Goal: Task Accomplishment & Management: Manage account settings

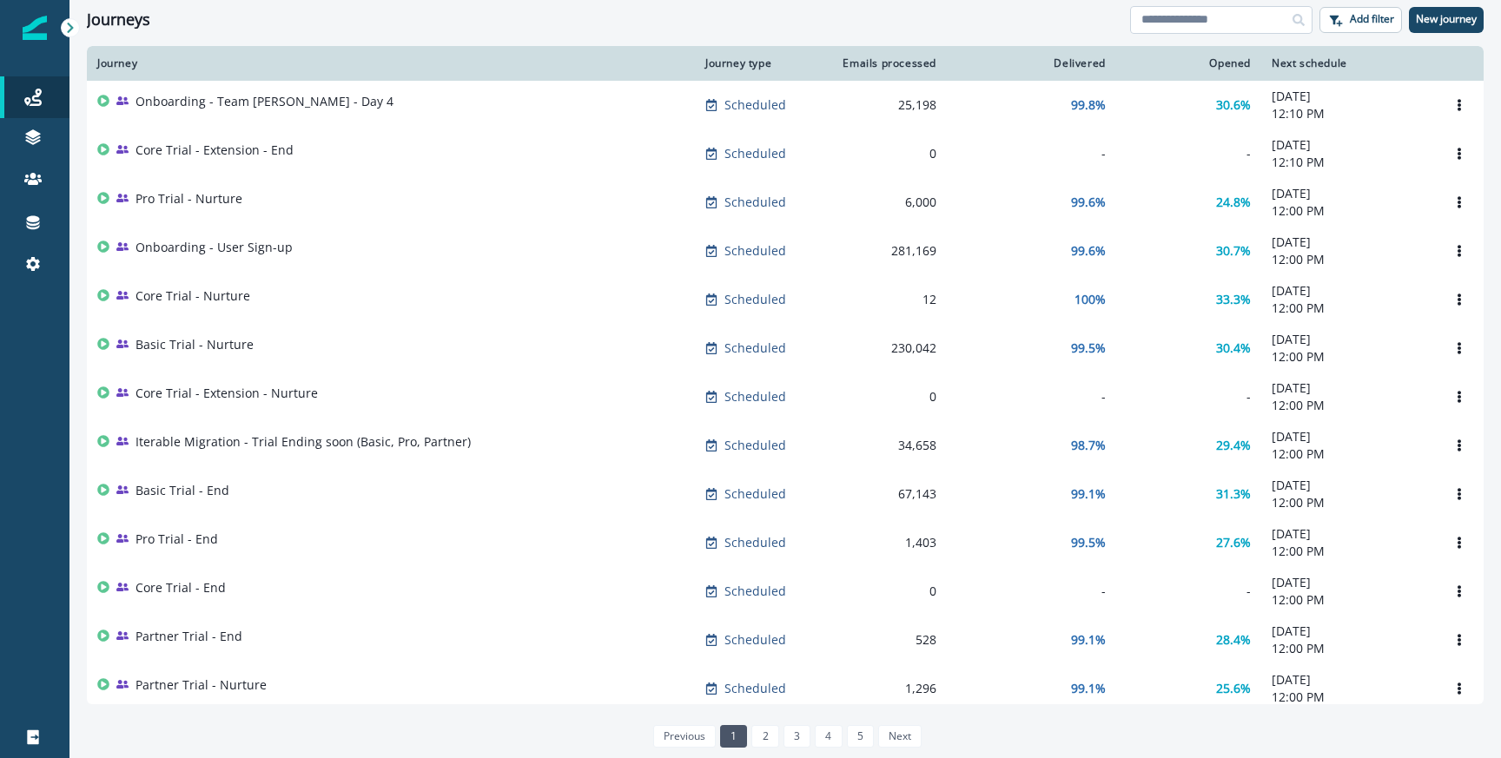
click at [1197, 10] on input at bounding box center [1221, 20] width 182 height 28
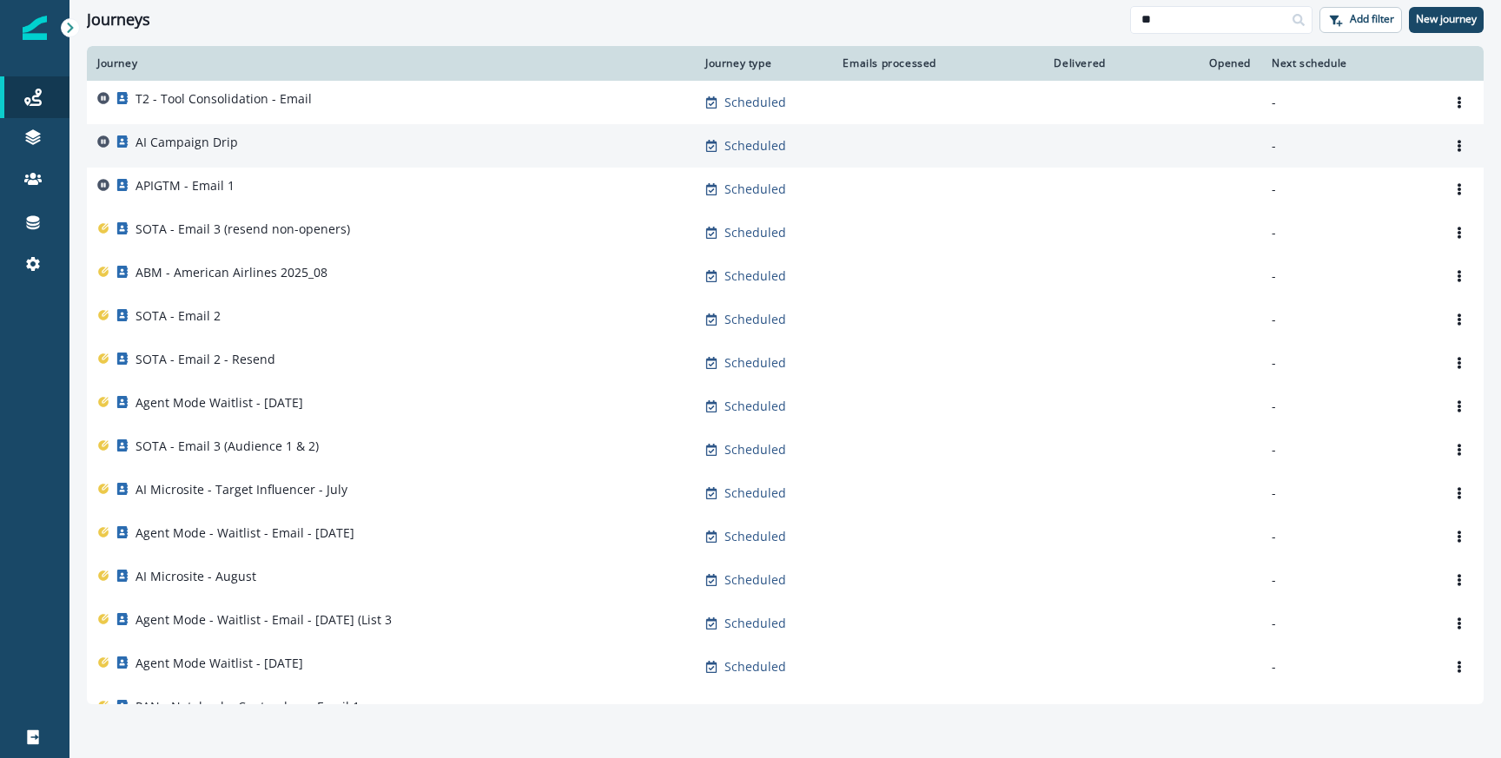
type input "**"
click at [307, 139] on div "AI Campaign Drip" at bounding box center [390, 146] width 587 height 24
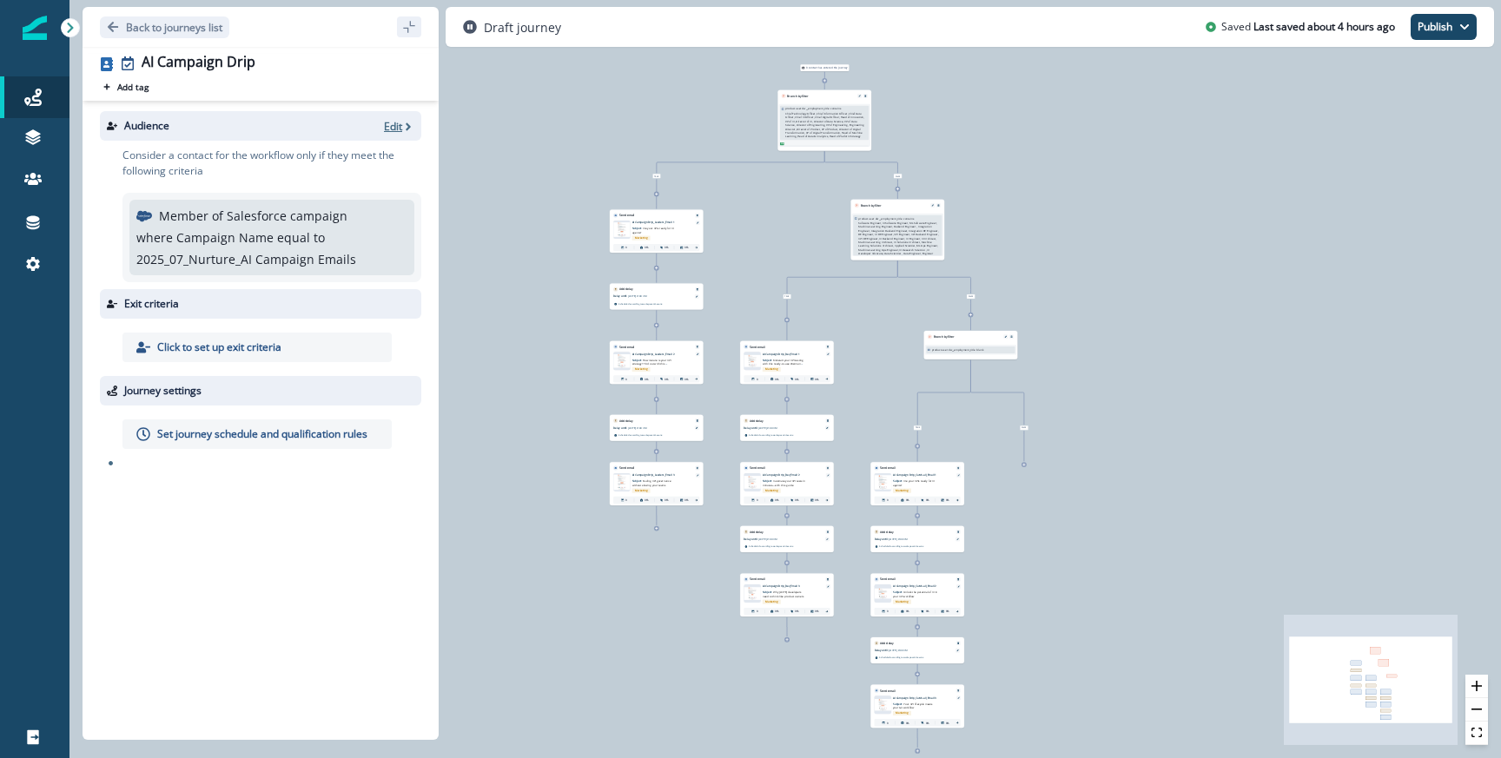
click at [397, 121] on p "Edit" at bounding box center [393, 126] width 18 height 15
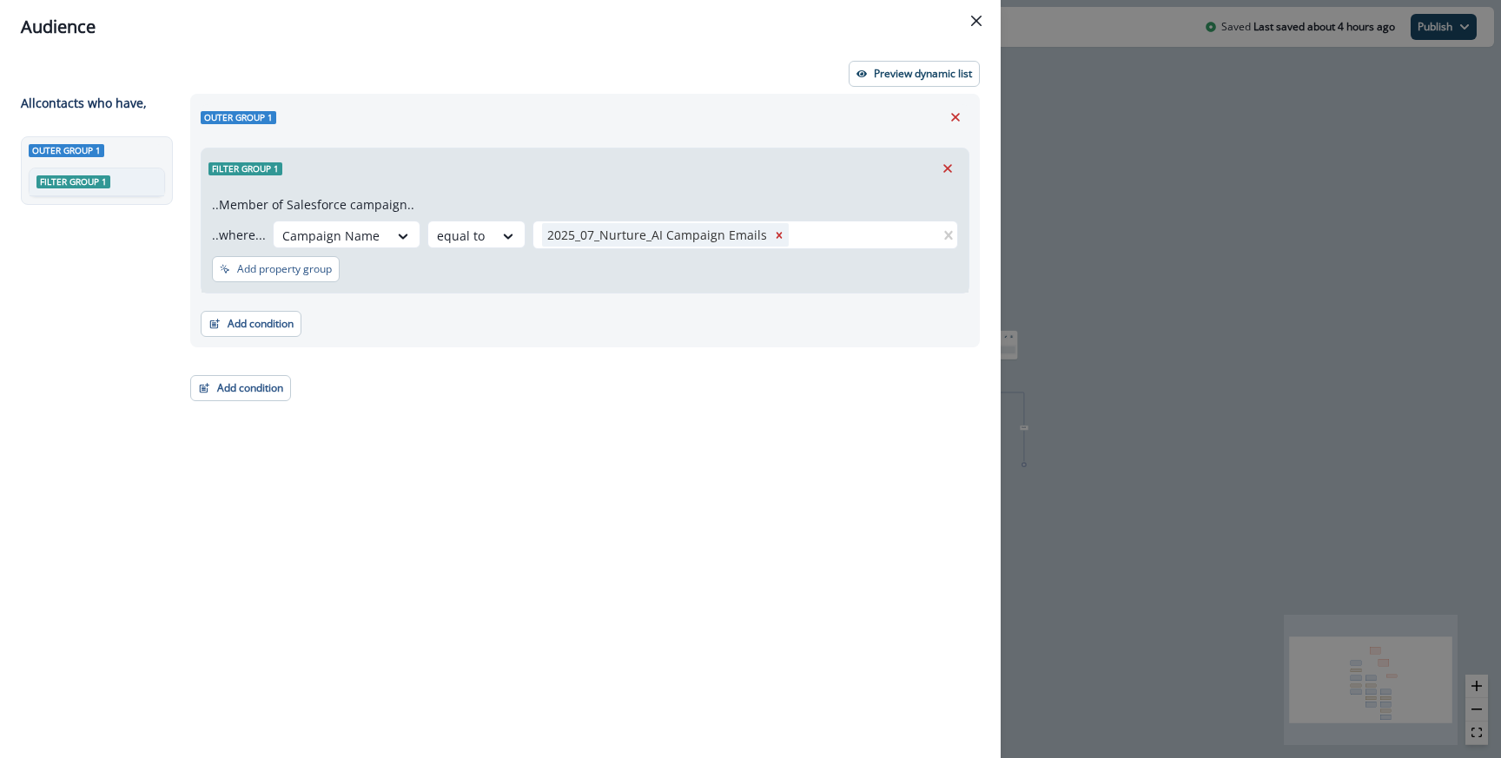
click at [794, 136] on div "Outer group 1 Filter group 1 ..Member of Salesforce campaign.. ..where... Campa…" at bounding box center [584, 221] width 789 height 254
click at [1039, 253] on div "Audience Preview dynamic list All contact s who have, Outer group 1 Filter grou…" at bounding box center [750, 379] width 1501 height 758
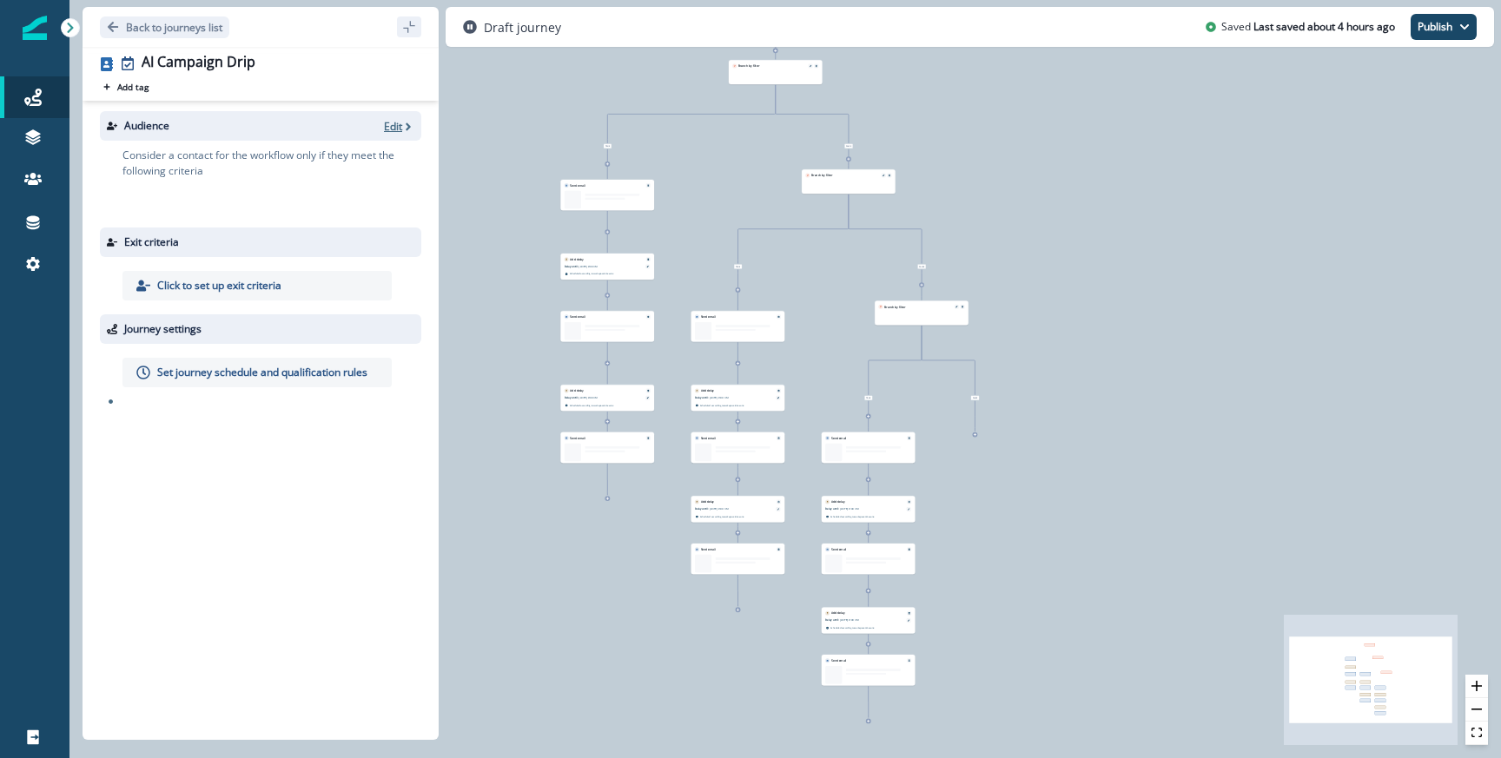
click at [385, 122] on p "Edit" at bounding box center [393, 126] width 18 height 15
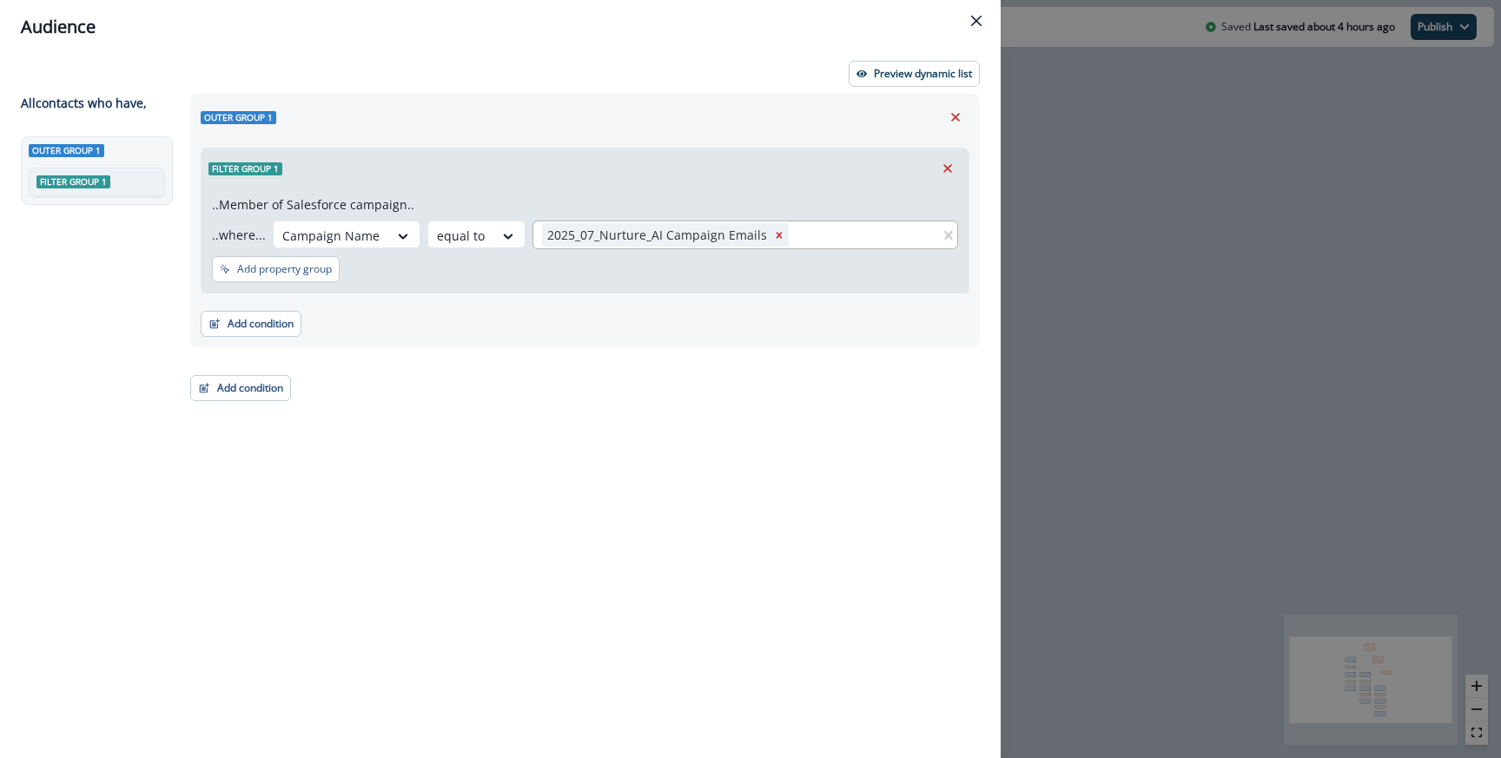
click at [581, 233] on div "2025_07_Nurture_AI Campaign Emails" at bounding box center [656, 234] width 228 height 23
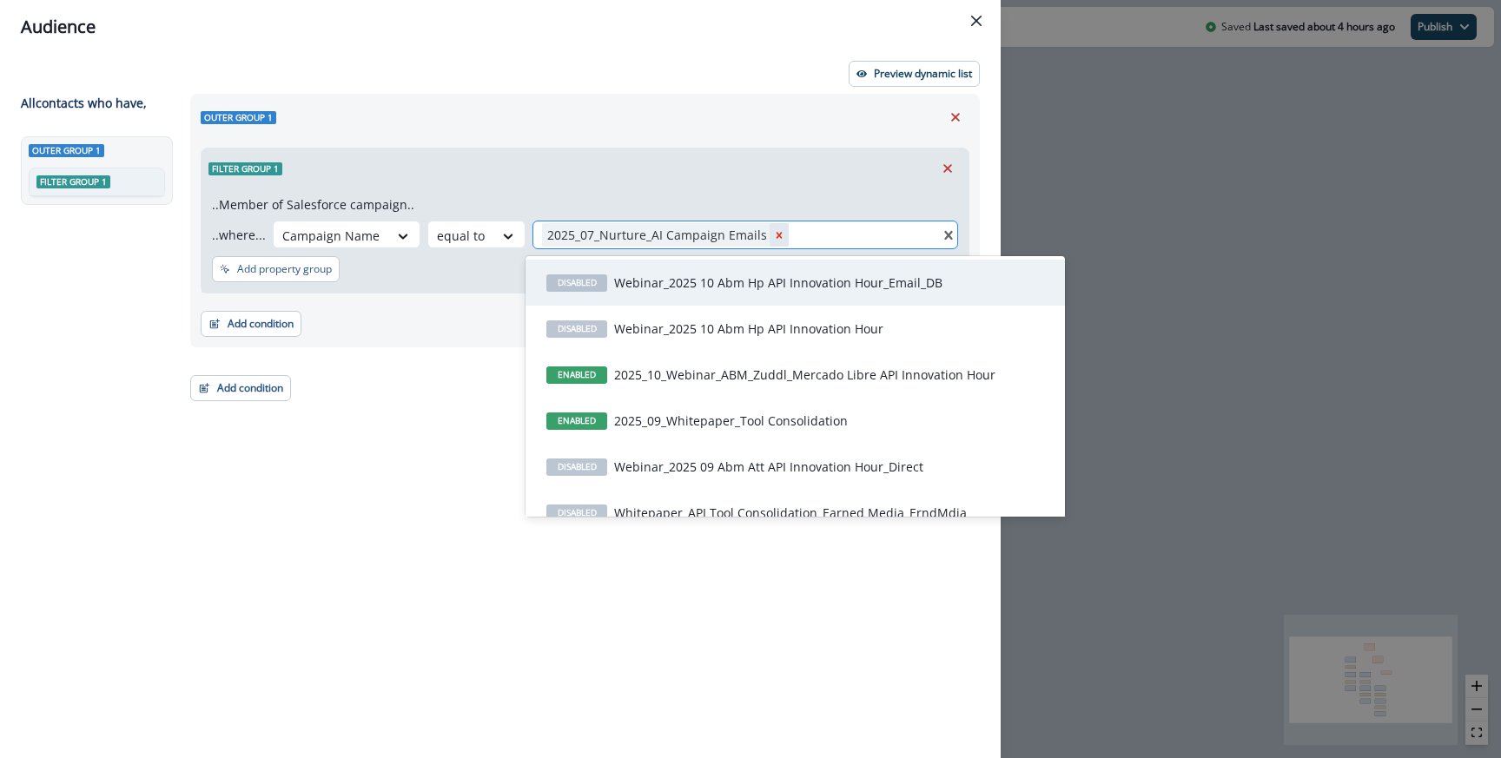
click at [776, 234] on icon "Remove 2025_07_Nurture_AI Campaign Emails" at bounding box center [779, 235] width 6 height 6
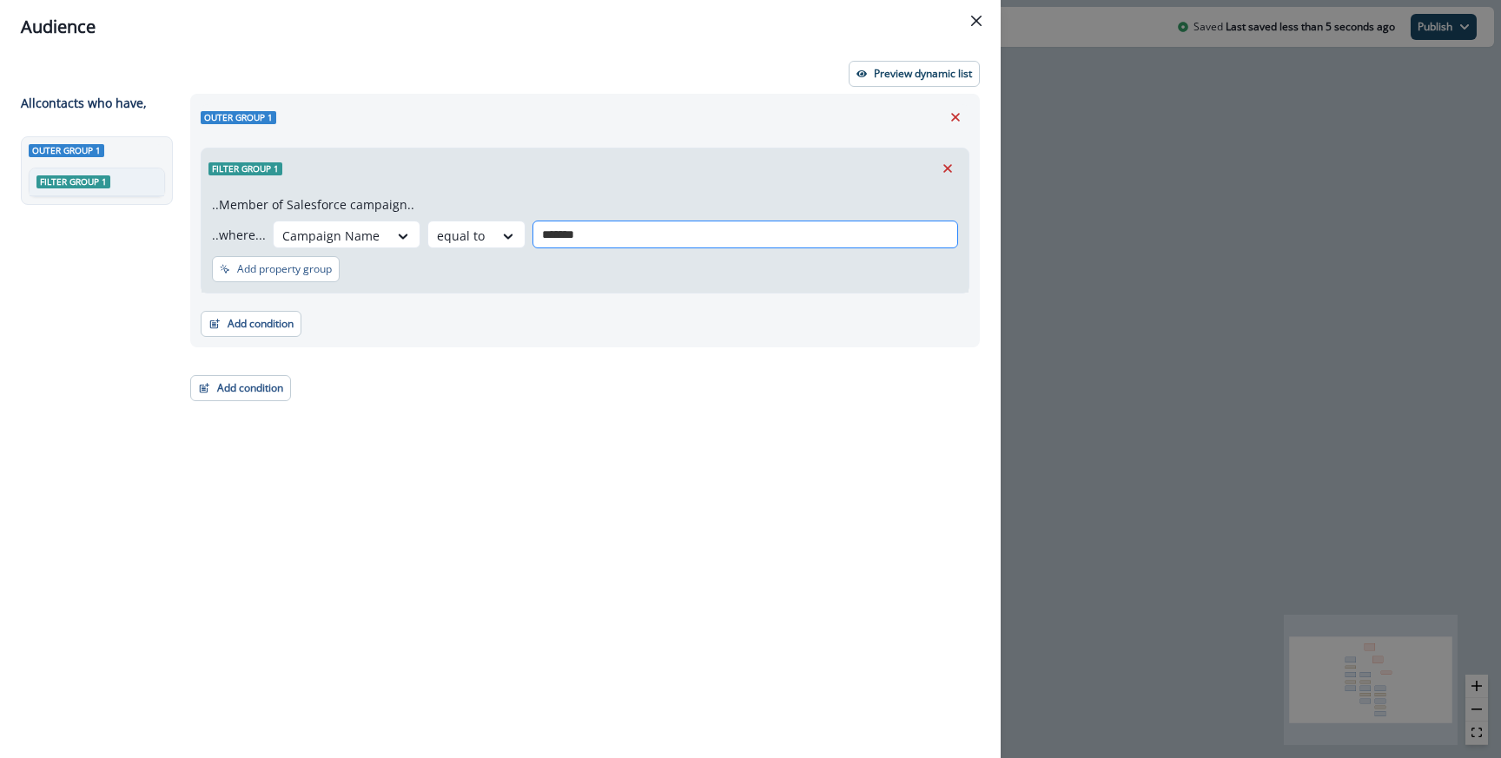
type input "********"
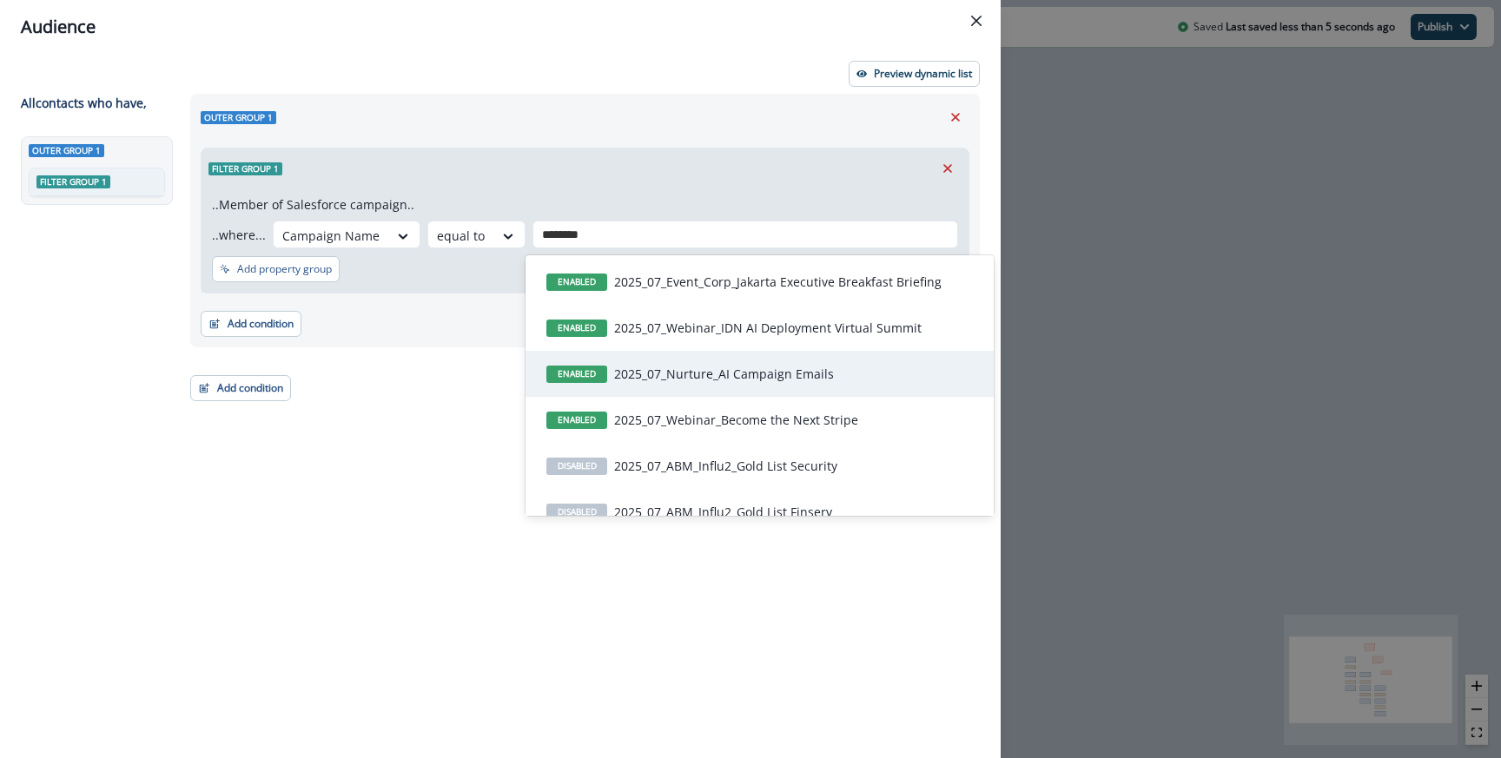
click at [687, 368] on p "2025_07_Nurture_AI Campaign Emails" at bounding box center [724, 374] width 220 height 18
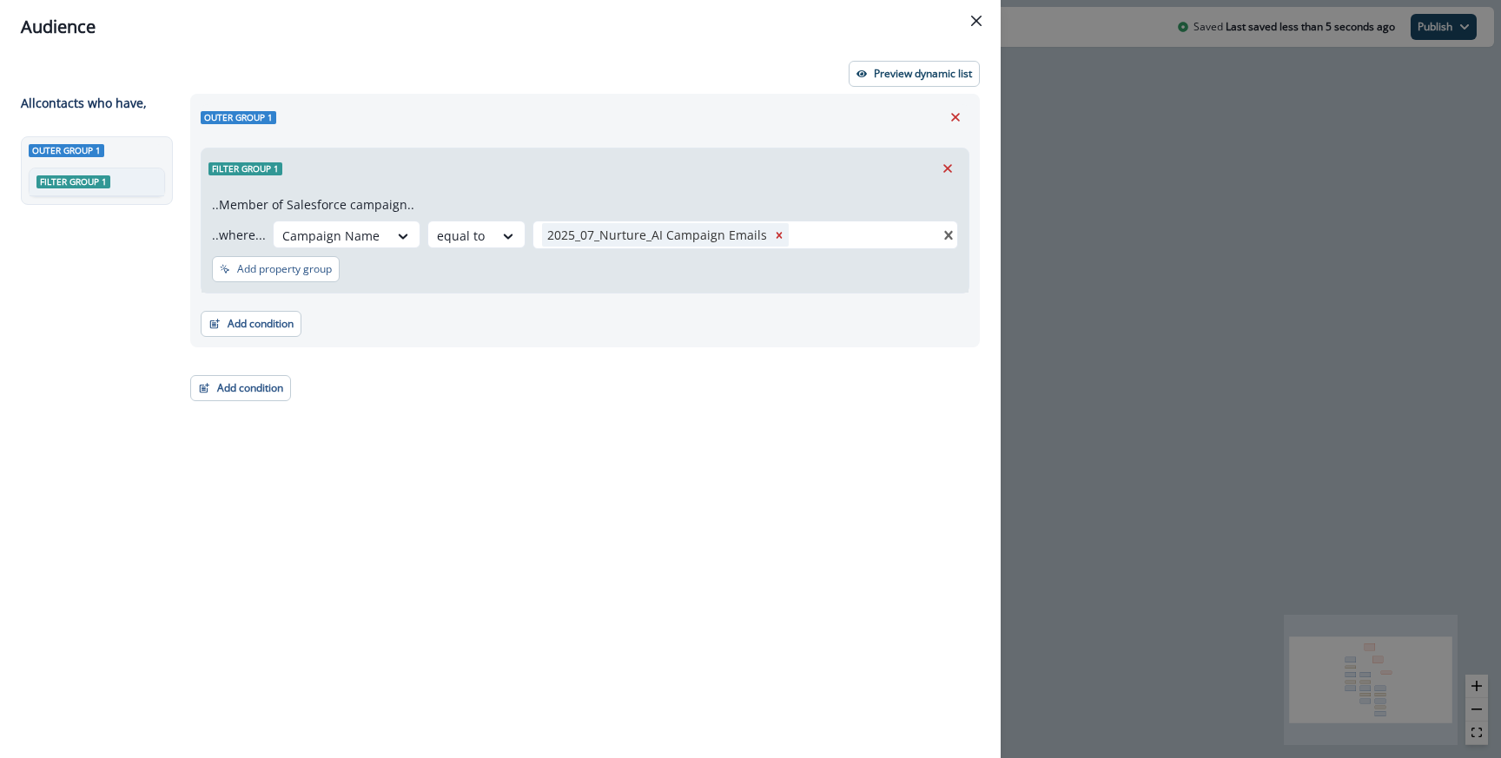
click at [917, 55] on div "Preview dynamic list All contact s who have, Outer group 1 Filter group 1 Outer…" at bounding box center [500, 406] width 1000 height 704
click at [909, 70] on p "Preview dynamic list" at bounding box center [923, 74] width 98 height 12
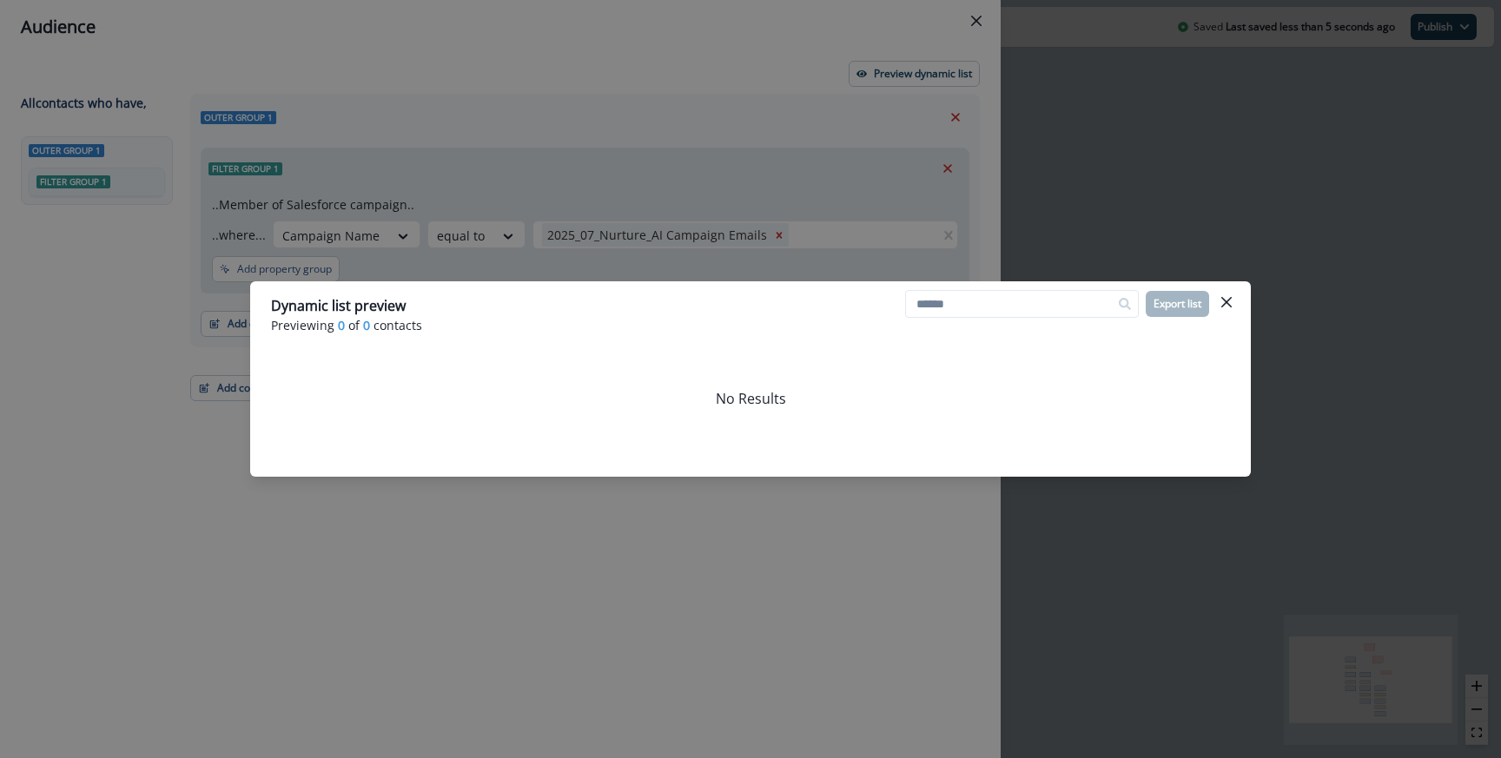
click at [819, 101] on div "Dynamic list preview Previewing 0 of 0 contacts Export list No Results" at bounding box center [750, 379] width 1501 height 758
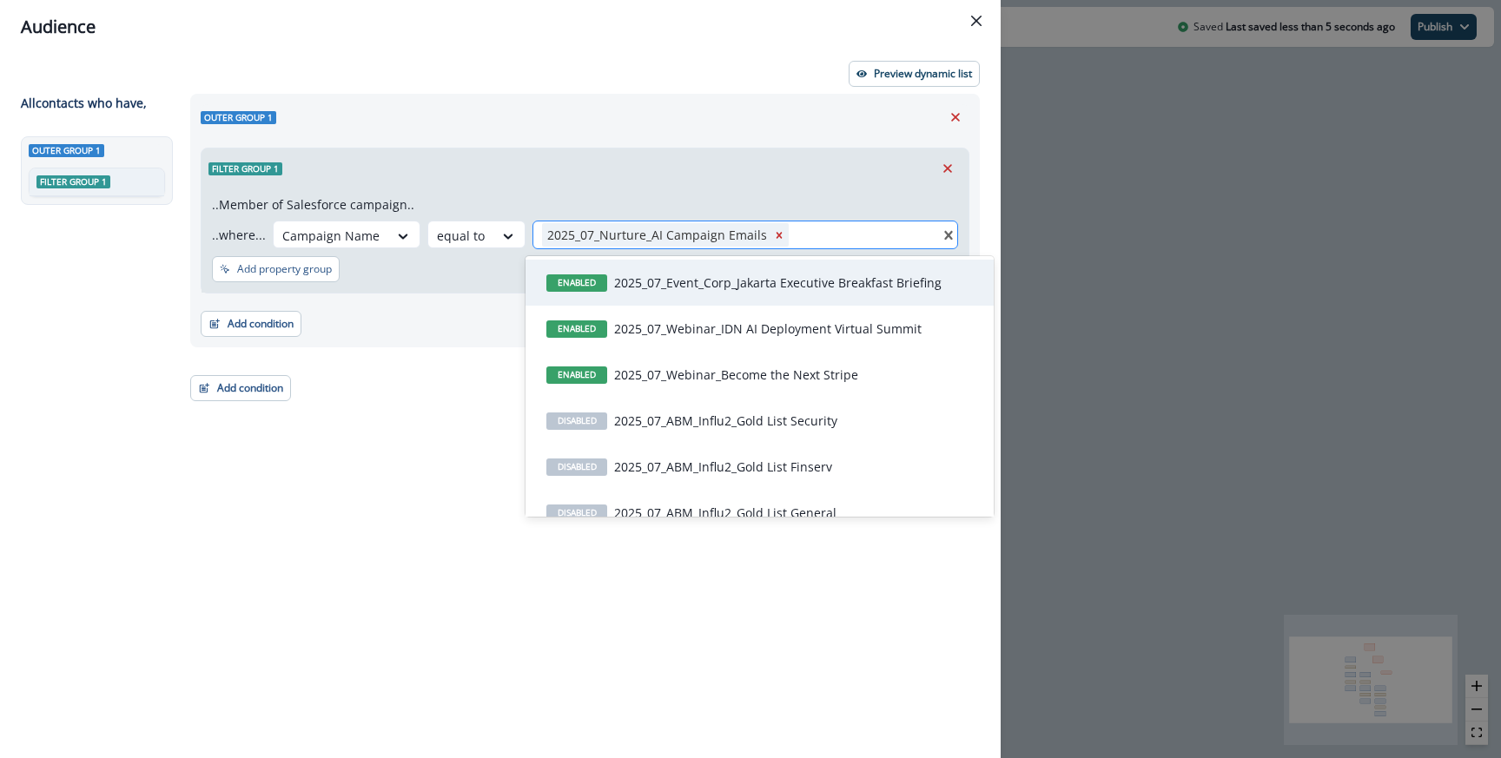
click at [717, 237] on div "2025_07_Nurture_AI Campaign Emails" at bounding box center [656, 234] width 228 height 23
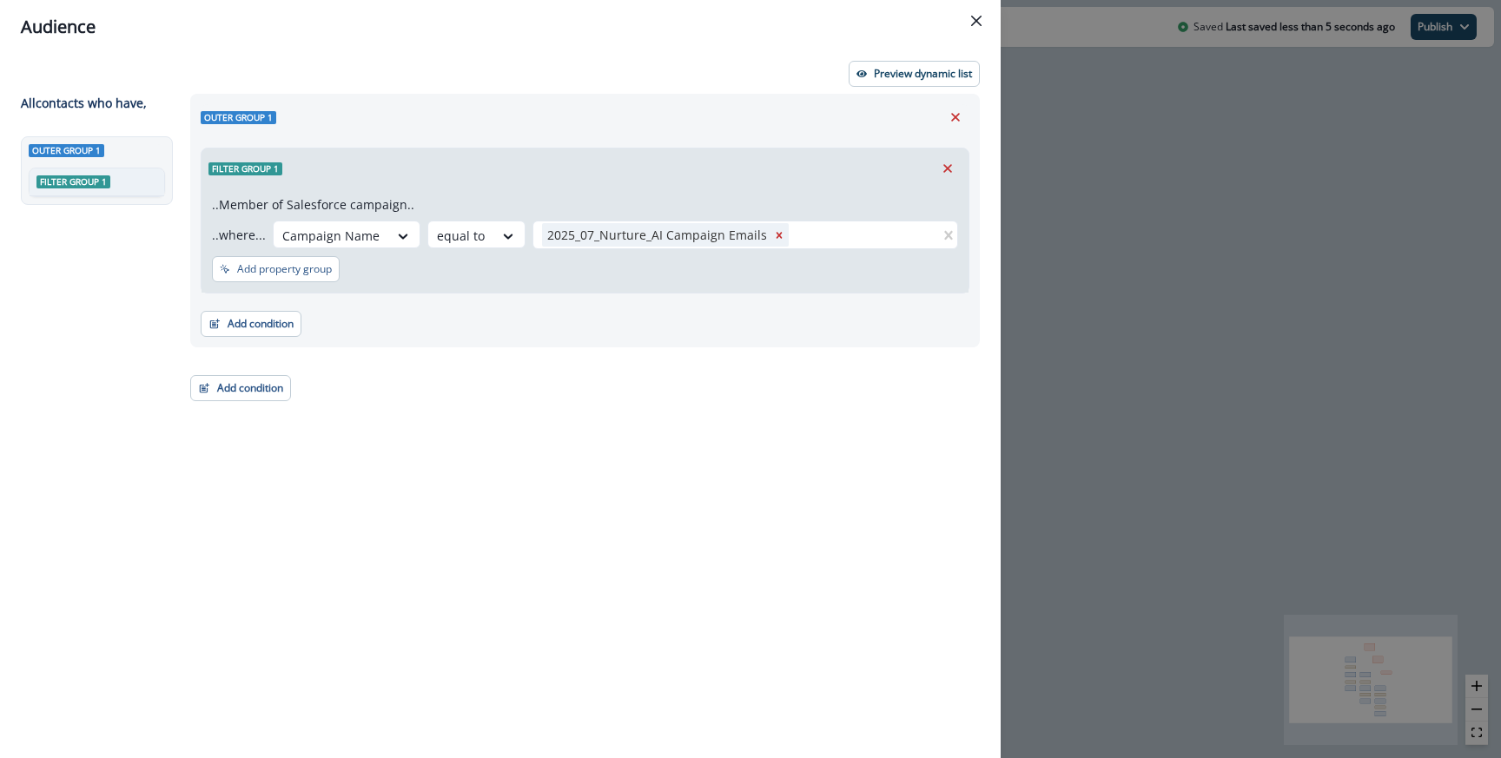
click at [690, 162] on div "Filter group 1" at bounding box center [584, 169] width 767 height 40
click at [1032, 232] on div "Audience Preview dynamic list All contact s who have, Outer group 1 Filter grou…" at bounding box center [750, 379] width 1501 height 758
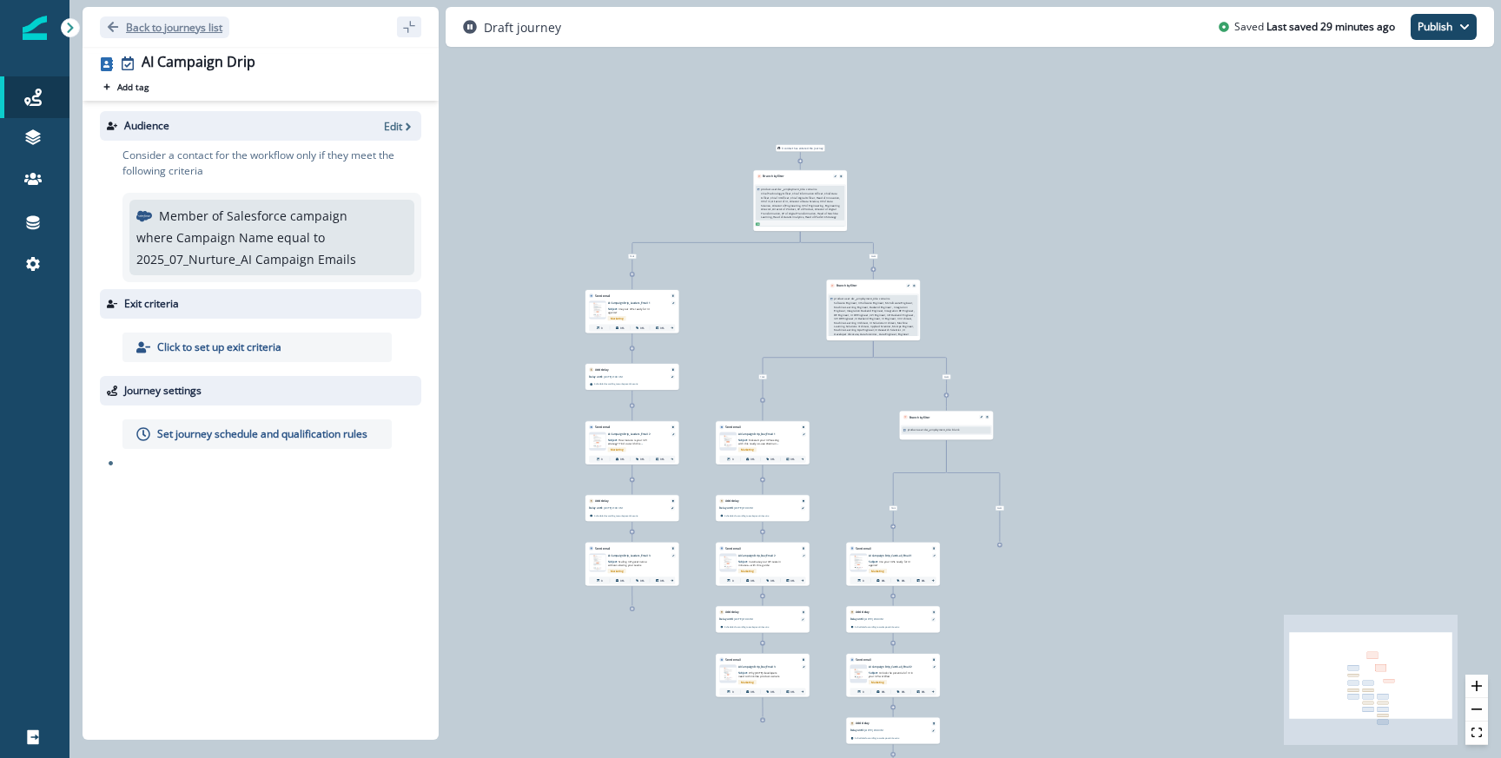
click at [194, 16] on div "Back to journeys list" at bounding box center [261, 27] width 356 height 40
click at [199, 28] on p "Back to journeys list" at bounding box center [174, 27] width 96 height 15
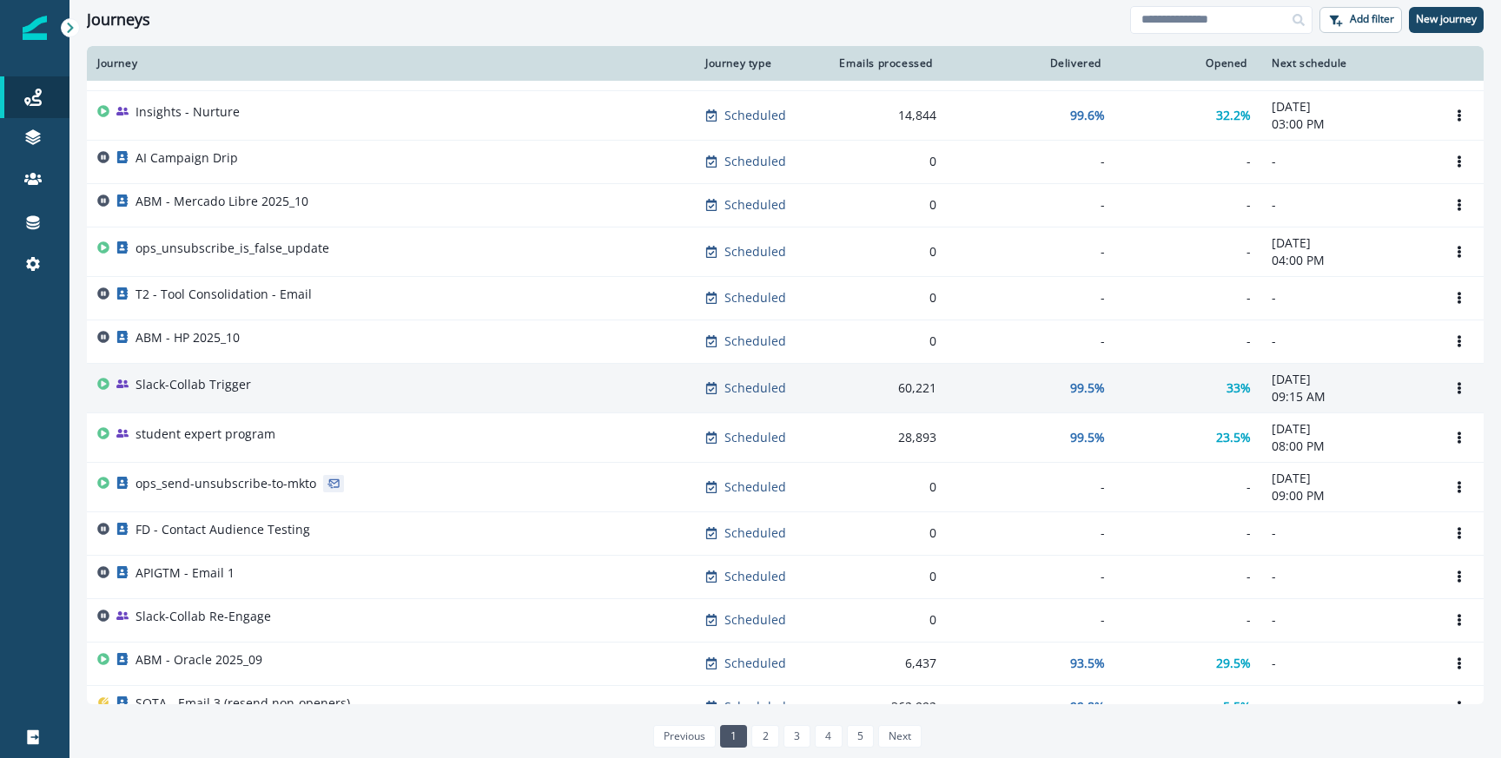
scroll to position [795, 0]
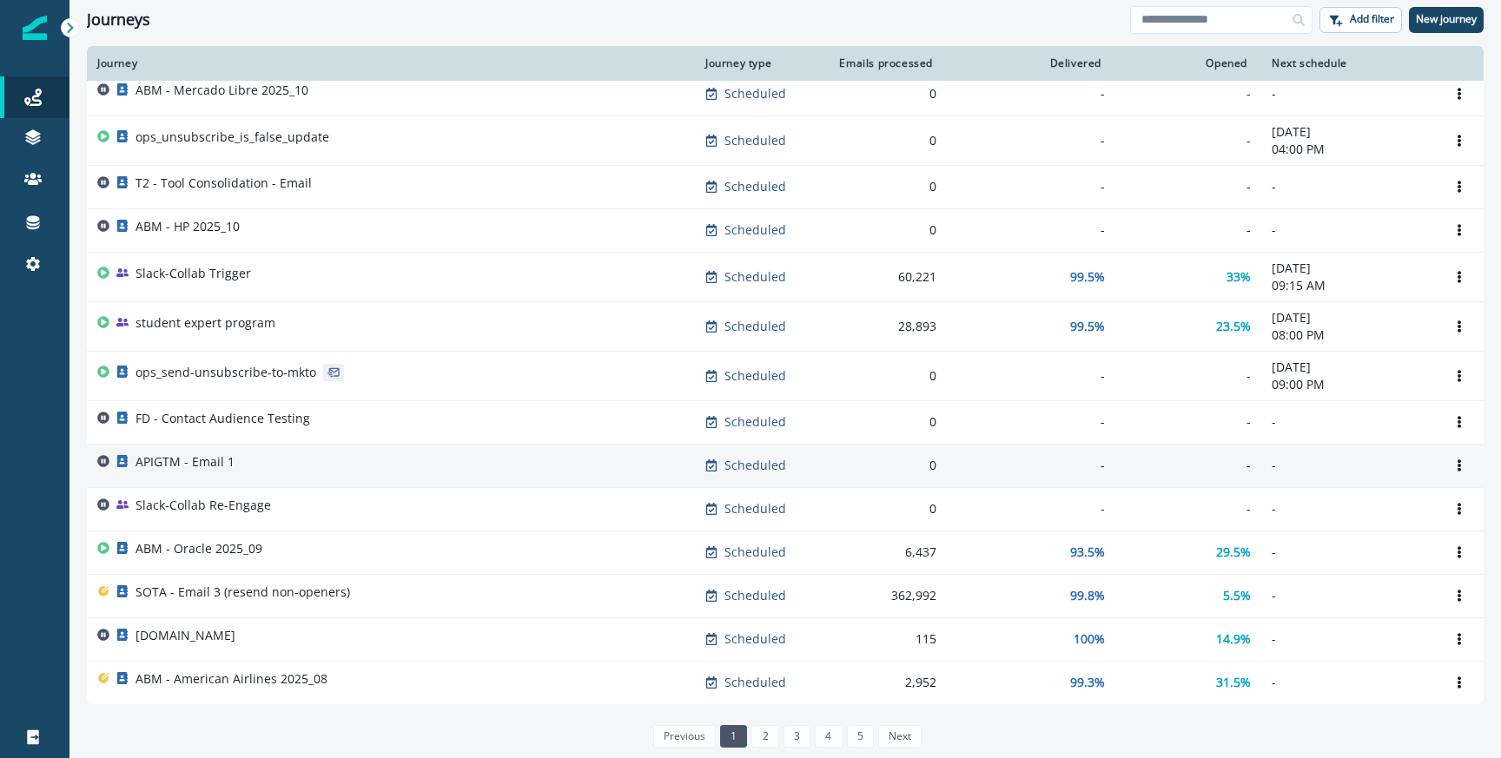
click at [374, 458] on div "APIGTM - Email 1" at bounding box center [390, 465] width 587 height 24
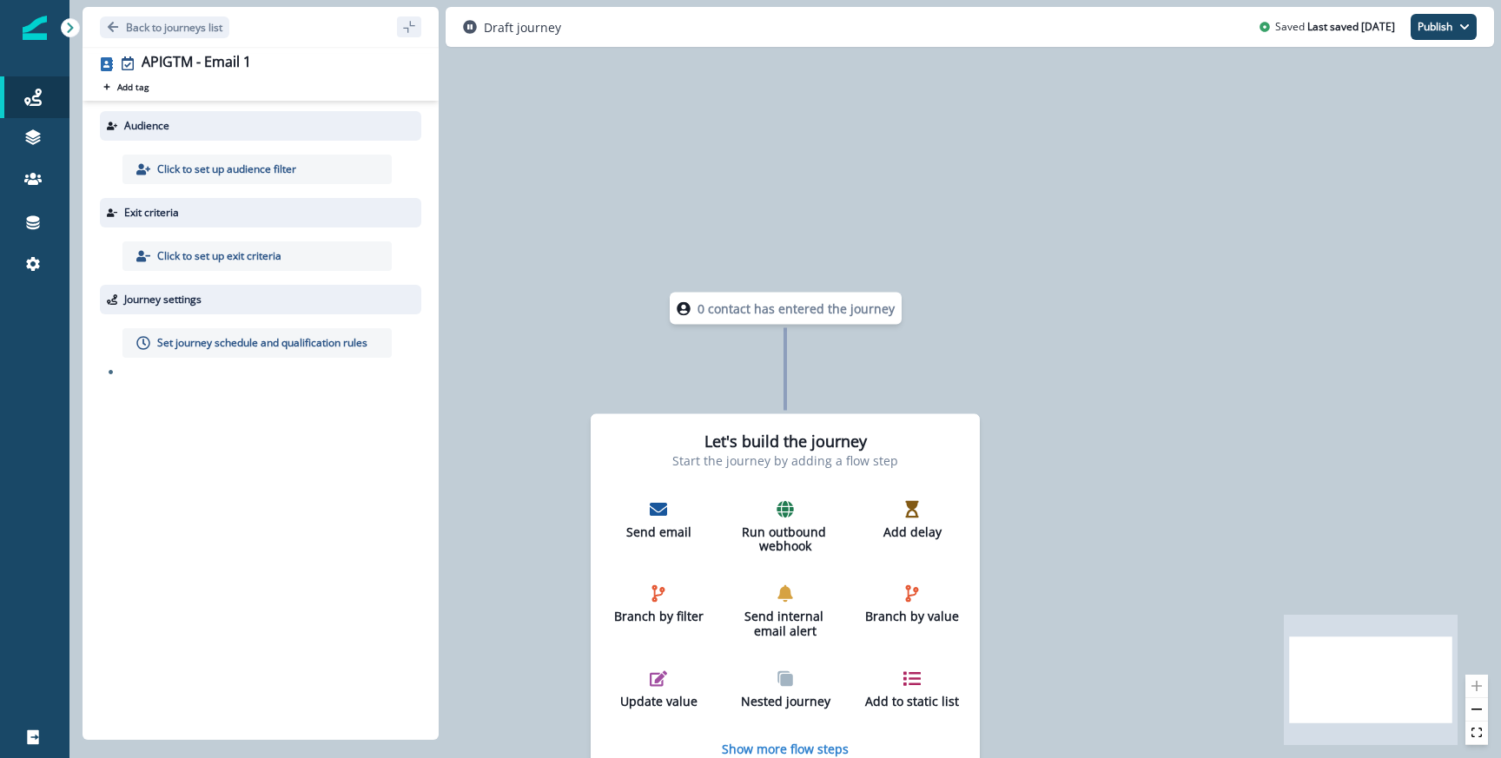
click at [254, 170] on p "Click to set up audience filter" at bounding box center [226, 170] width 139 height 16
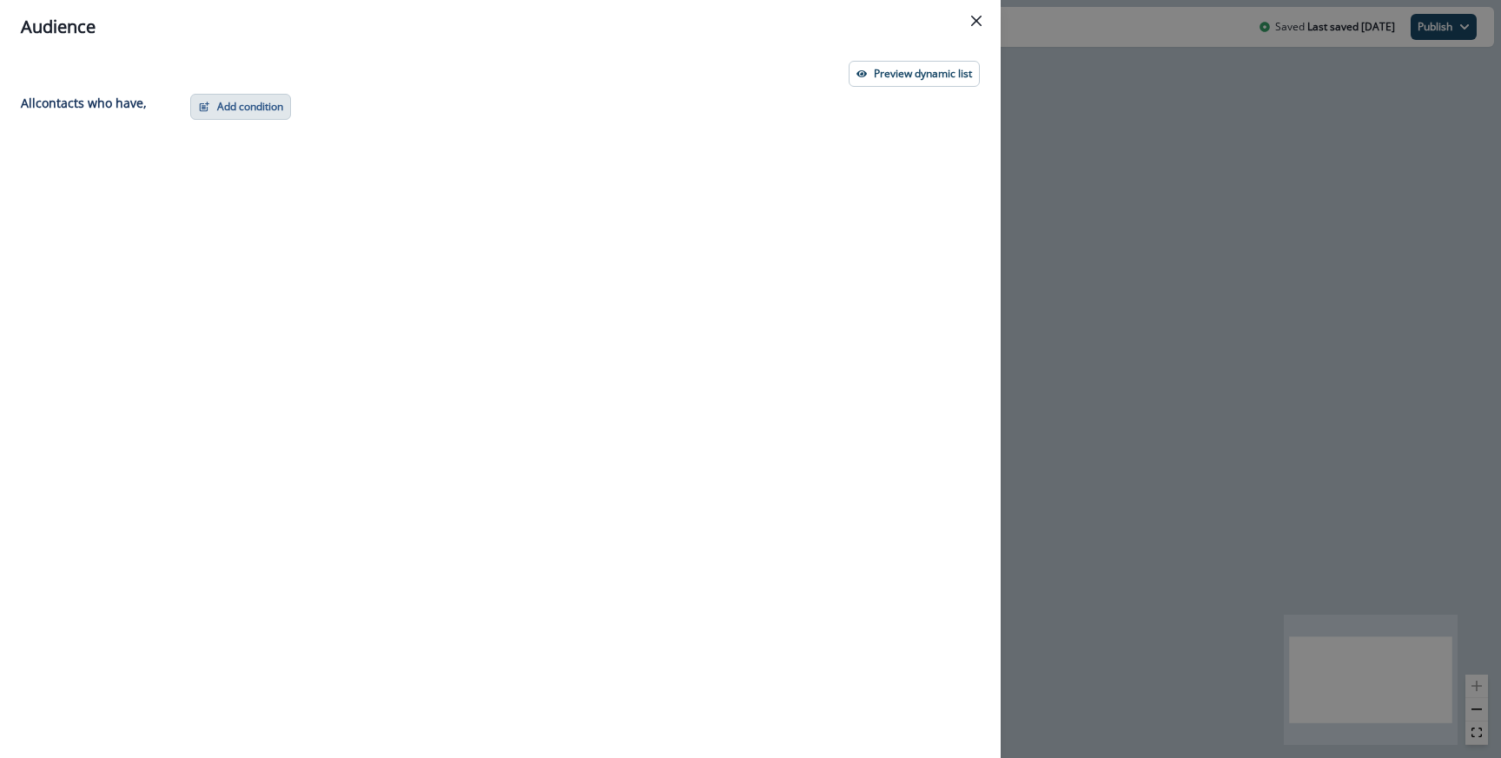
click at [264, 113] on button "Add condition" at bounding box center [240, 107] width 101 height 26
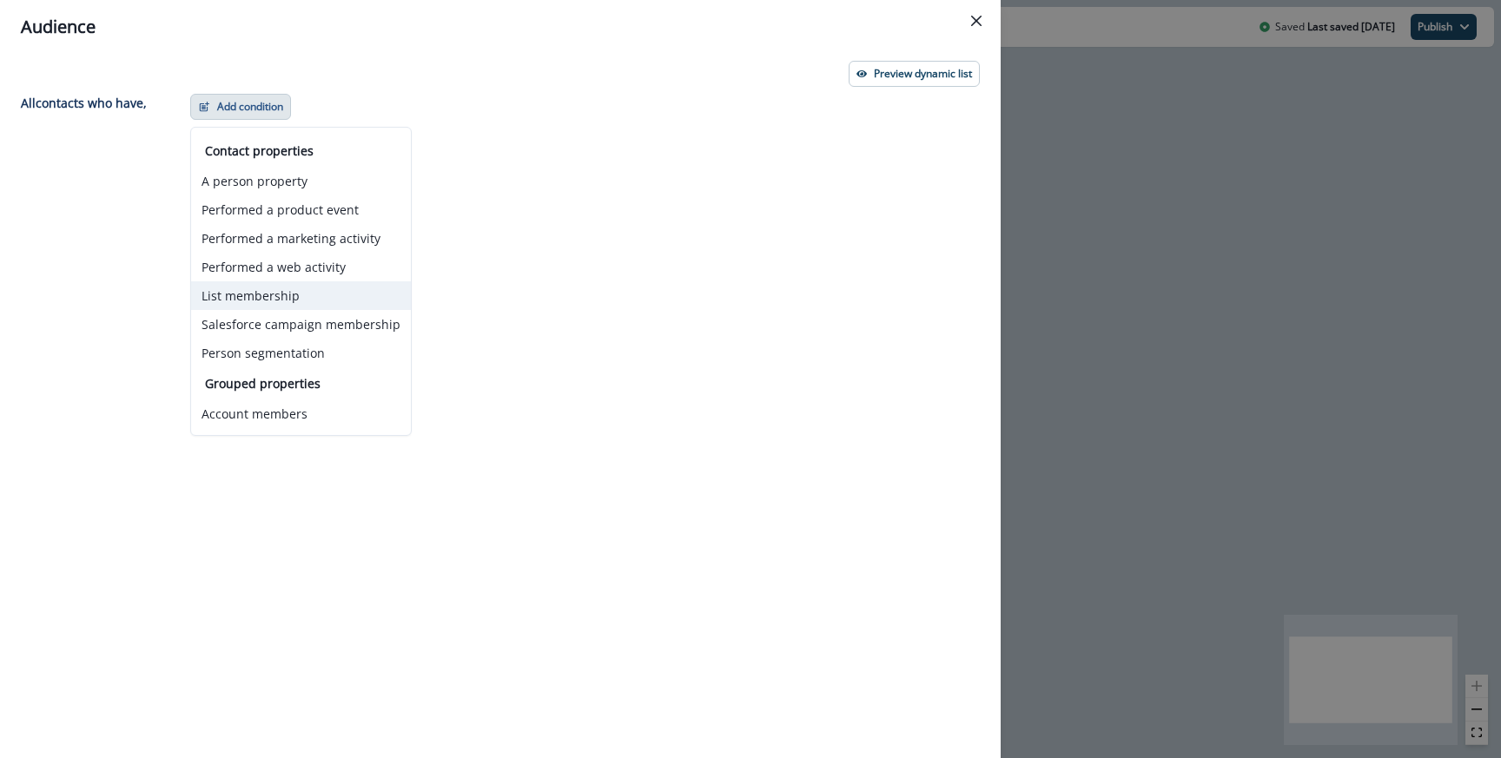
click at [285, 282] on button "List membership" at bounding box center [301, 295] width 220 height 29
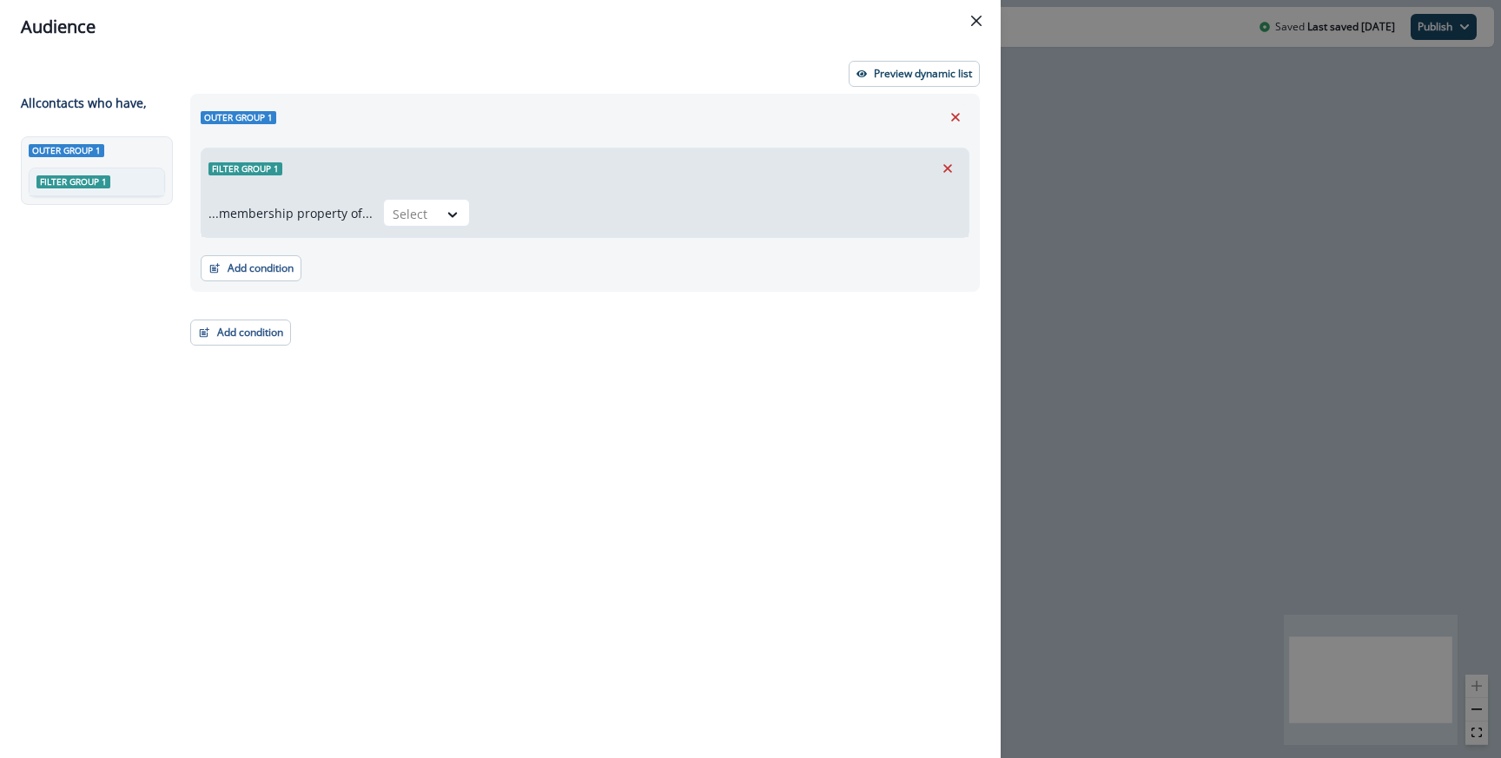
click at [445, 197] on div "...membership property of... Select" at bounding box center [584, 212] width 767 height 49
click at [438, 208] on div at bounding box center [453, 214] width 30 height 17
click at [406, 281] on div "in" at bounding box center [421, 285] width 87 height 32
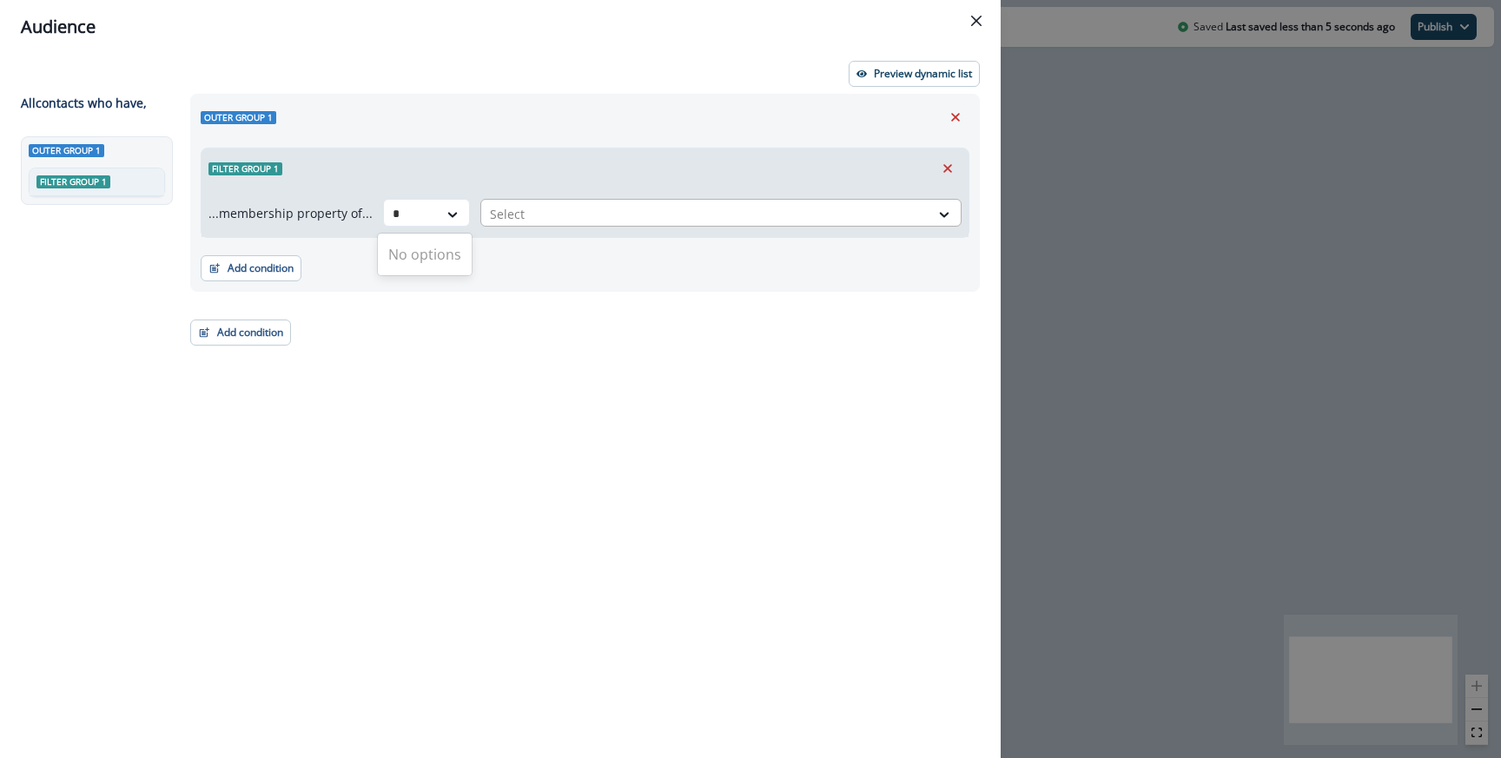
type input "*"
click at [508, 209] on div at bounding box center [705, 214] width 431 height 22
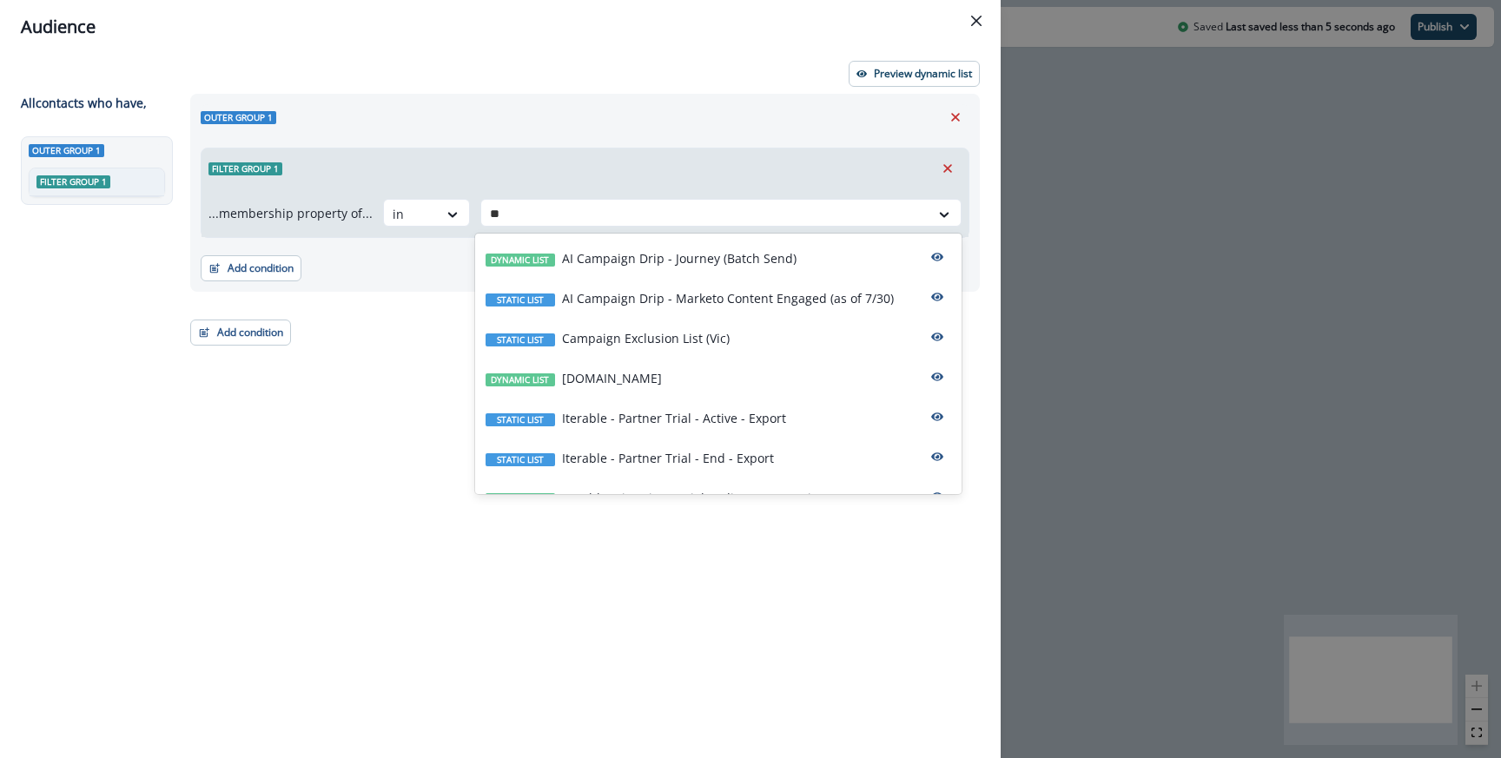
type input "***"
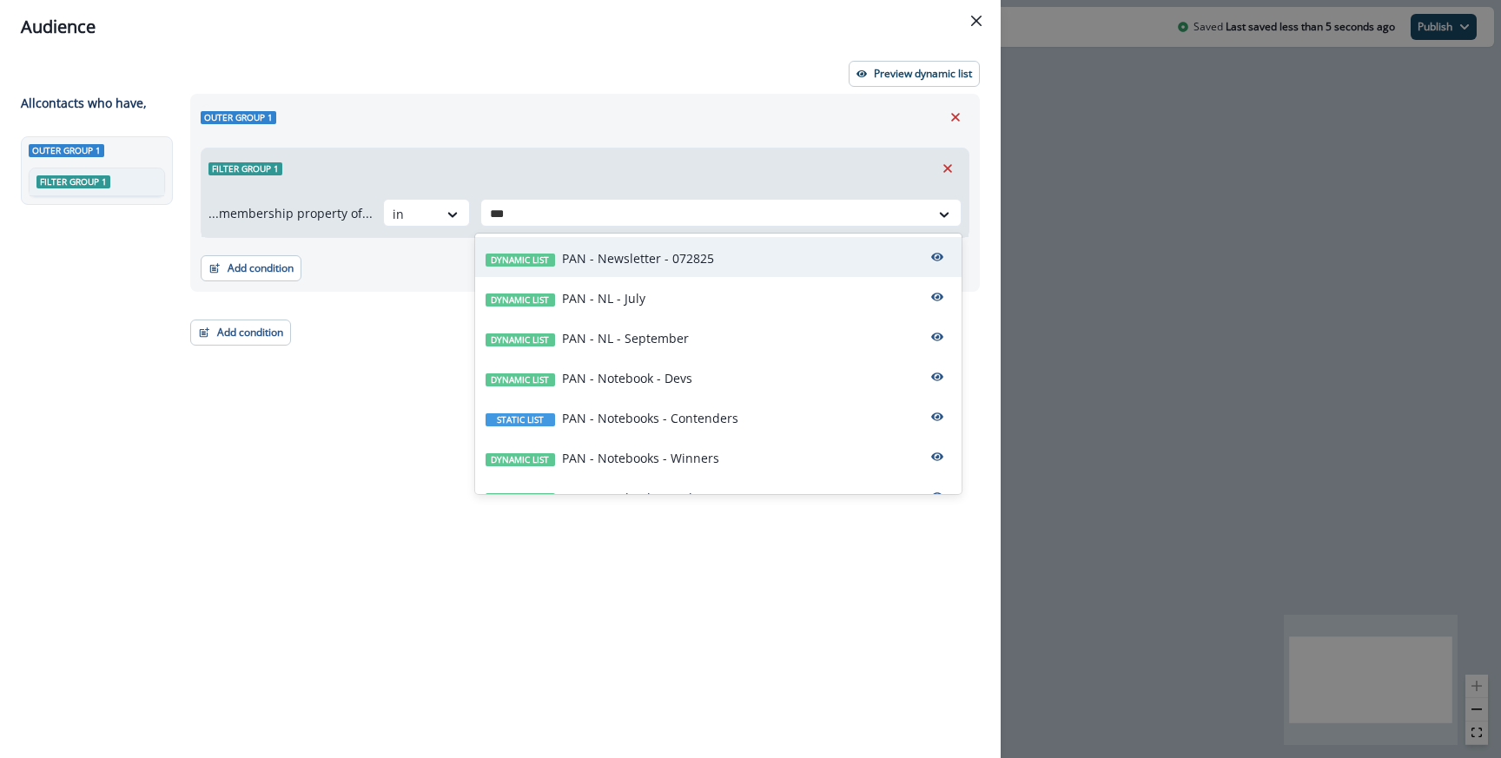
click at [645, 263] on p "PAN - Newsletter - 072825" at bounding box center [638, 258] width 152 height 18
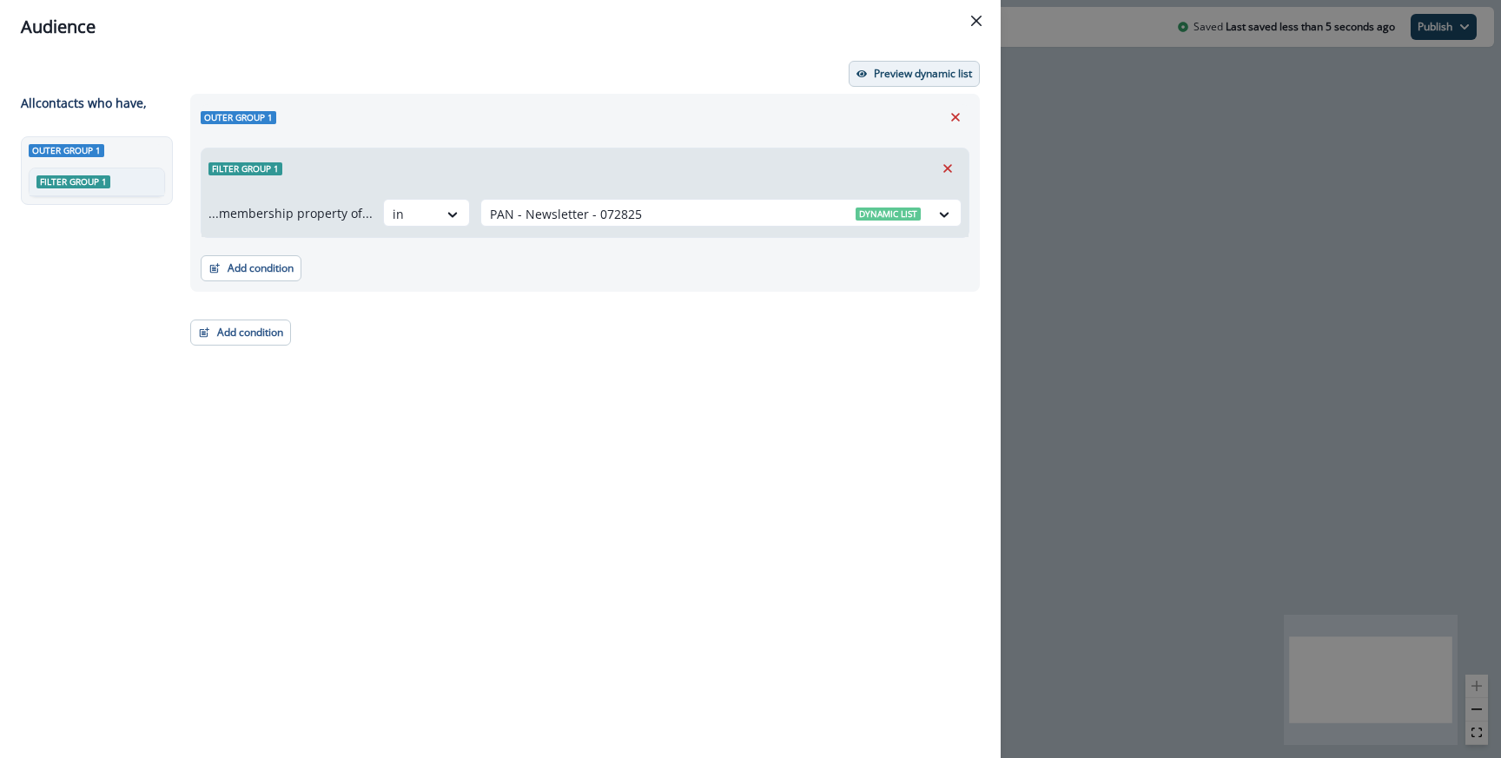
click at [909, 86] on button "Preview dynamic list" at bounding box center [913, 74] width 131 height 26
click at [267, 265] on button "Add condition" at bounding box center [251, 268] width 101 height 26
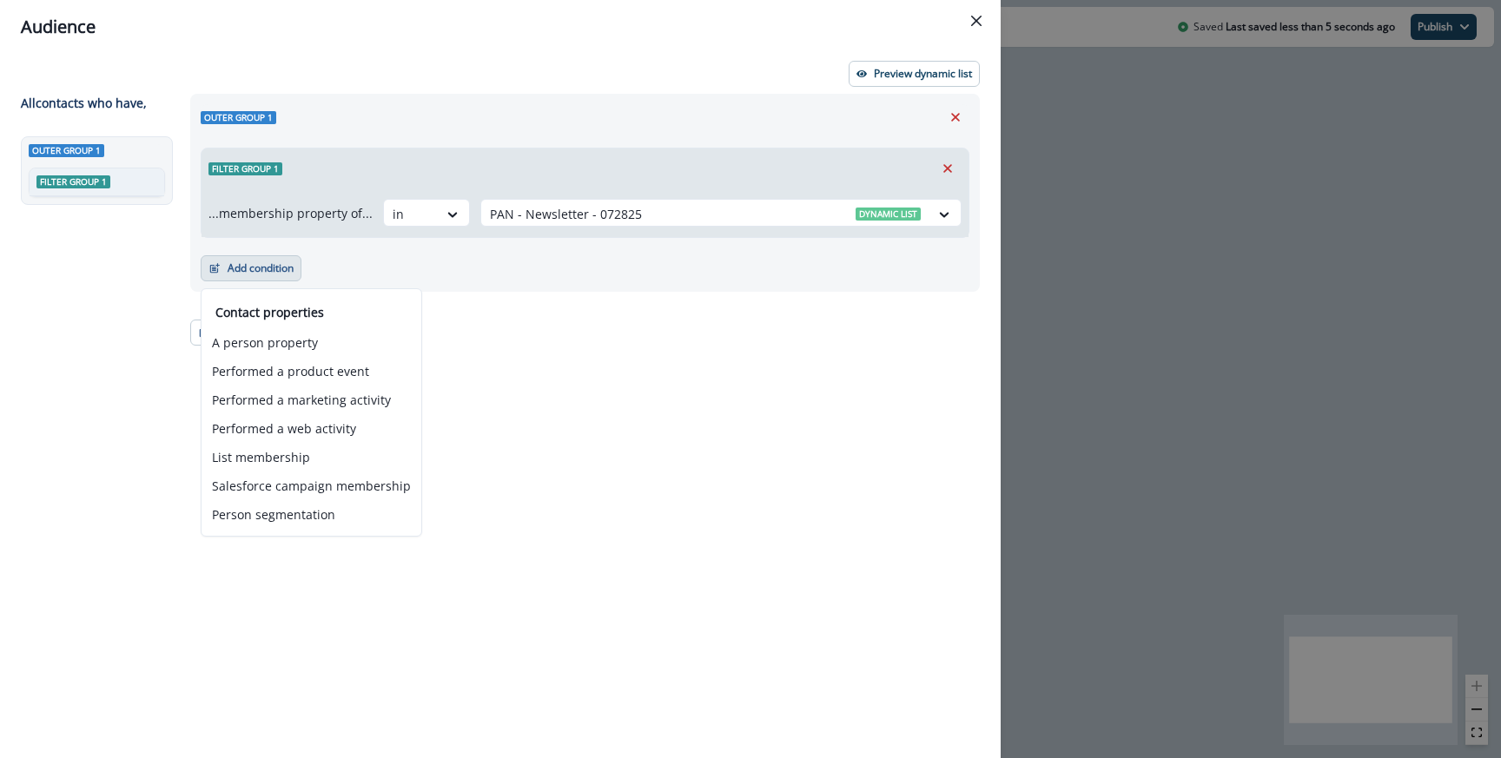
click at [155, 314] on div "Outer group 1 Filter group 1" at bounding box center [100, 415] width 159 height 558
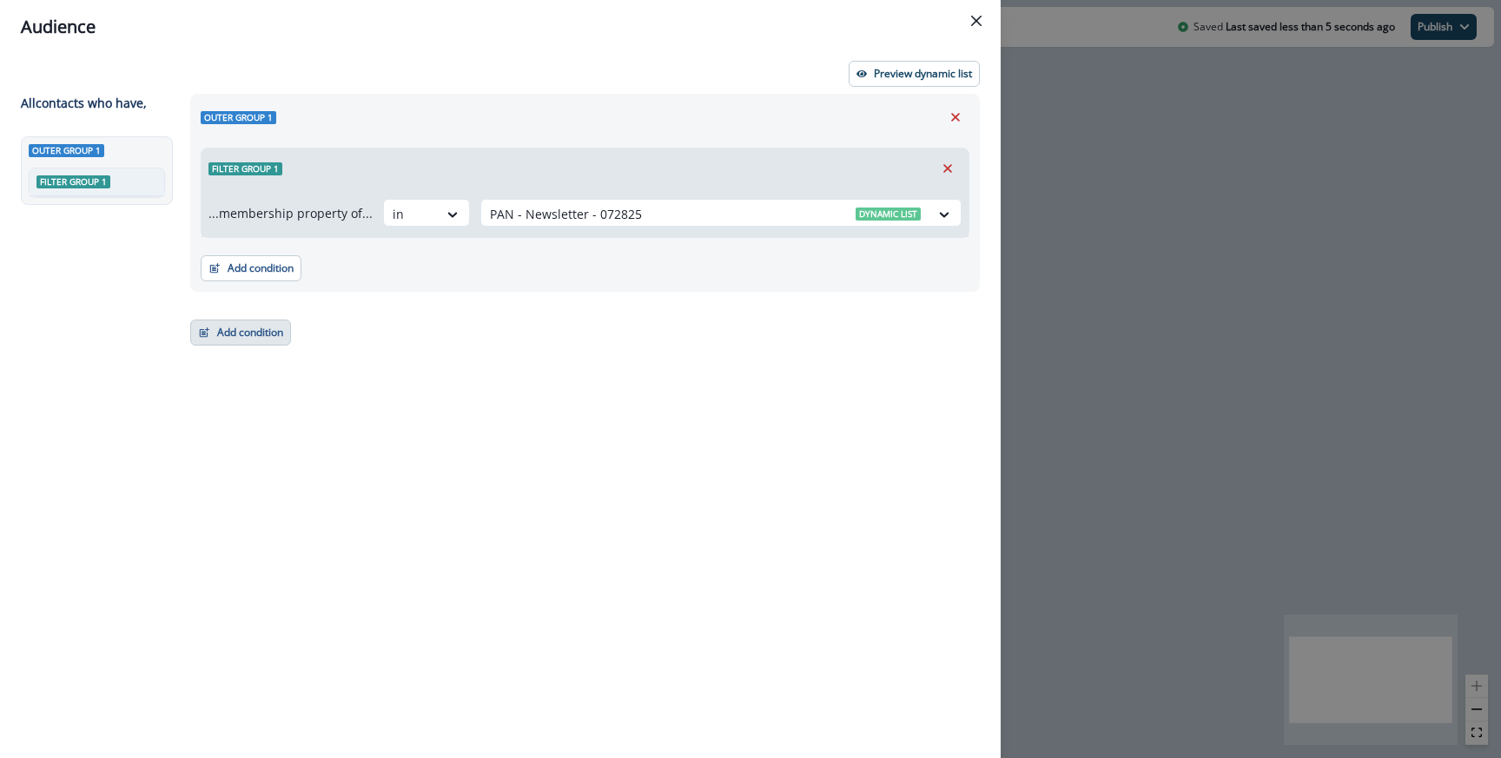
click at [204, 337] on icon "button" at bounding box center [204, 333] width 8 height 8
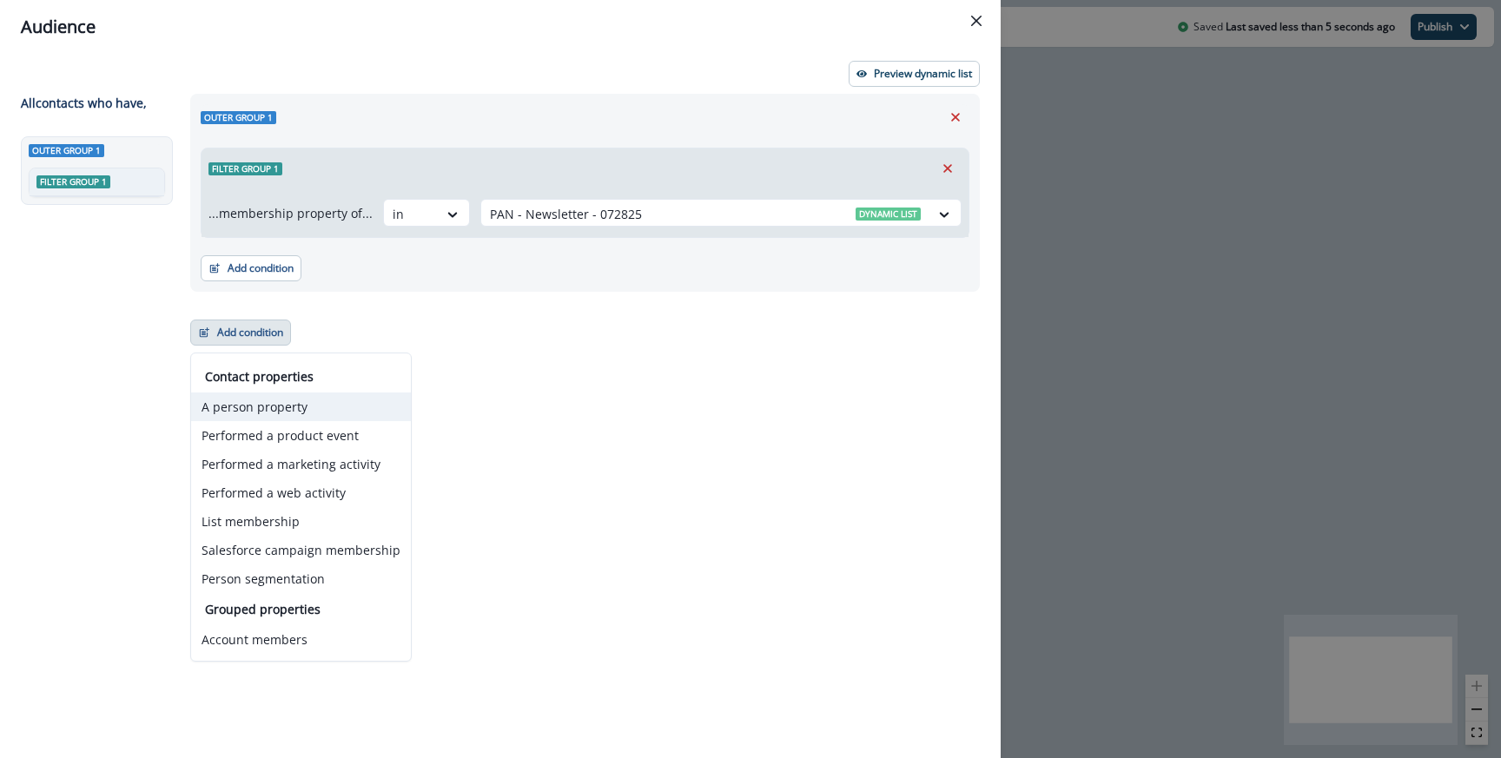
click at [254, 393] on button "A person property" at bounding box center [301, 407] width 220 height 29
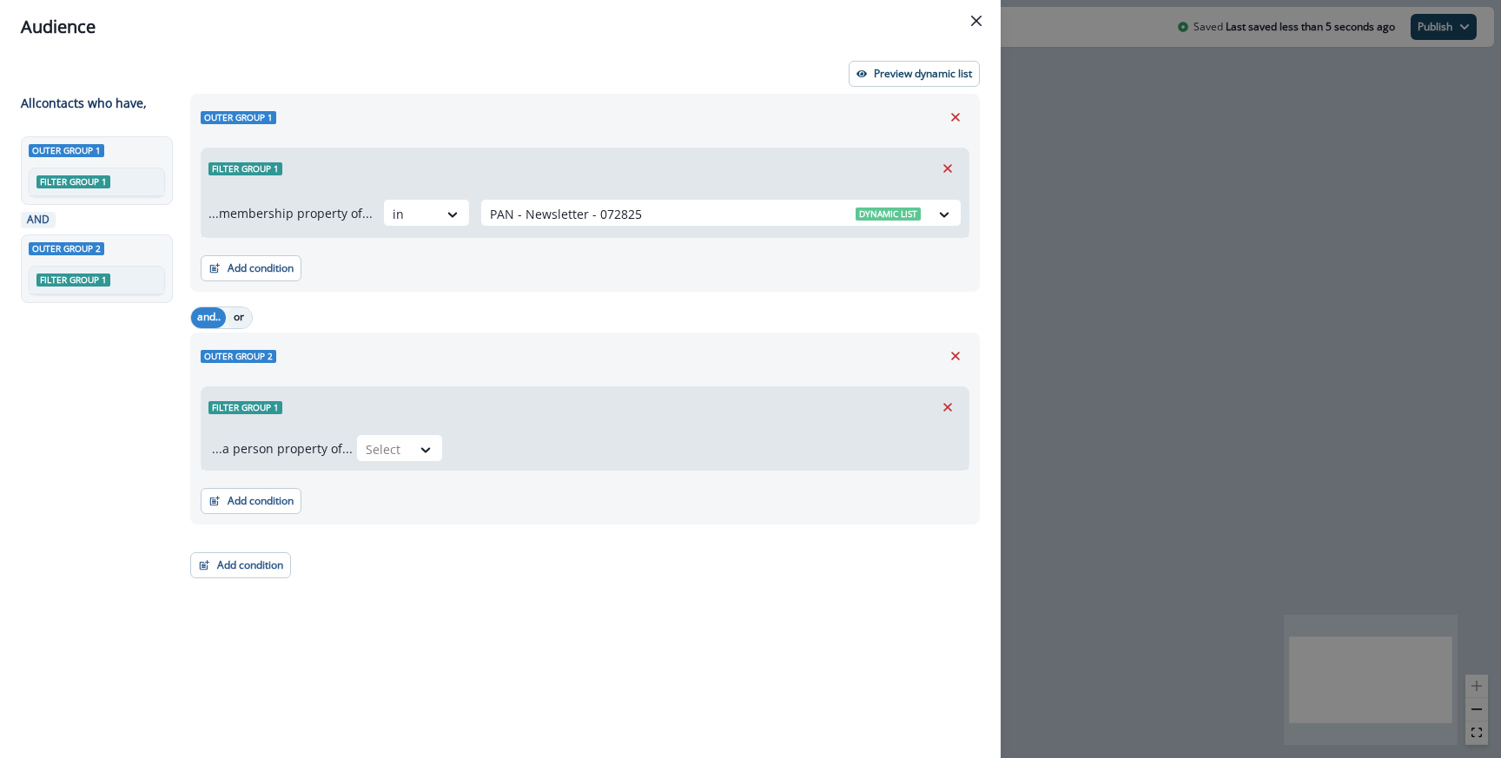
click at [248, 322] on button "or" at bounding box center [239, 317] width 26 height 21
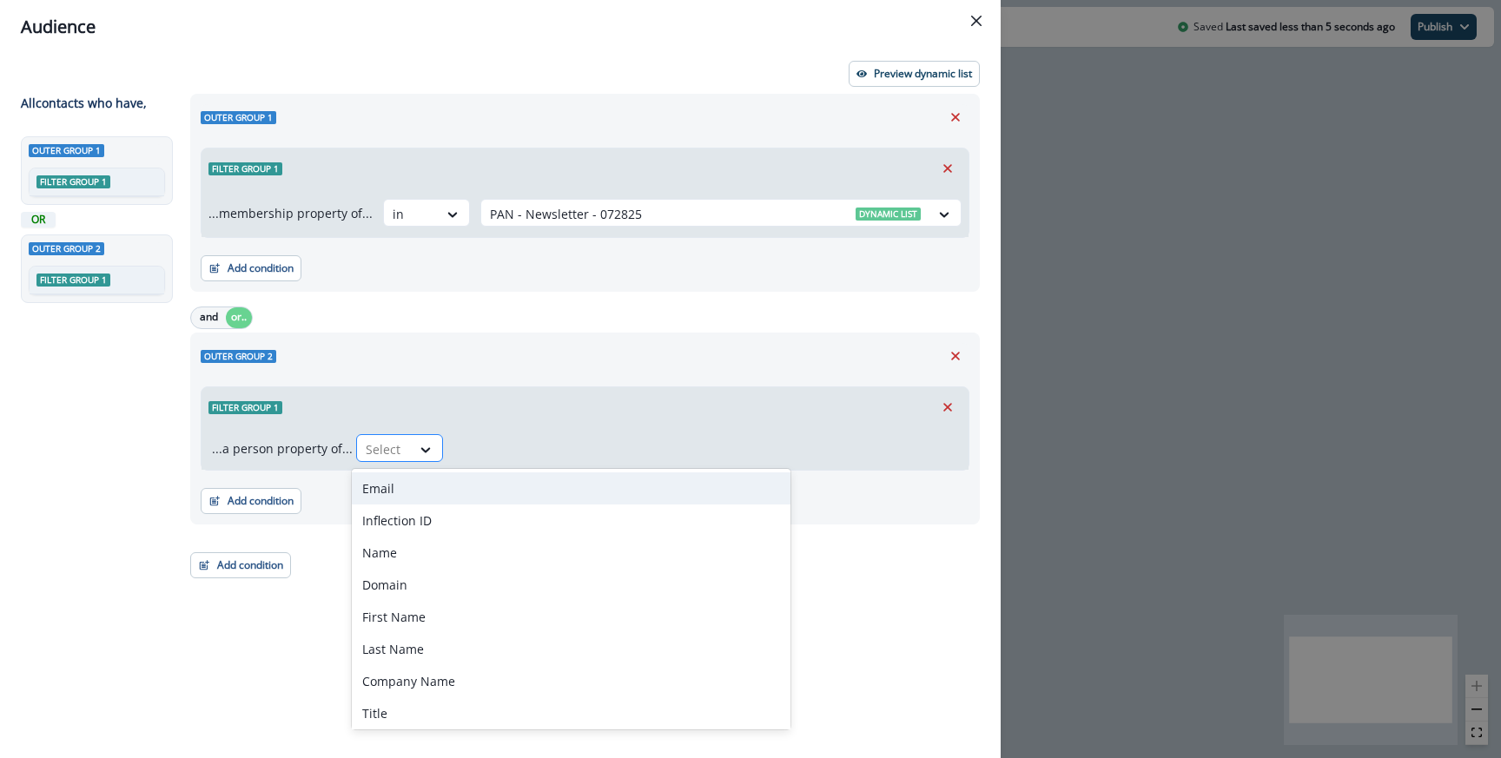
click at [402, 440] on div "Select" at bounding box center [384, 449] width 54 height 29
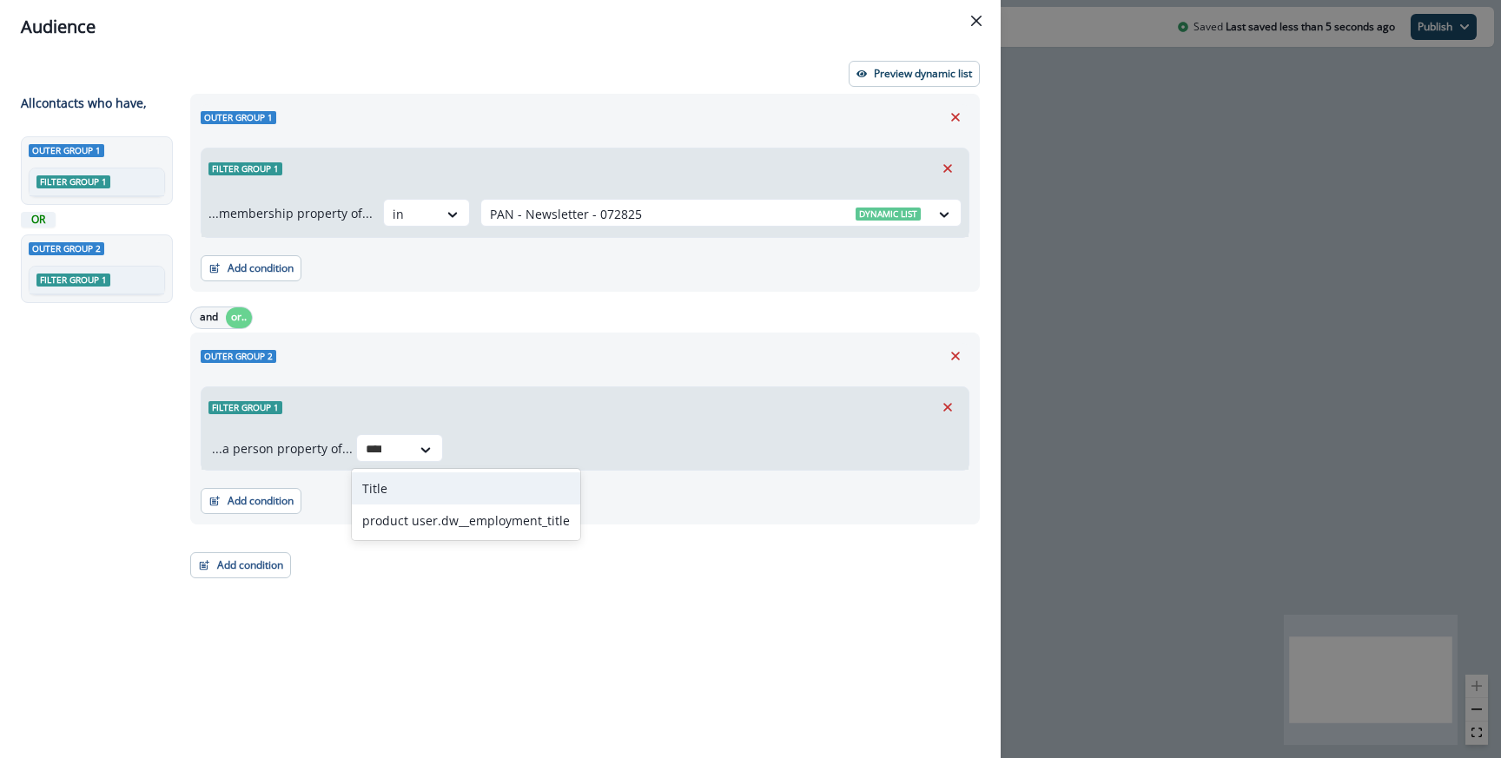
type input "*****"
click at [426, 506] on div "product user.dw__employment_title" at bounding box center [466, 521] width 228 height 32
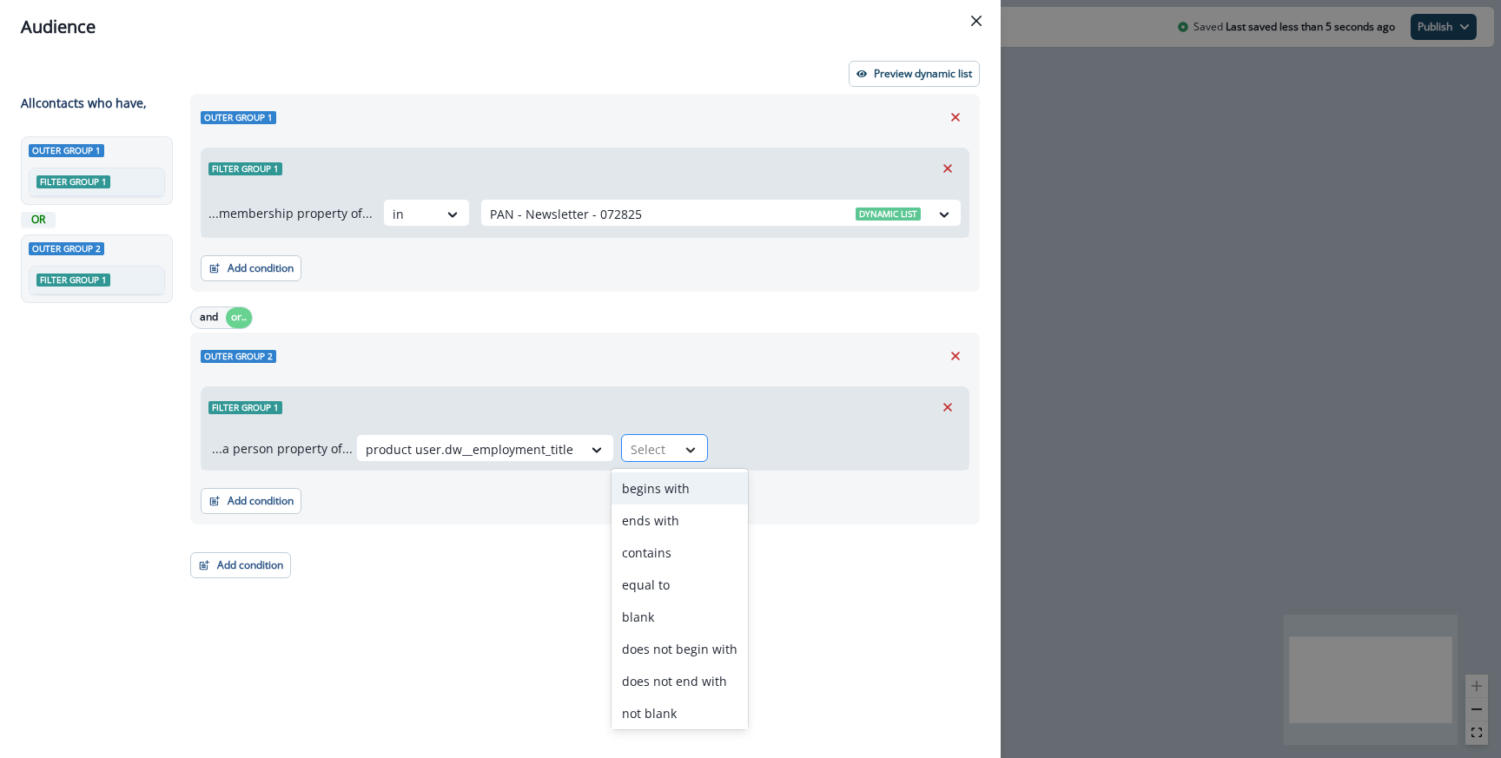
click at [676, 452] on div at bounding box center [691, 449] width 30 height 17
click at [676, 545] on div "contains" at bounding box center [679, 553] width 136 height 32
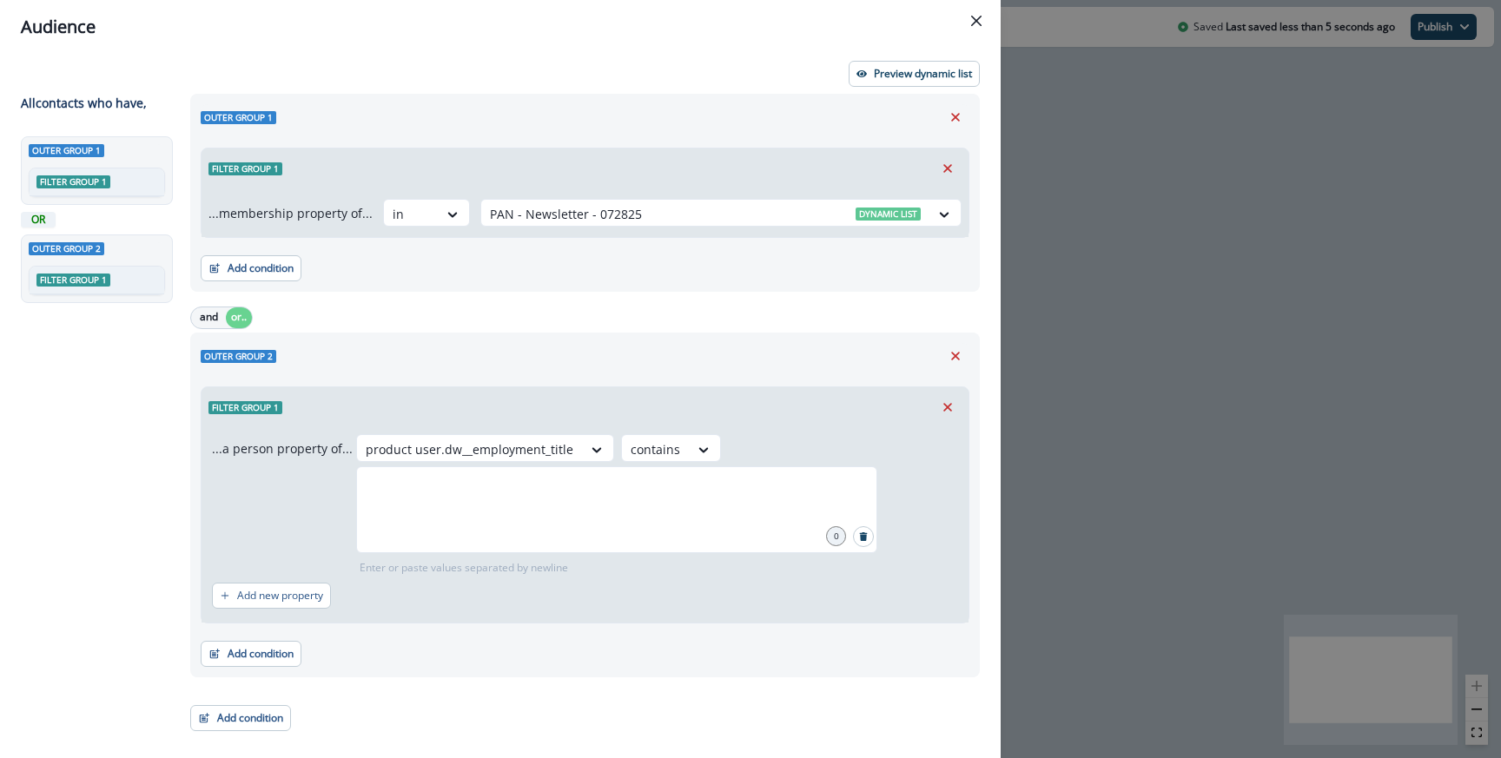
click at [655, 465] on div "product user.dw__employment_title contains 0 Enter or paste values separated by…" at bounding box center [657, 505] width 602 height 142
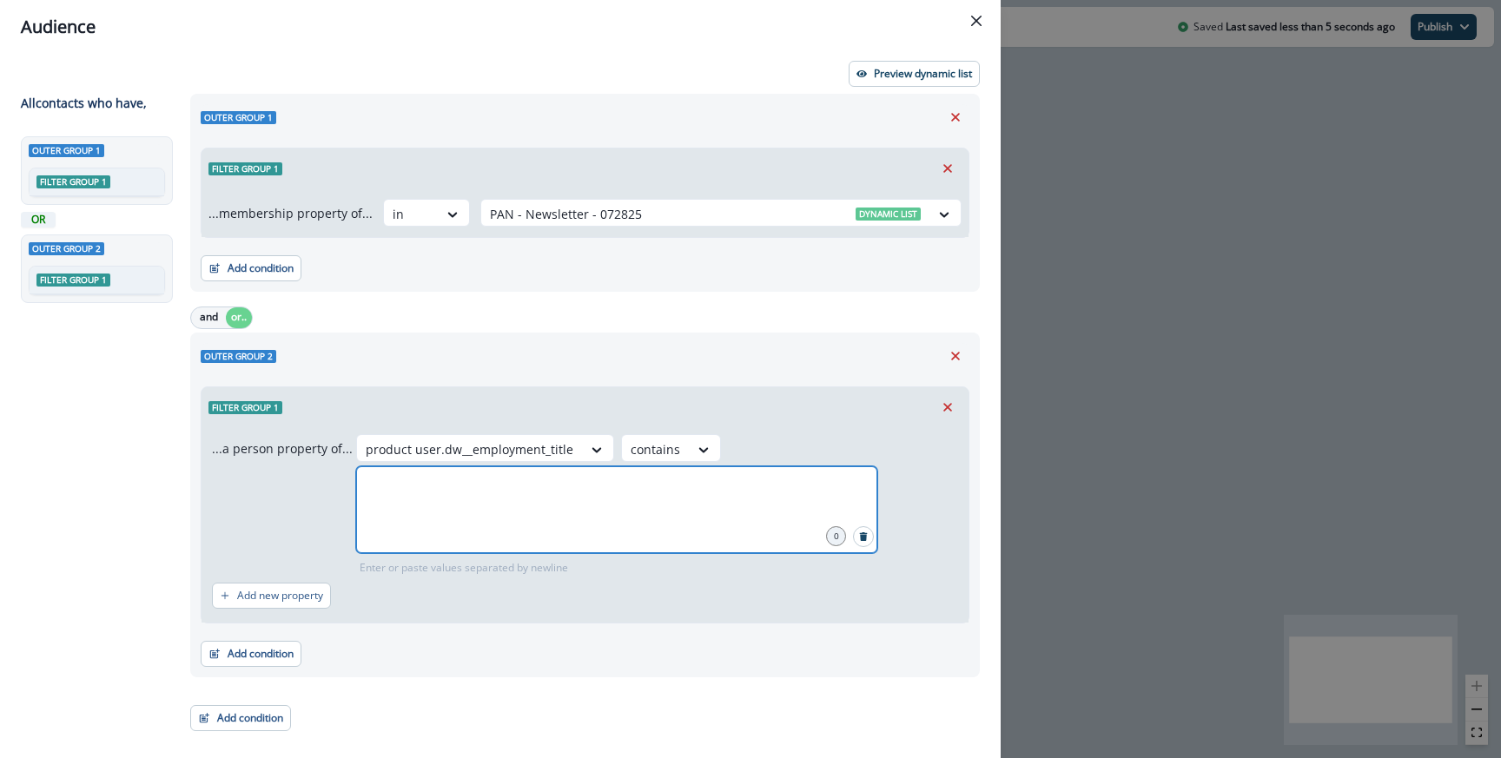
click at [642, 484] on input "text" at bounding box center [617, 488] width 516 height 35
type input "**********"
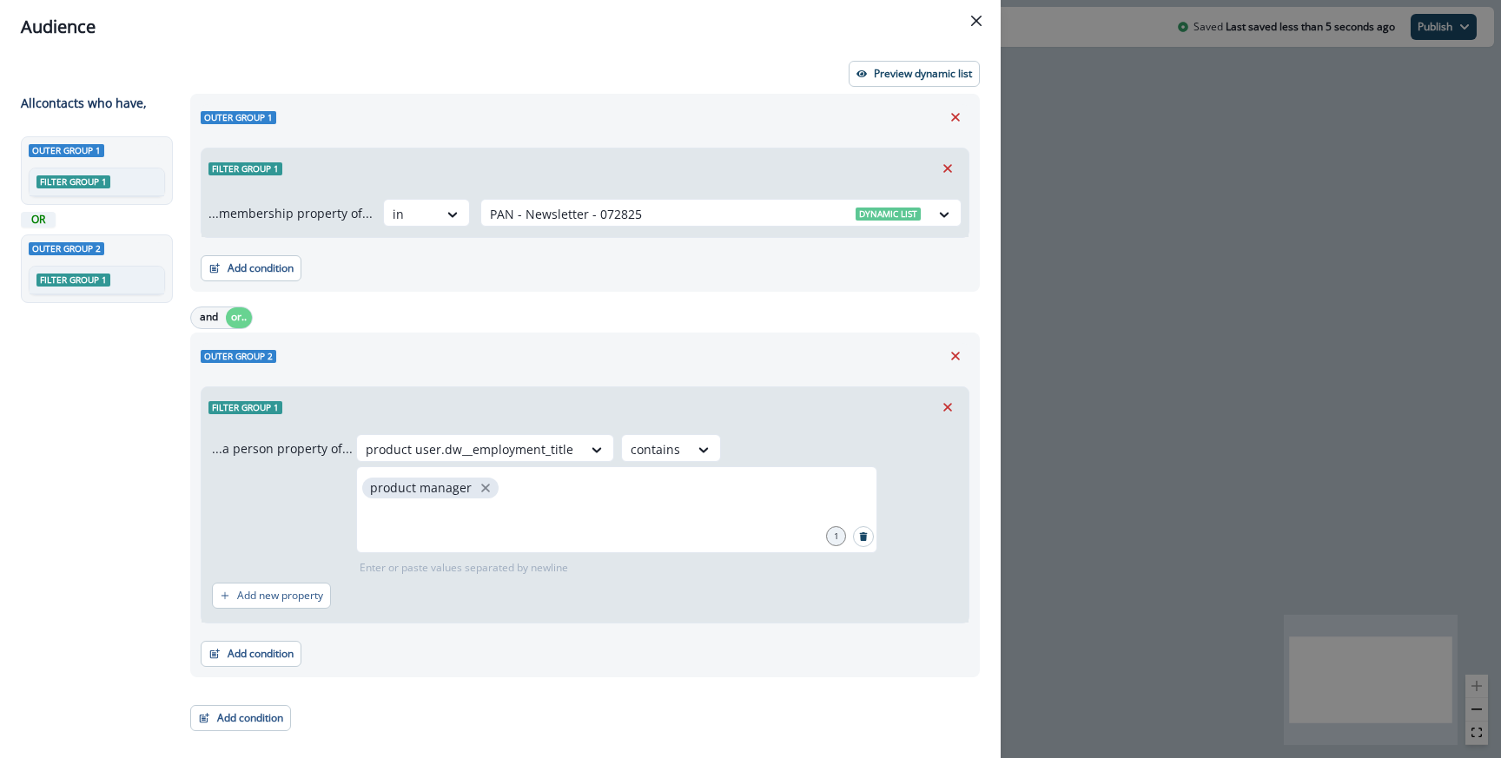
click at [263, 703] on div "Add condition Contact properties A person property Performed a product event Pe…" at bounding box center [240, 709] width 101 height 43
click at [262, 712] on button "Add condition" at bounding box center [240, 718] width 101 height 26
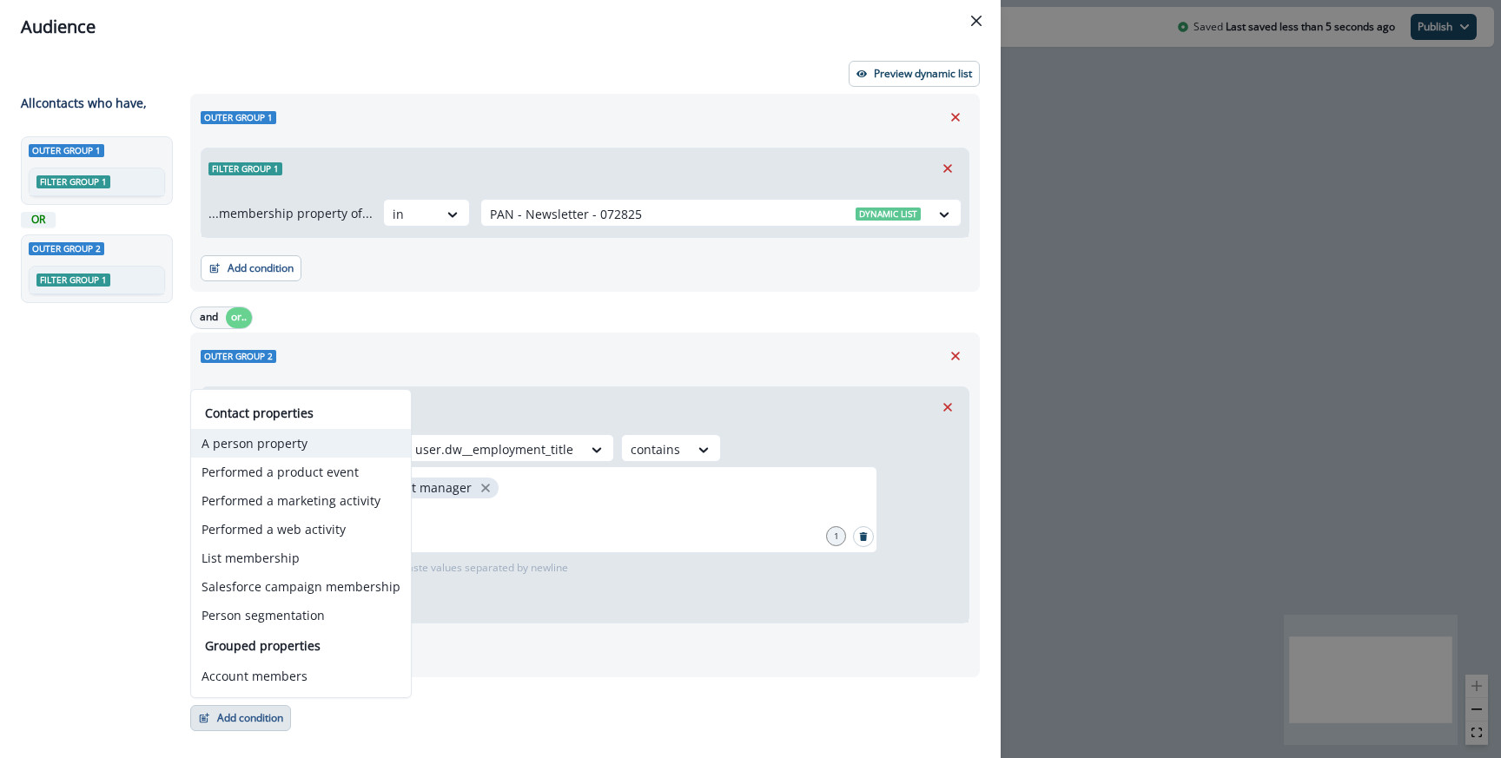
click at [250, 447] on button "A person property" at bounding box center [301, 443] width 220 height 29
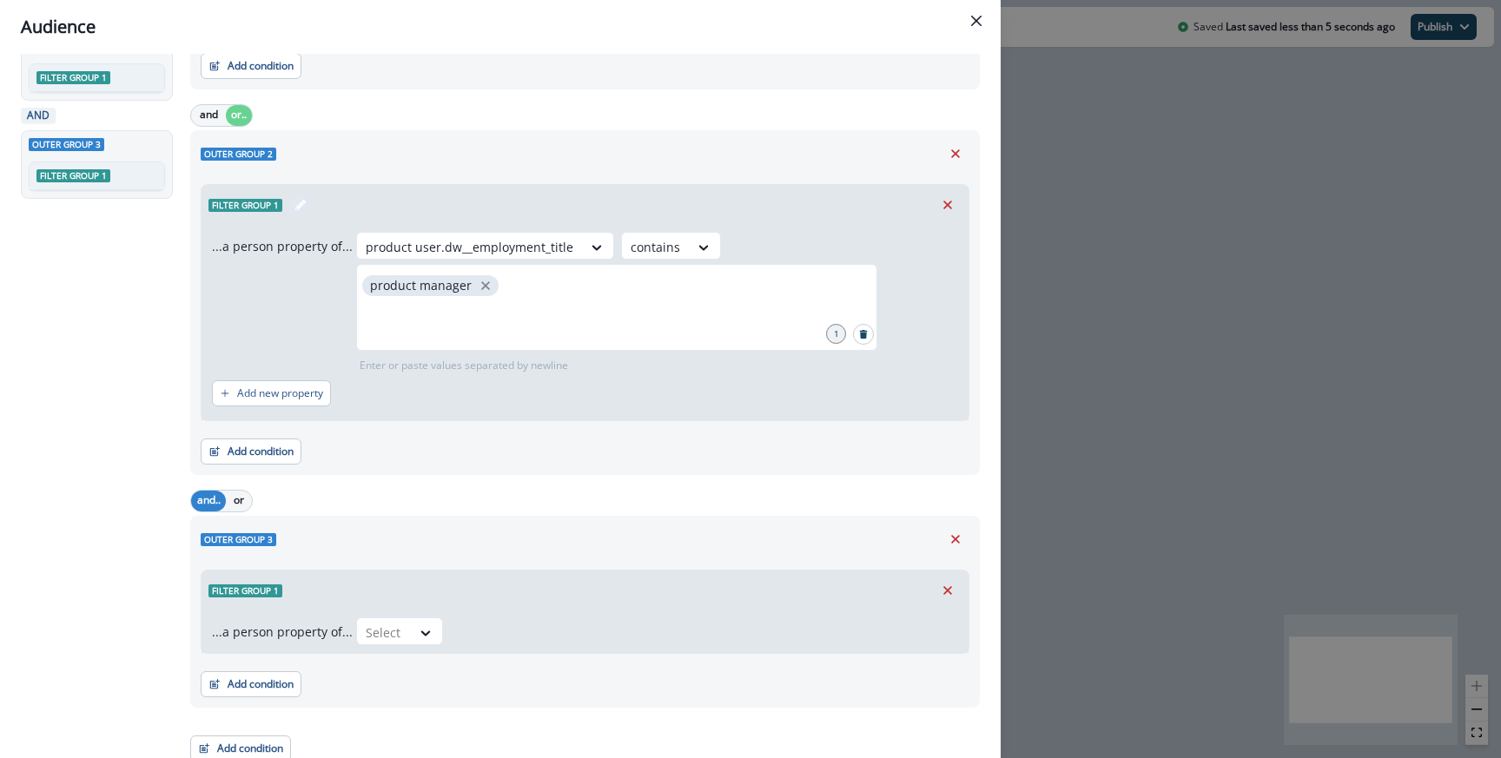
scroll to position [213, 0]
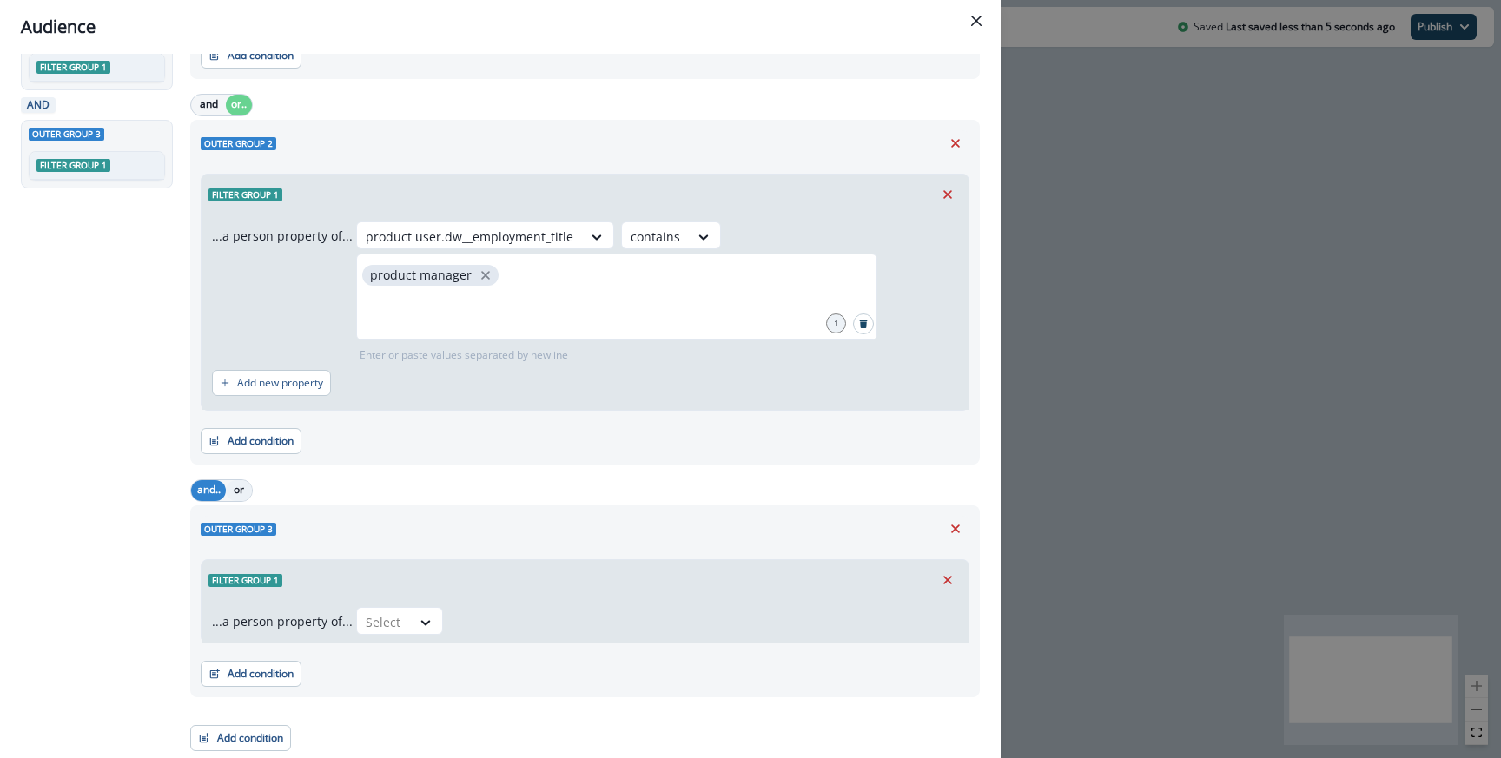
click at [250, 490] on button "or" at bounding box center [239, 490] width 26 height 21
click at [263, 433] on button "Add condition" at bounding box center [251, 441] width 101 height 26
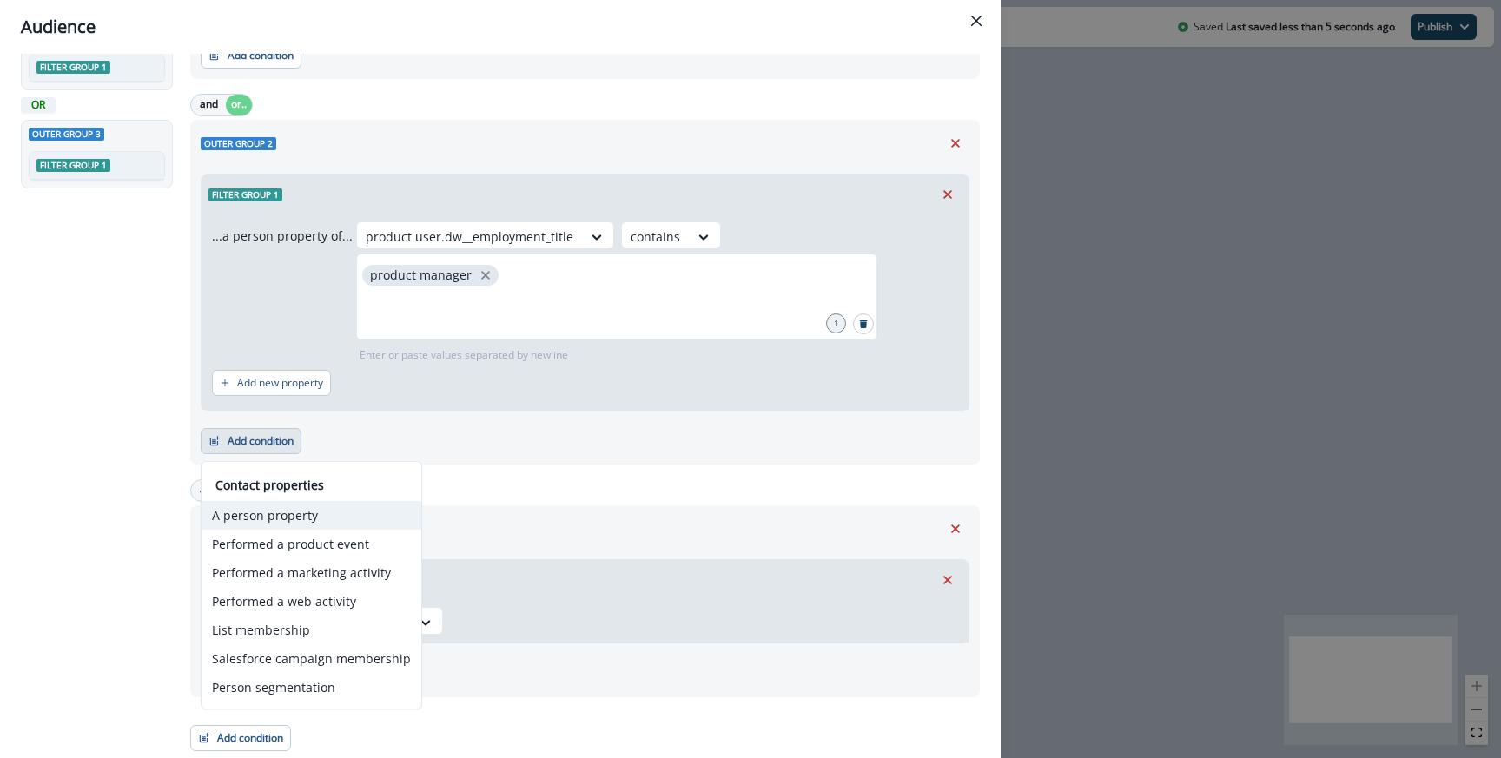
click at [272, 512] on button "A person property" at bounding box center [311, 515] width 220 height 29
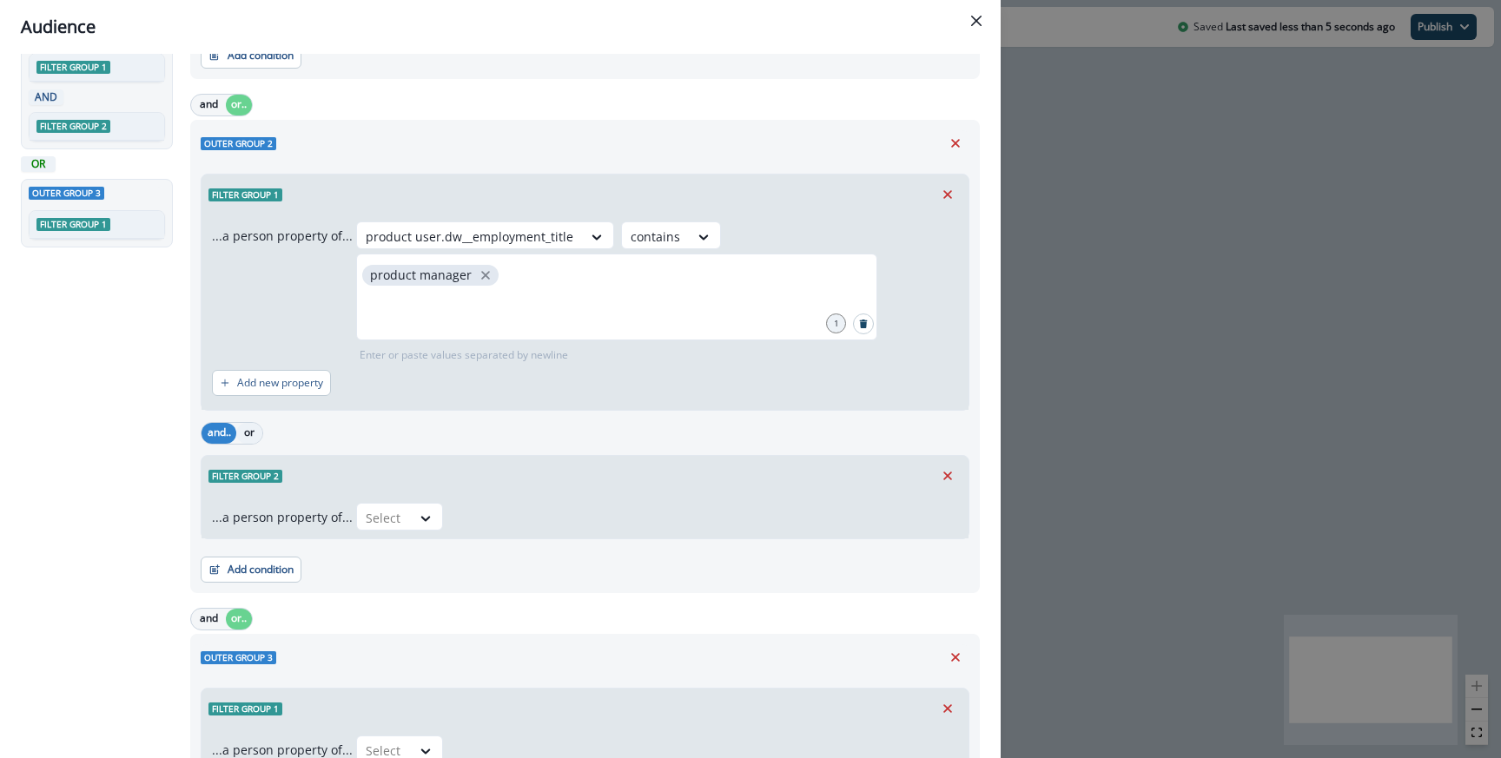
click at [246, 433] on button "or" at bounding box center [249, 433] width 26 height 21
click at [379, 527] on div at bounding box center [384, 518] width 36 height 22
type input "****"
click at [422, 560] on div "product user.dw__onboarding_role" at bounding box center [463, 557] width 223 height 32
click at [630, 524] on div at bounding box center [643, 518] width 36 height 22
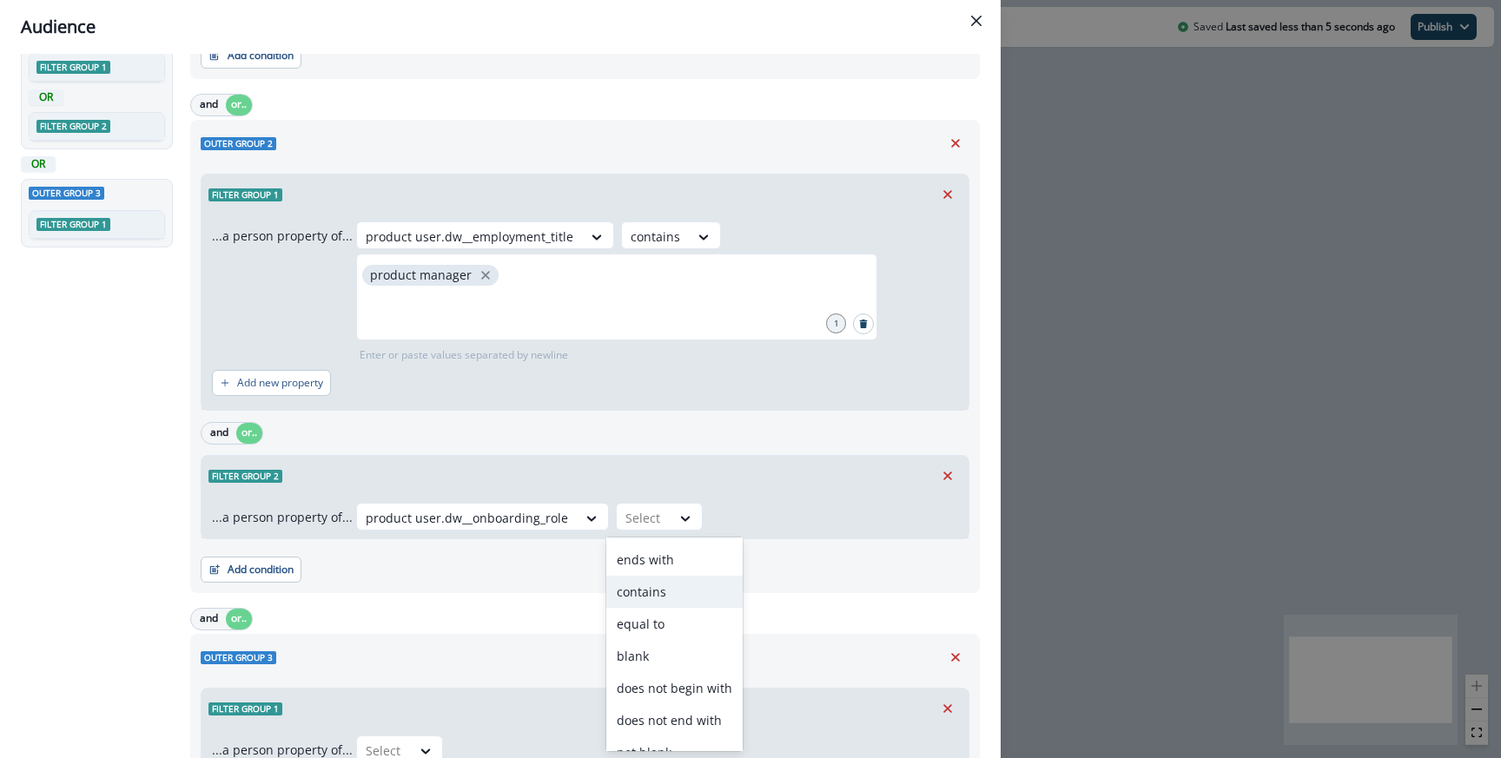
scroll to position [58, 0]
click at [644, 575] on div "contains" at bounding box center [674, 563] width 136 height 32
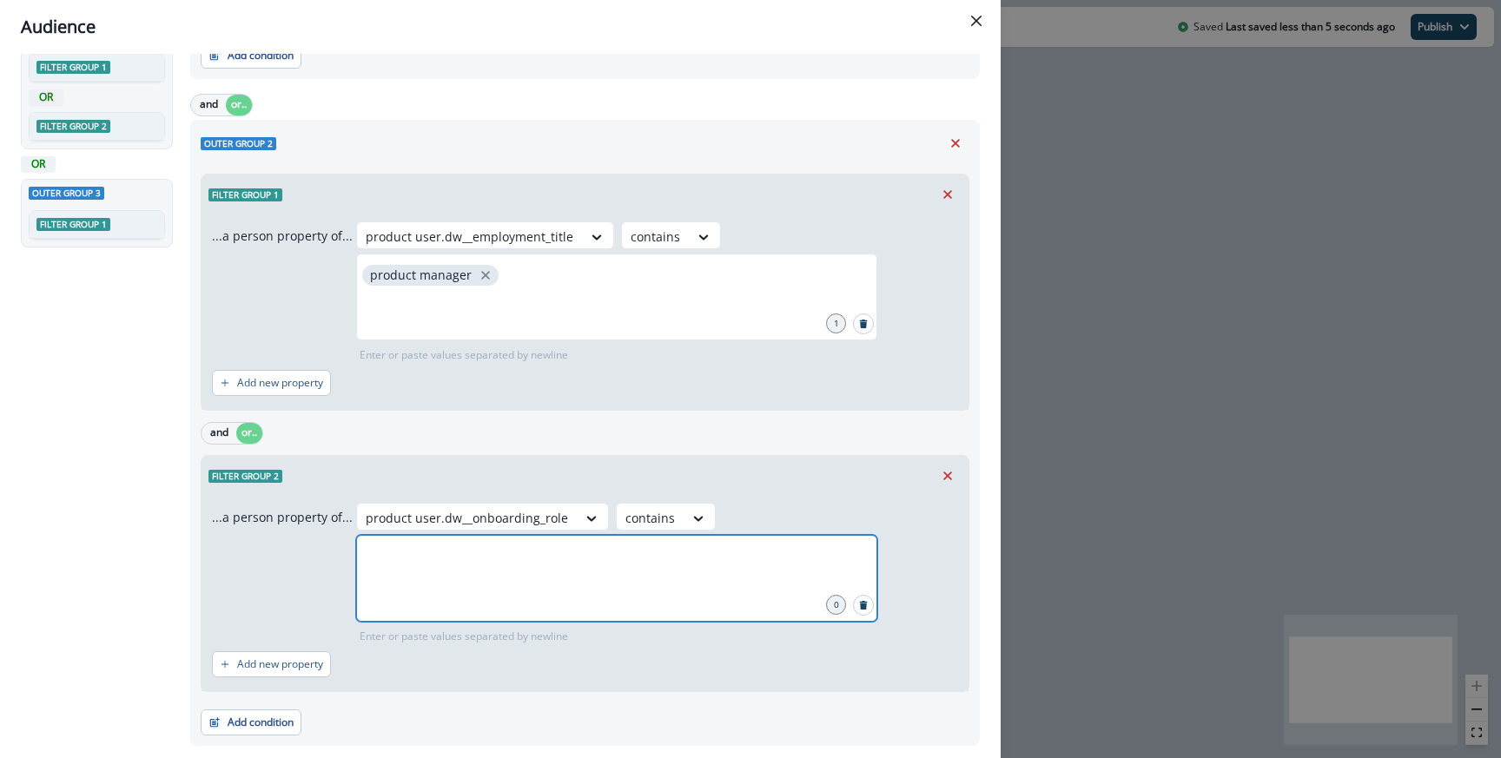
click at [525, 569] on input "text" at bounding box center [617, 556] width 516 height 35
type input "*"
type input "**********"
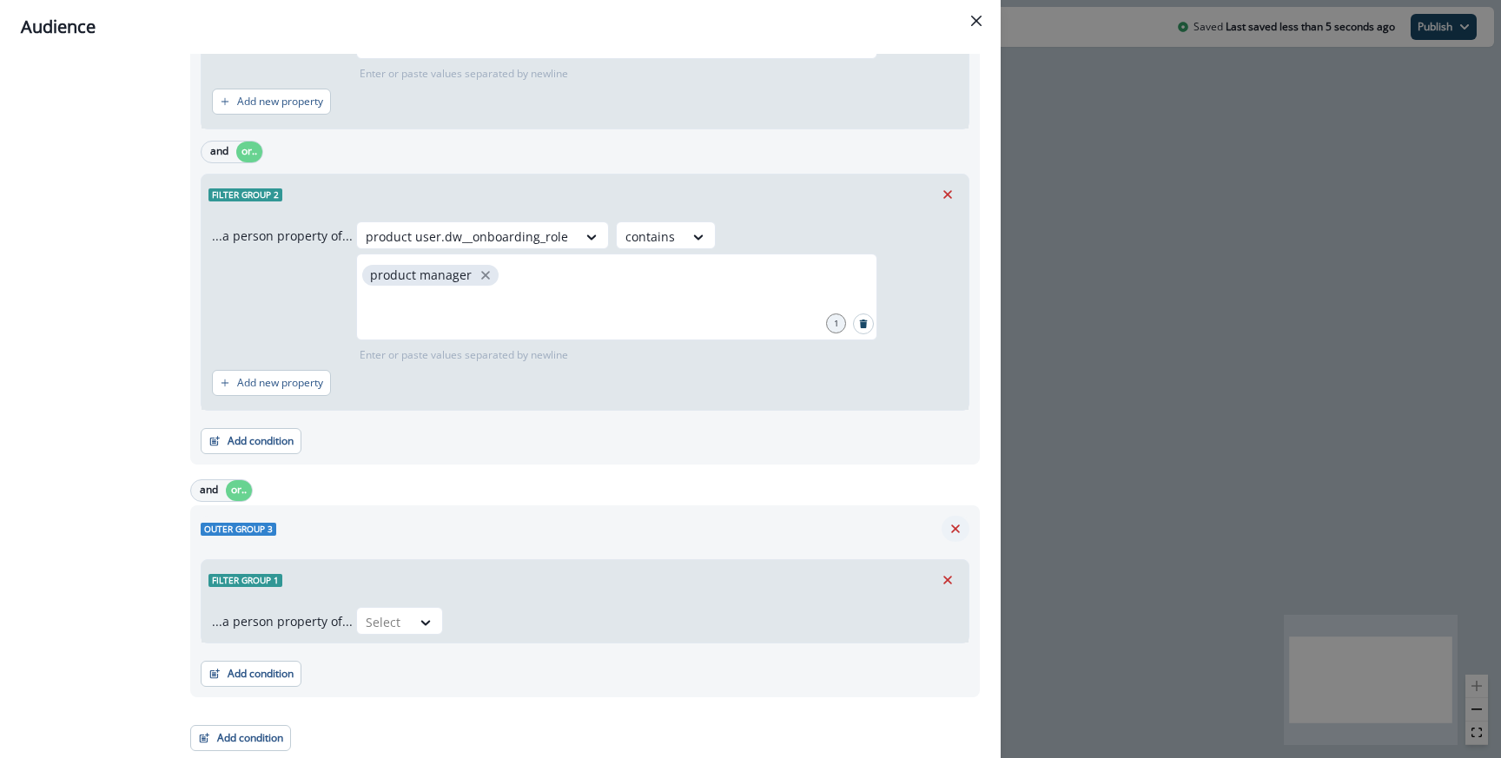
click at [963, 524] on button "Remove" at bounding box center [955, 529] width 28 height 26
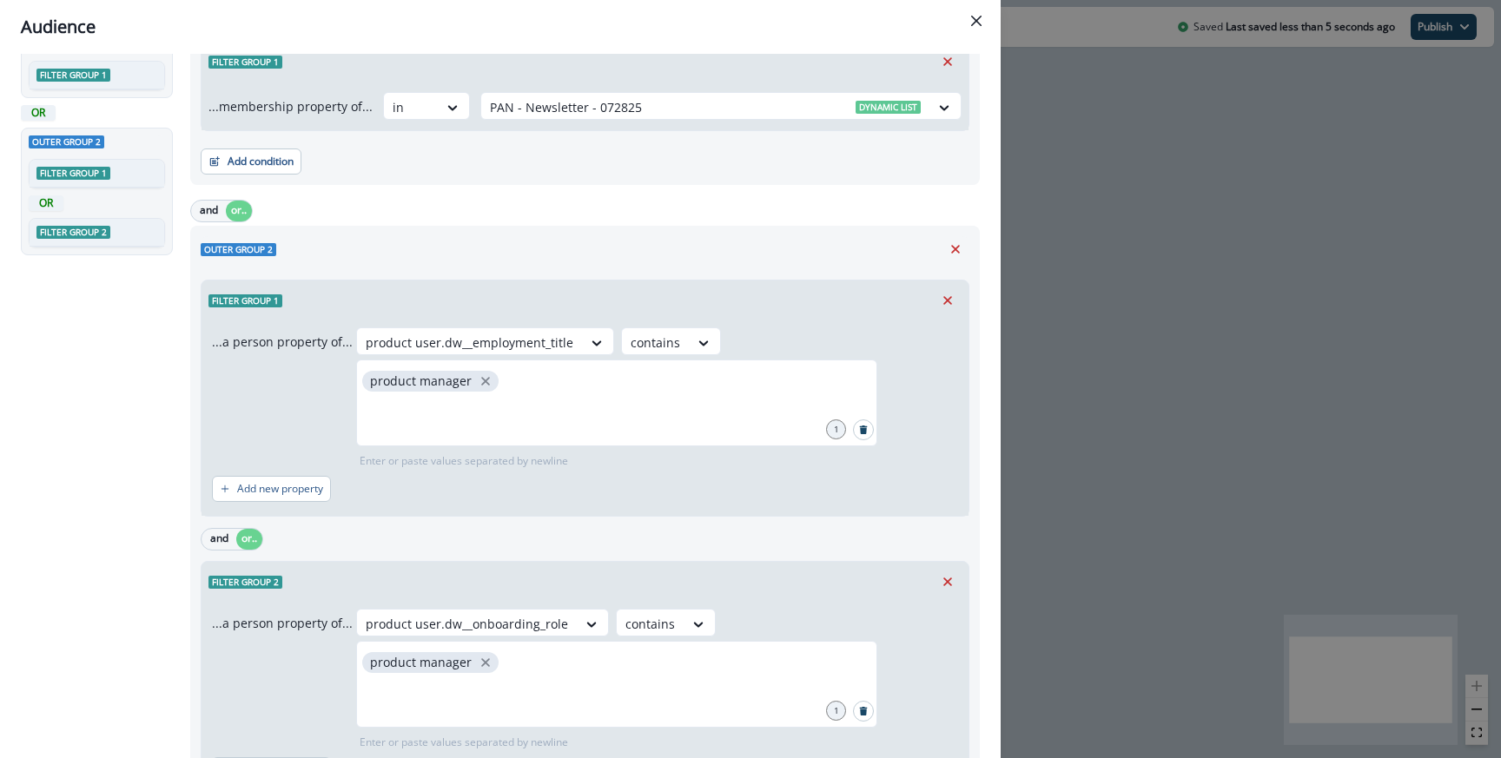
scroll to position [0, 0]
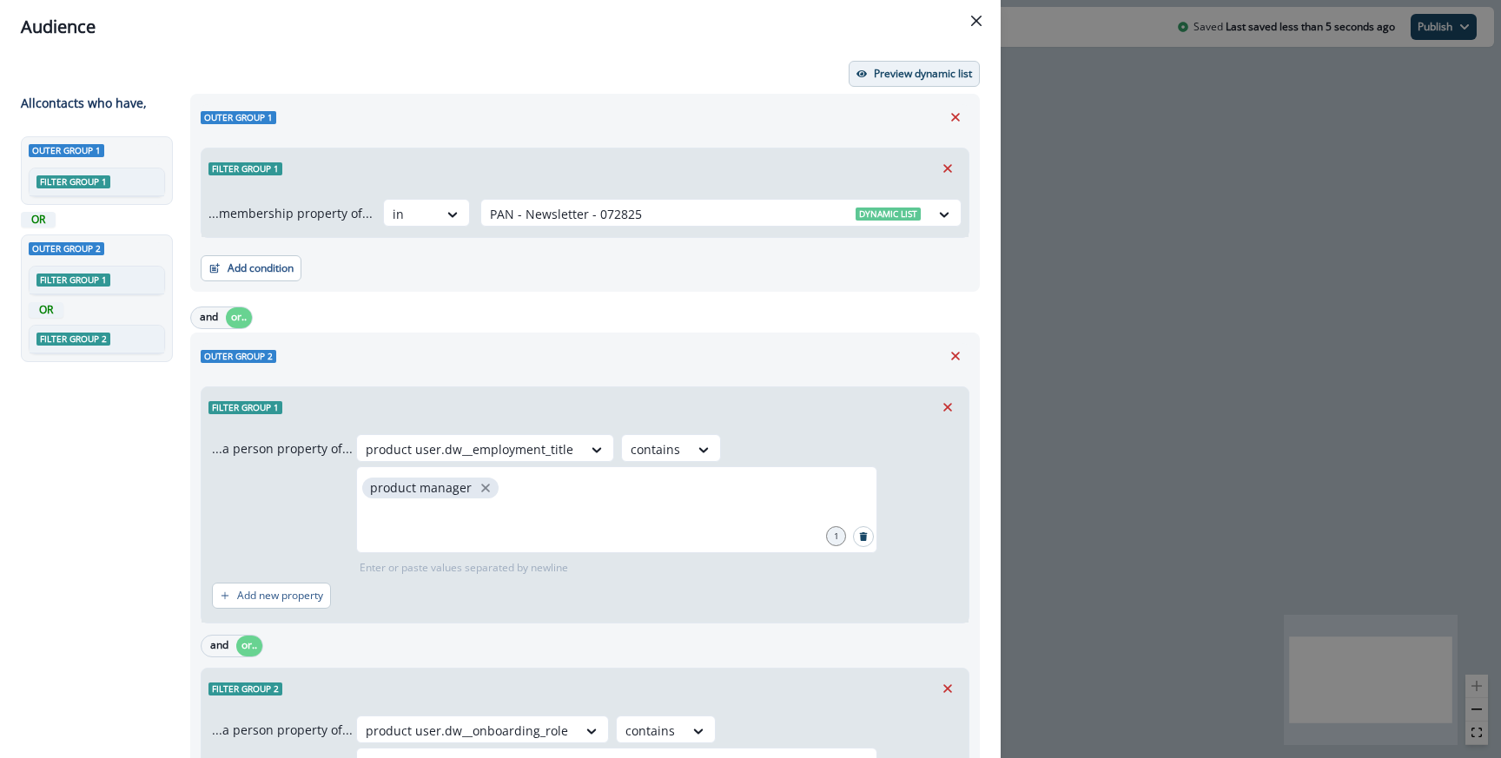
click at [908, 74] on p "Preview dynamic list" at bounding box center [923, 74] width 98 height 12
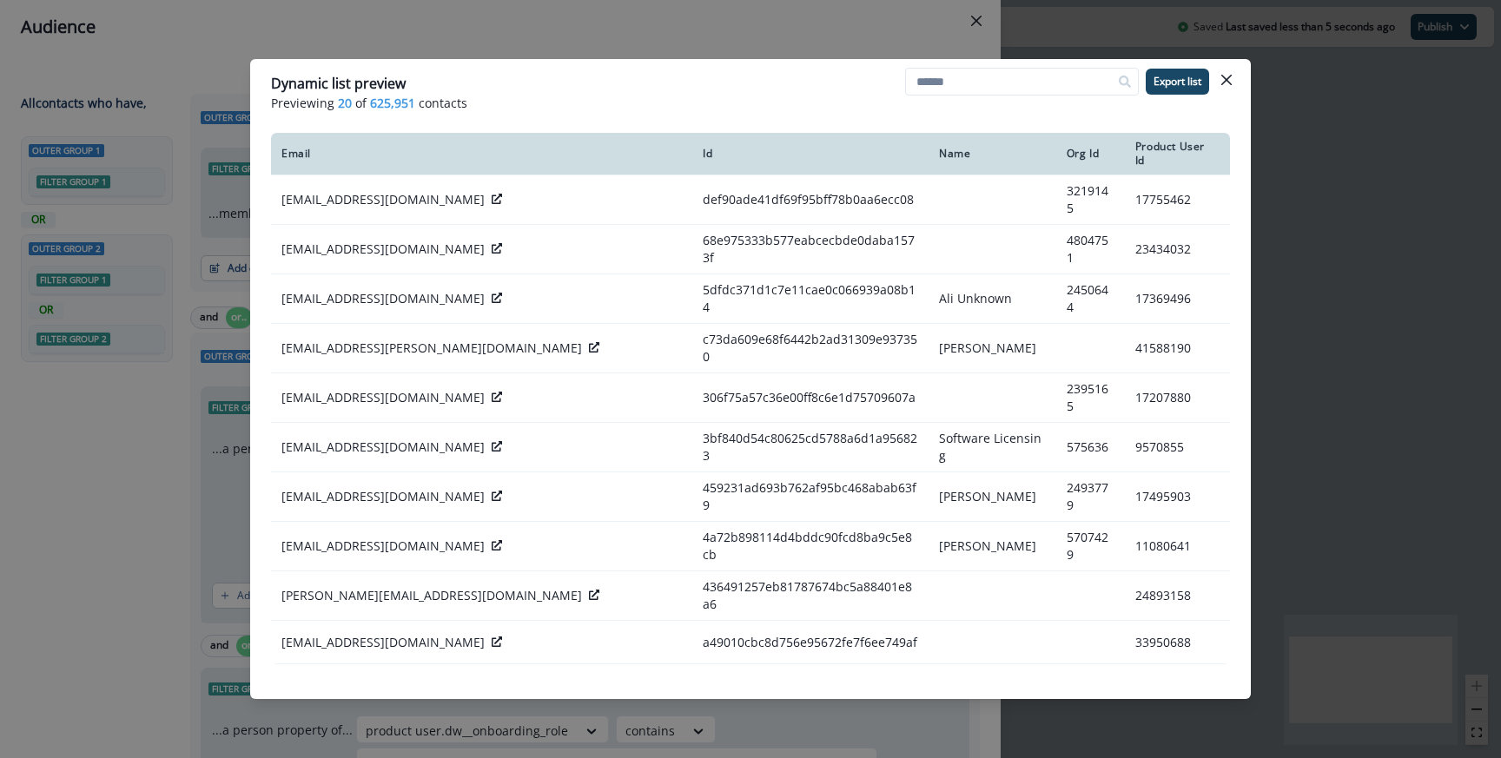
click at [695, 40] on div "Dynamic list preview Previewing 20 of 625,951 contacts Export list Email Id Nam…" at bounding box center [750, 379] width 1501 height 758
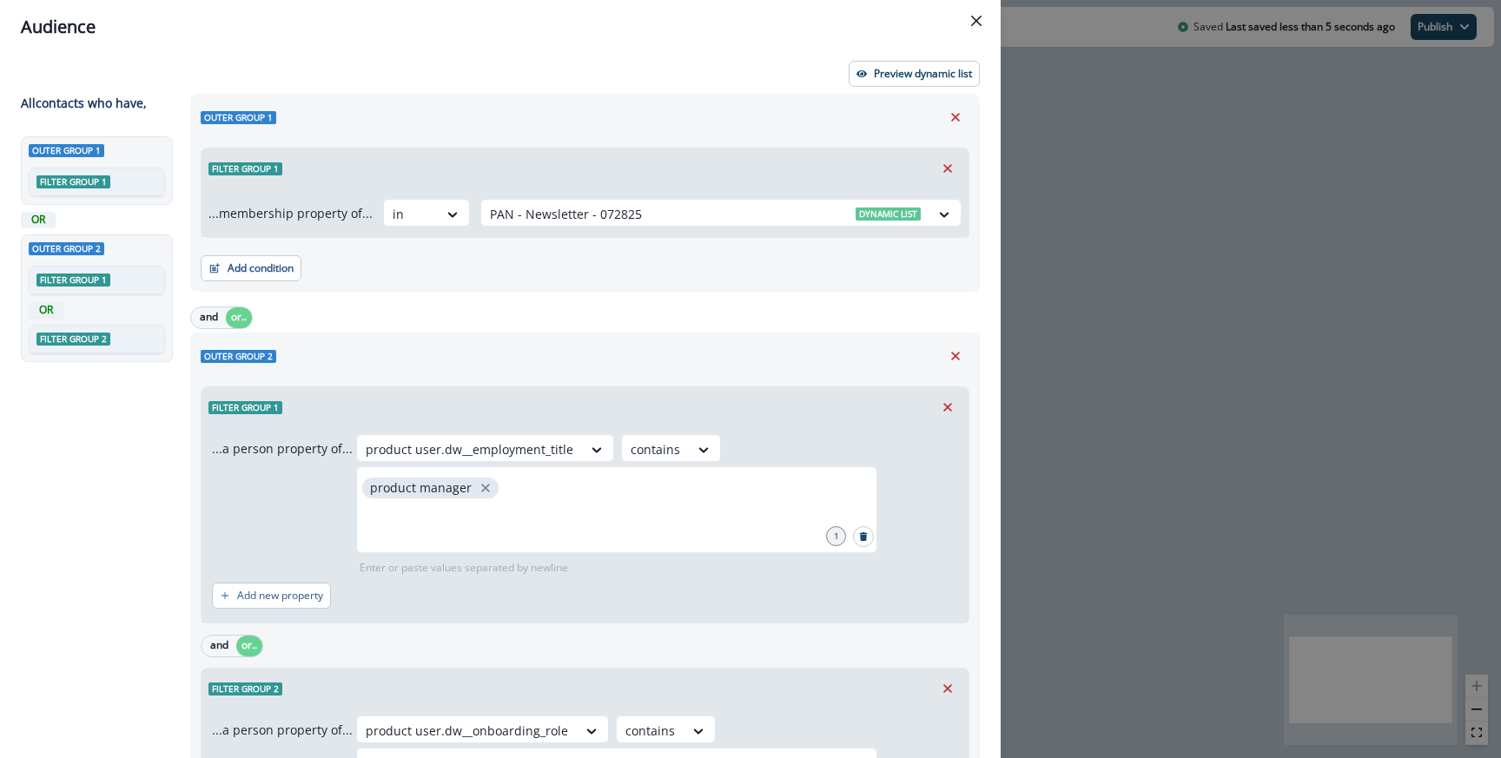
scroll to position [261, 0]
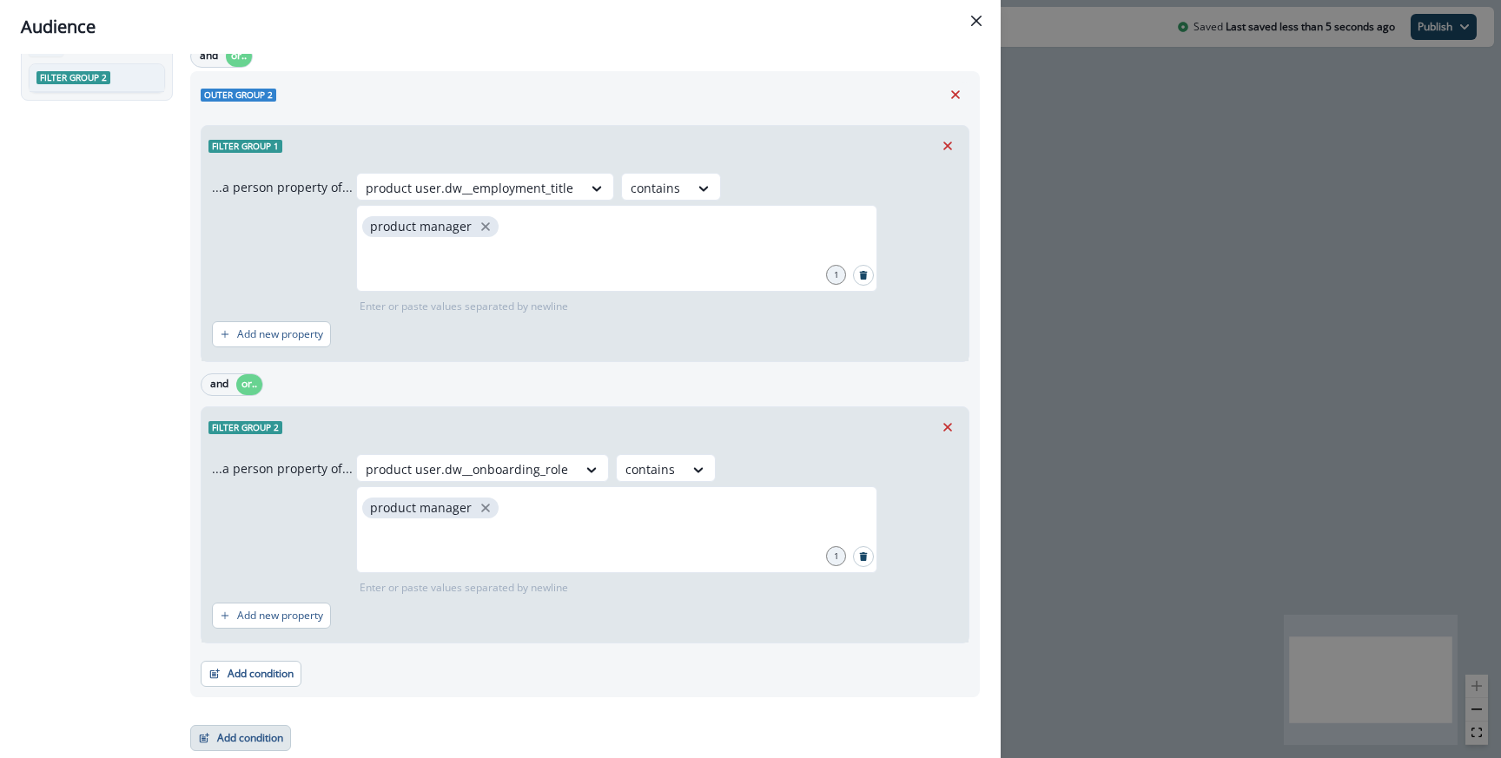
click at [267, 743] on button "Add condition" at bounding box center [240, 738] width 101 height 26
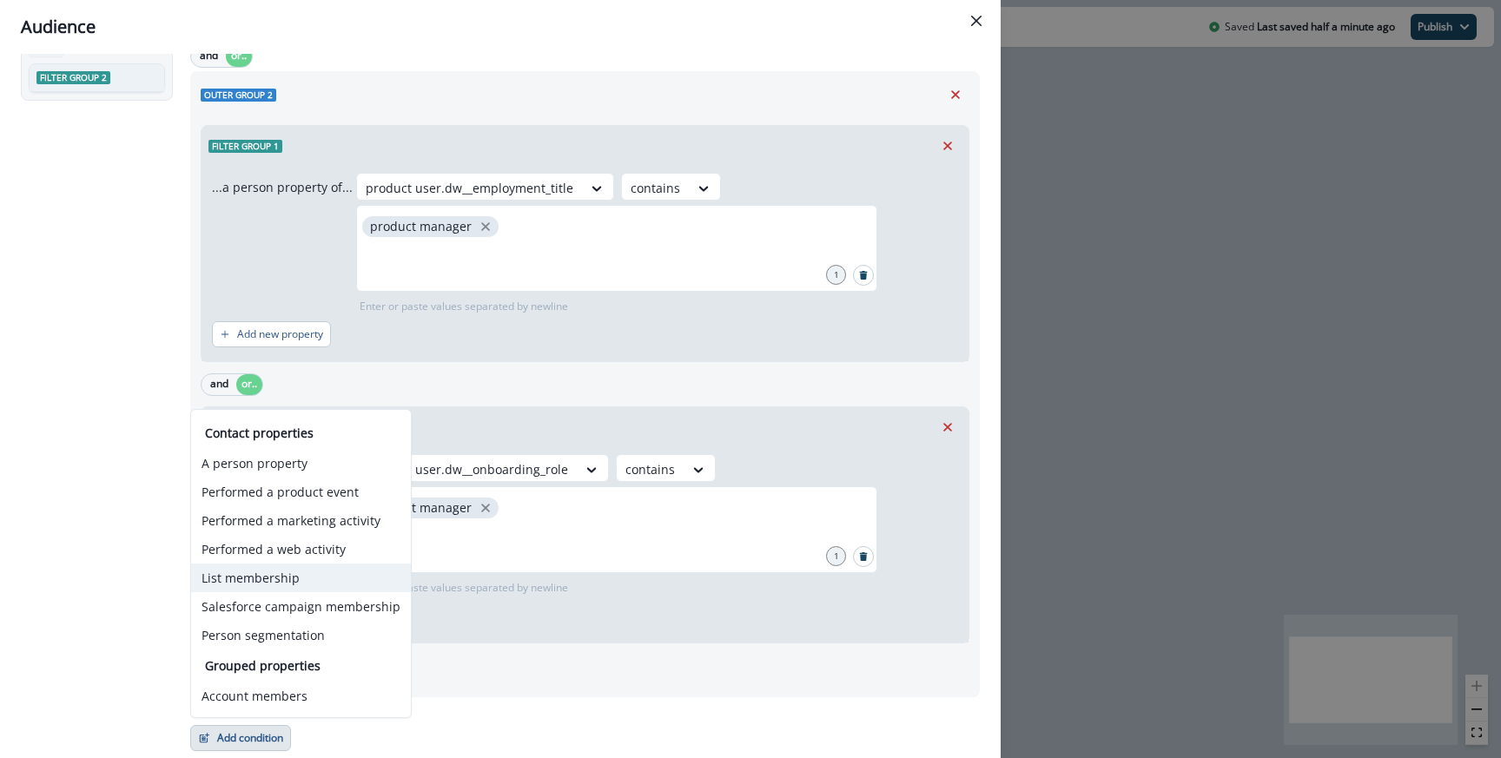
click at [278, 580] on button "List membership" at bounding box center [301, 578] width 220 height 29
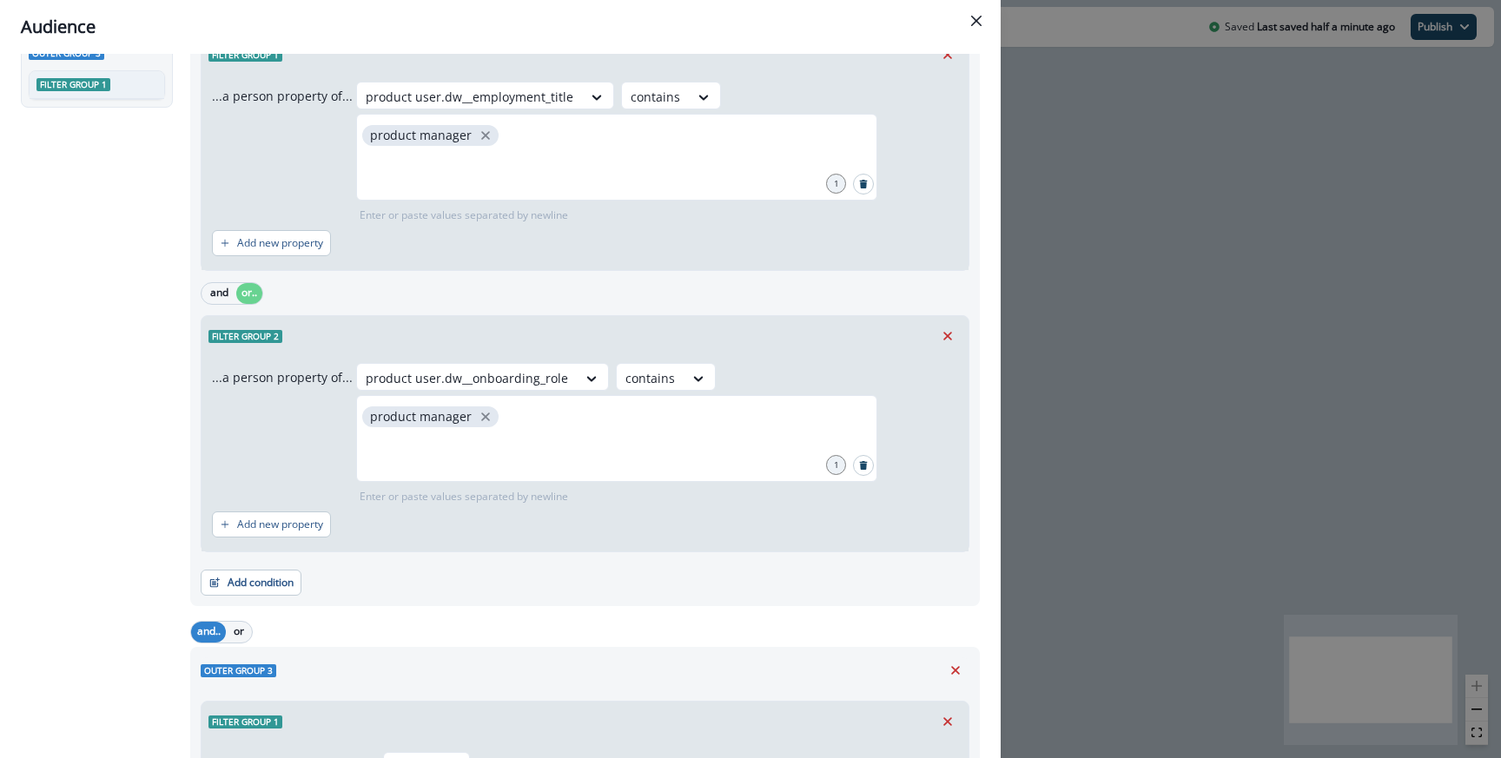
scroll to position [500, 0]
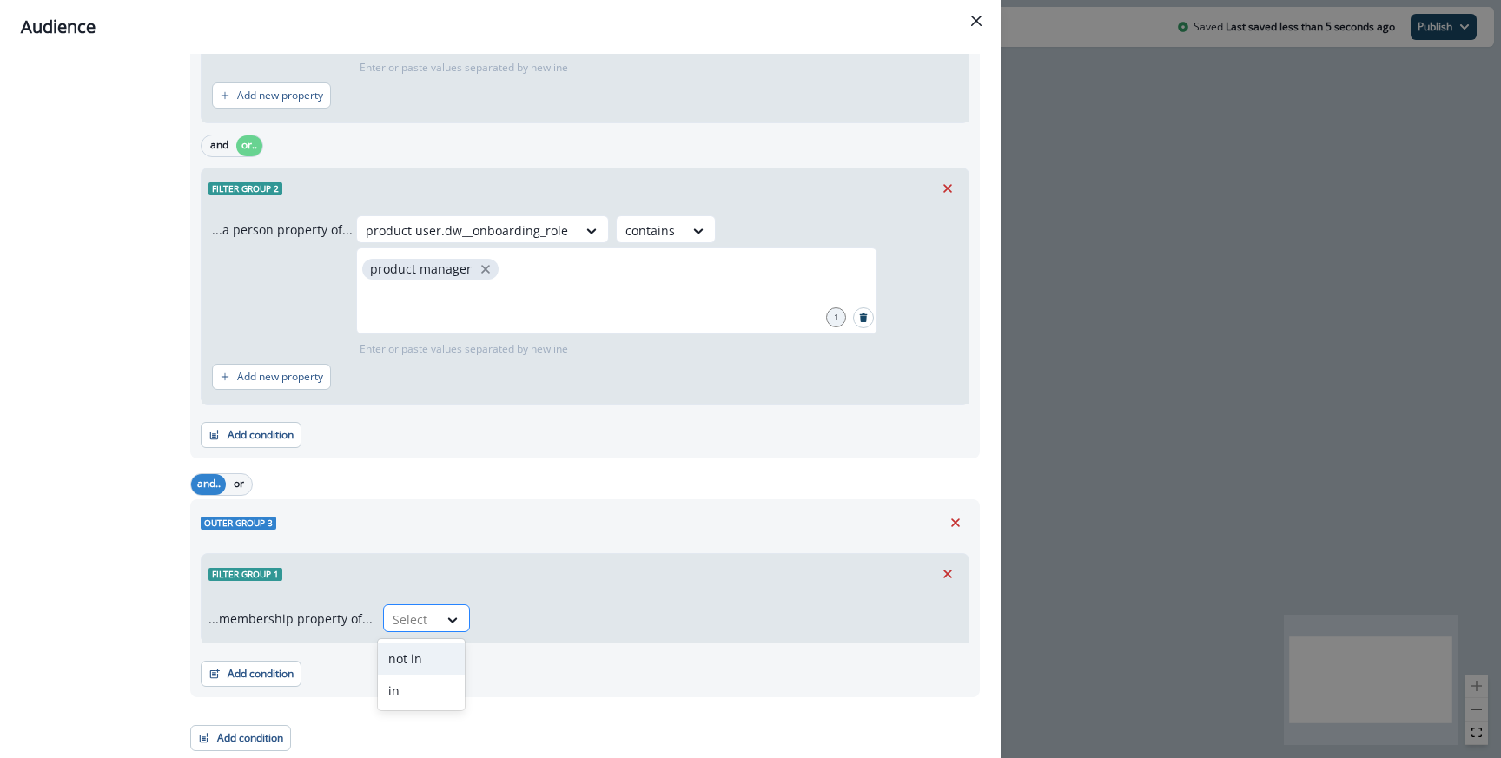
click at [421, 605] on div "Select" at bounding box center [411, 619] width 54 height 29
click at [413, 653] on div "not in" at bounding box center [421, 659] width 87 height 32
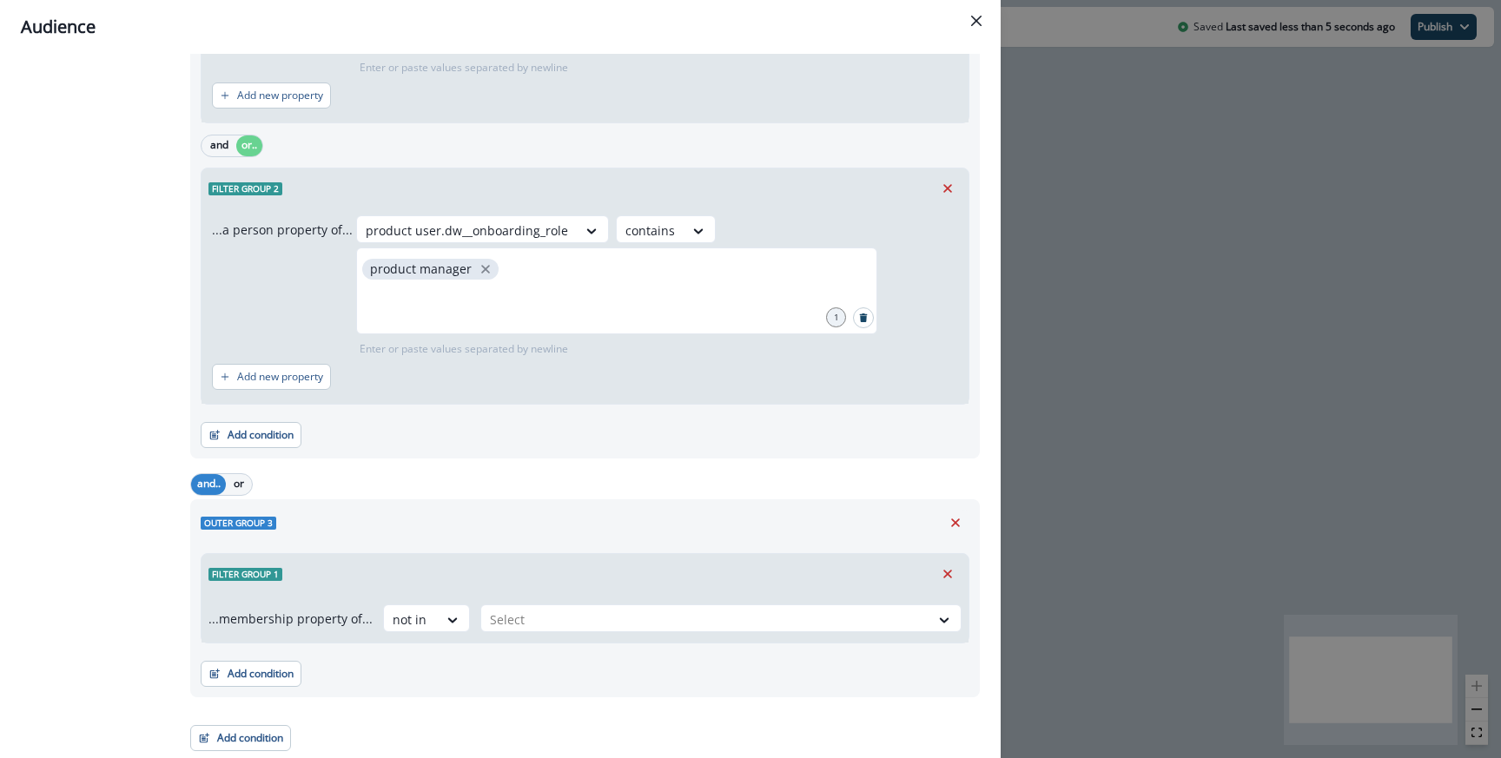
click at [513, 603] on div "...membership property of... not in Select" at bounding box center [584, 618] width 767 height 49
click at [511, 611] on div at bounding box center [705, 620] width 431 height 22
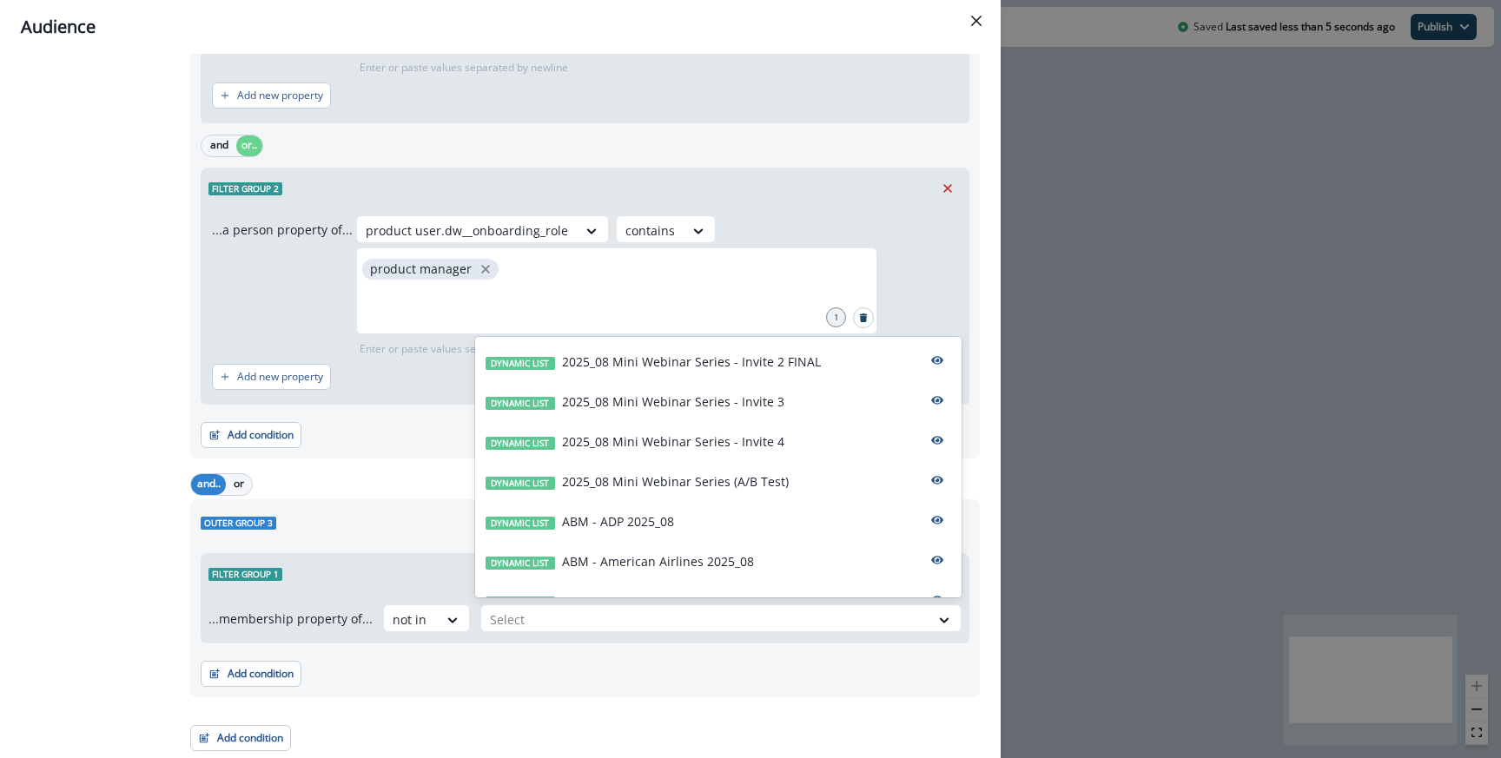
type input "*"
type input "**"
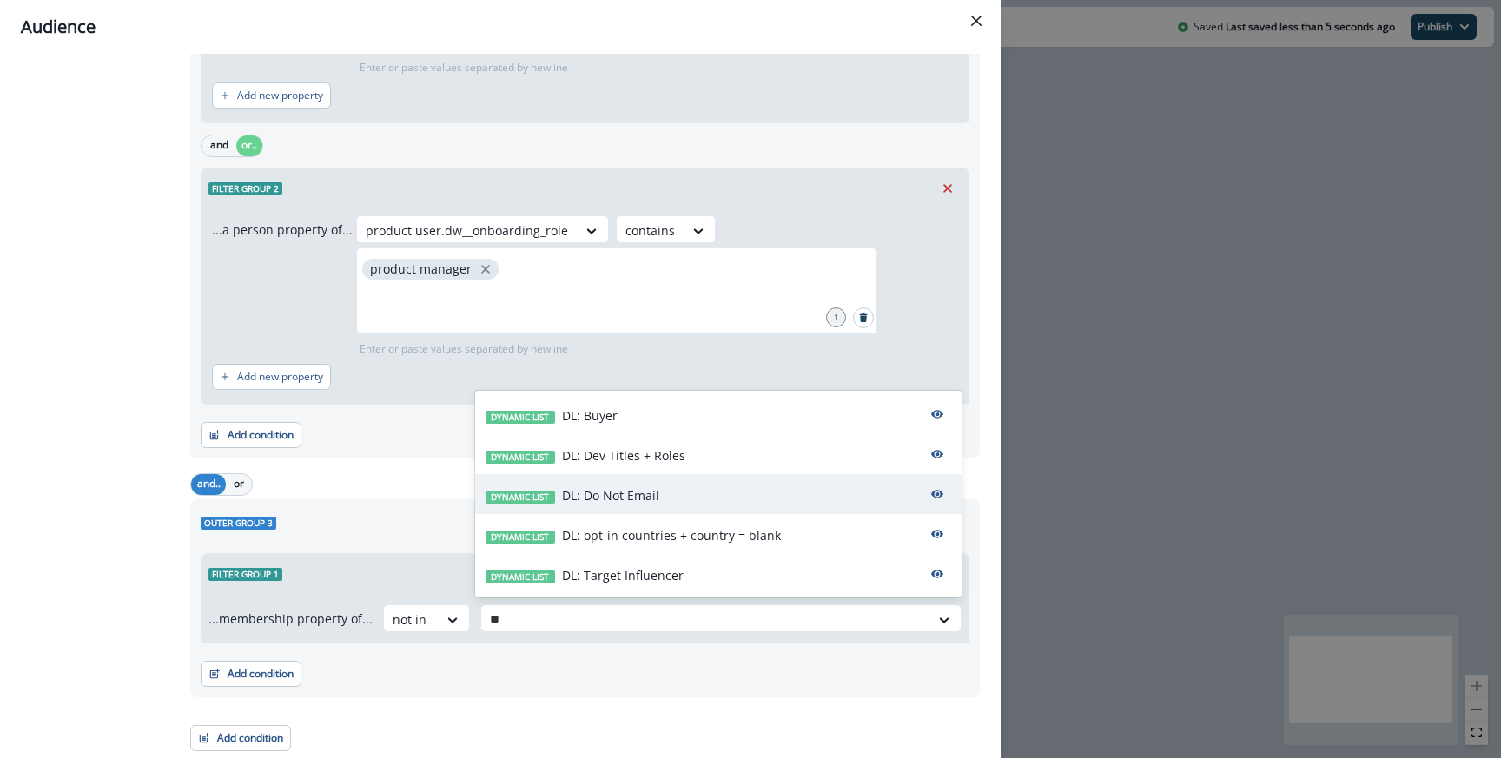
click at [596, 501] on p "DL: Do Not Email" at bounding box center [610, 495] width 97 height 18
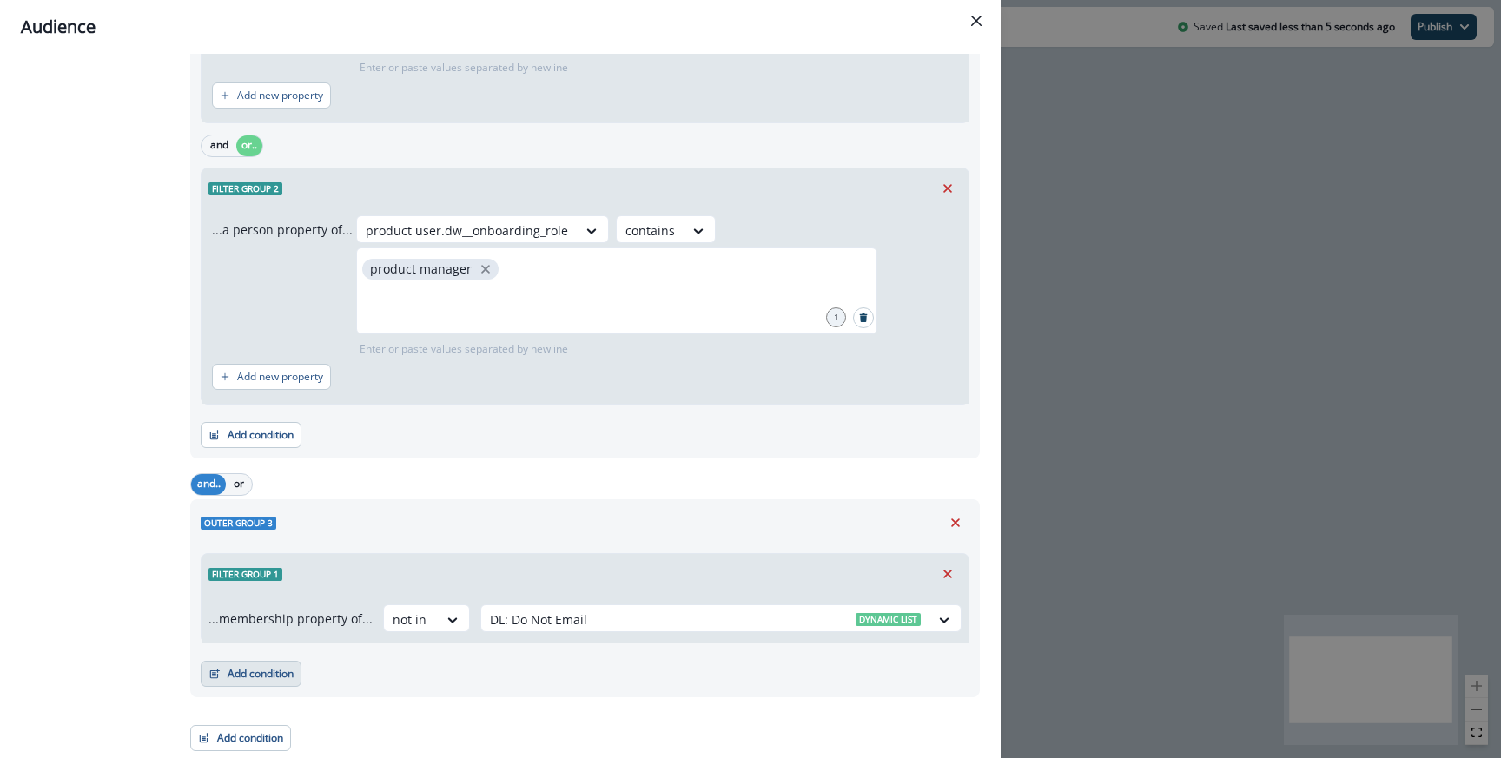
click at [241, 683] on button "Add condition" at bounding box center [251, 674] width 101 height 26
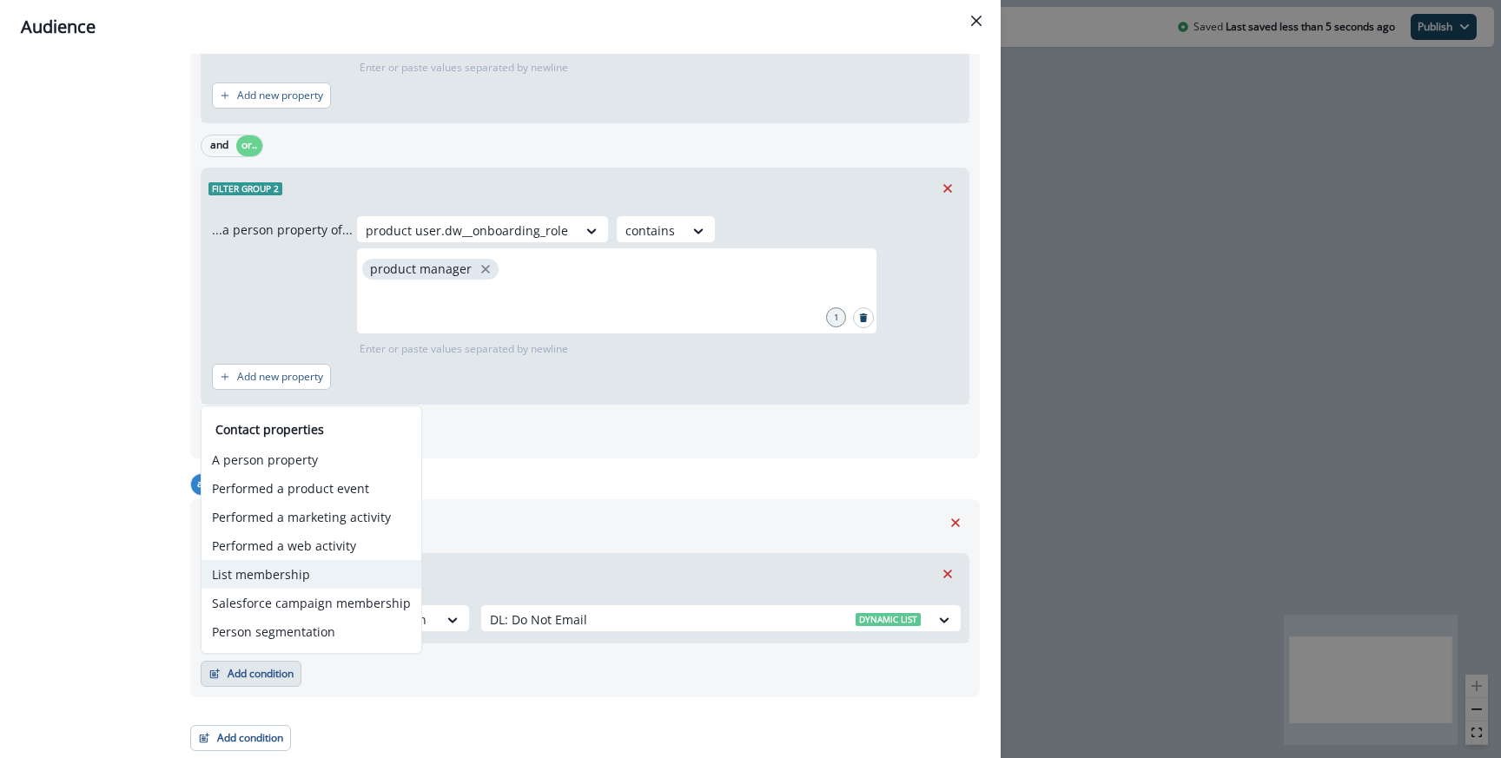
click at [260, 570] on button "List membership" at bounding box center [311, 574] width 220 height 29
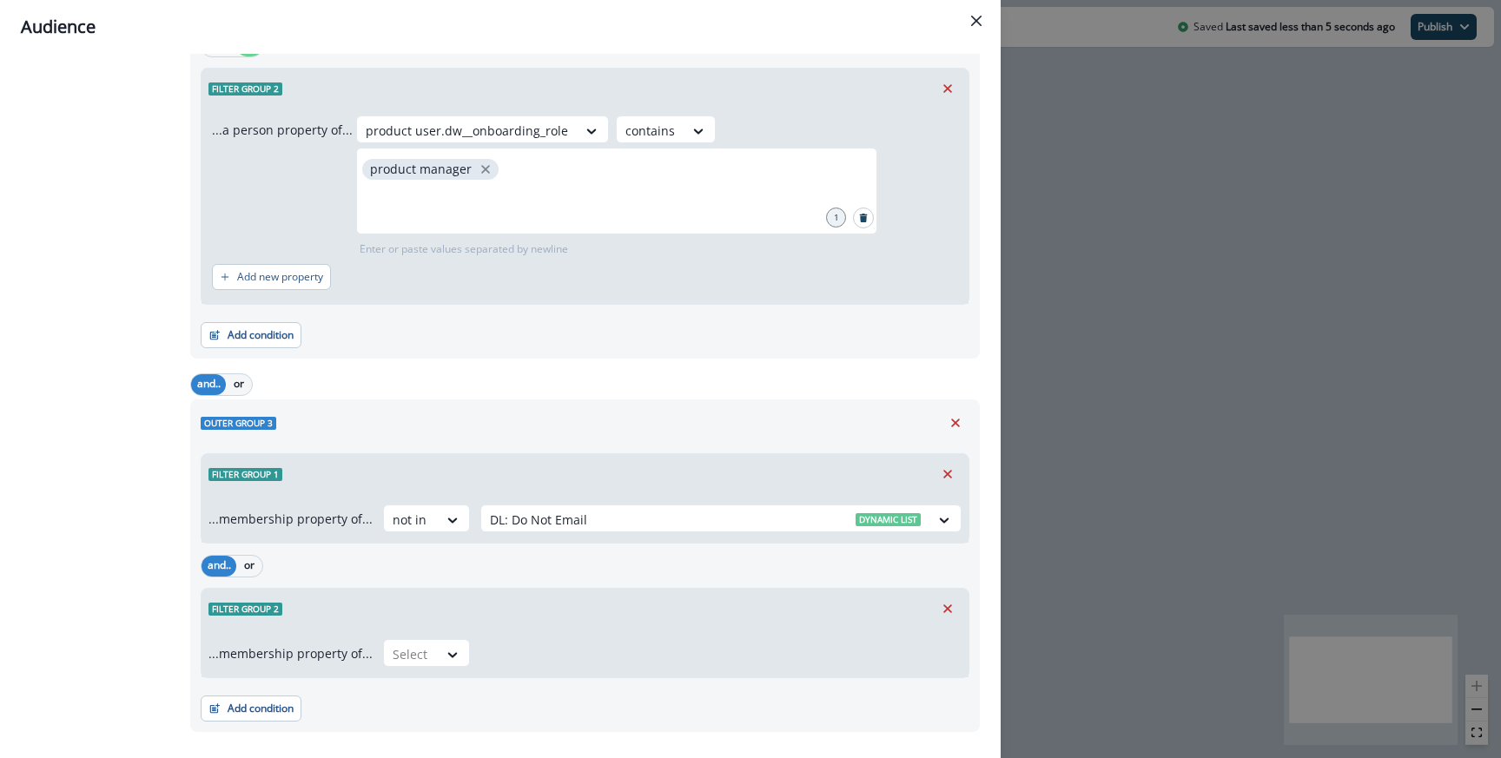
scroll to position [633, 0]
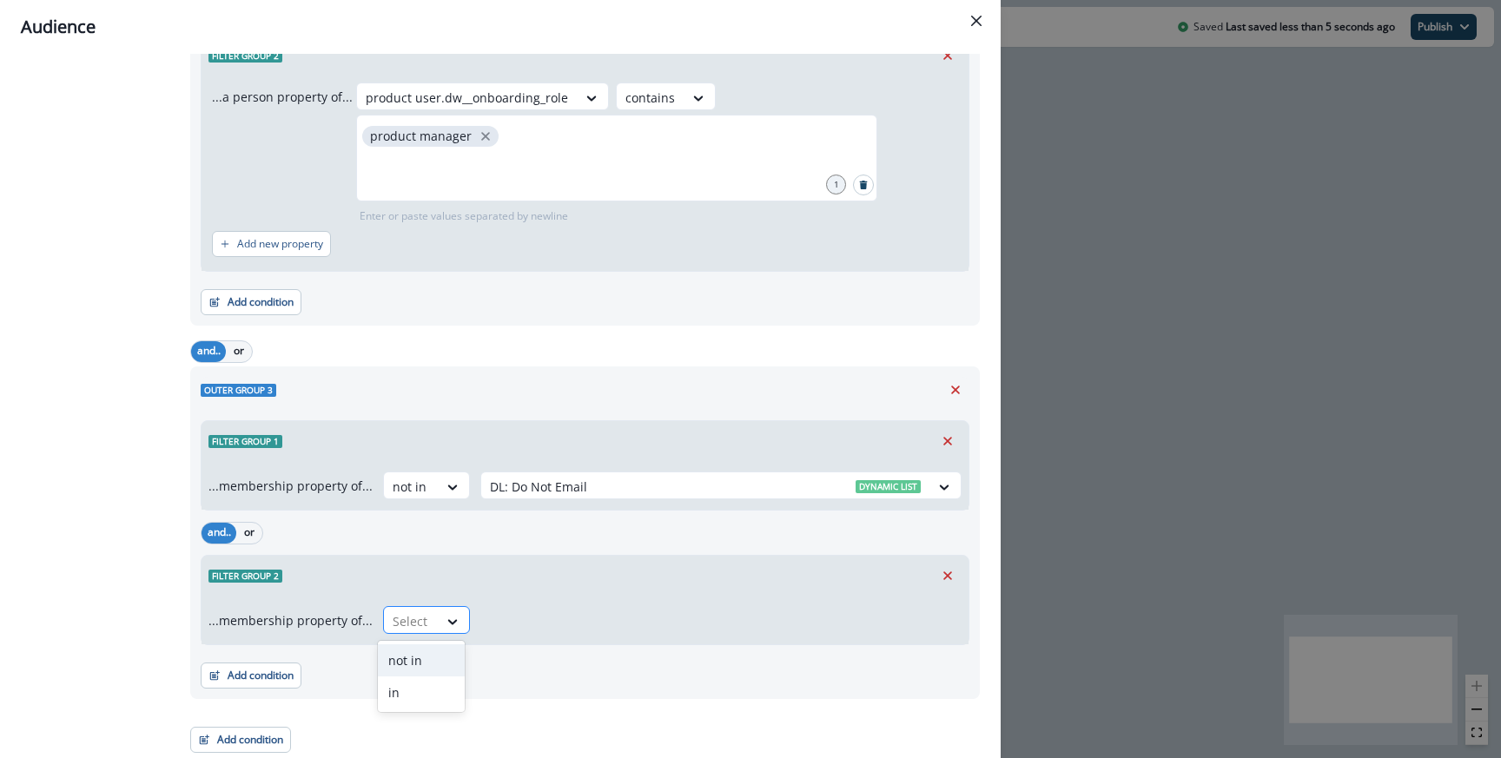
click at [400, 620] on div at bounding box center [411, 622] width 36 height 22
click at [414, 663] on div "not in" at bounding box center [421, 660] width 87 height 32
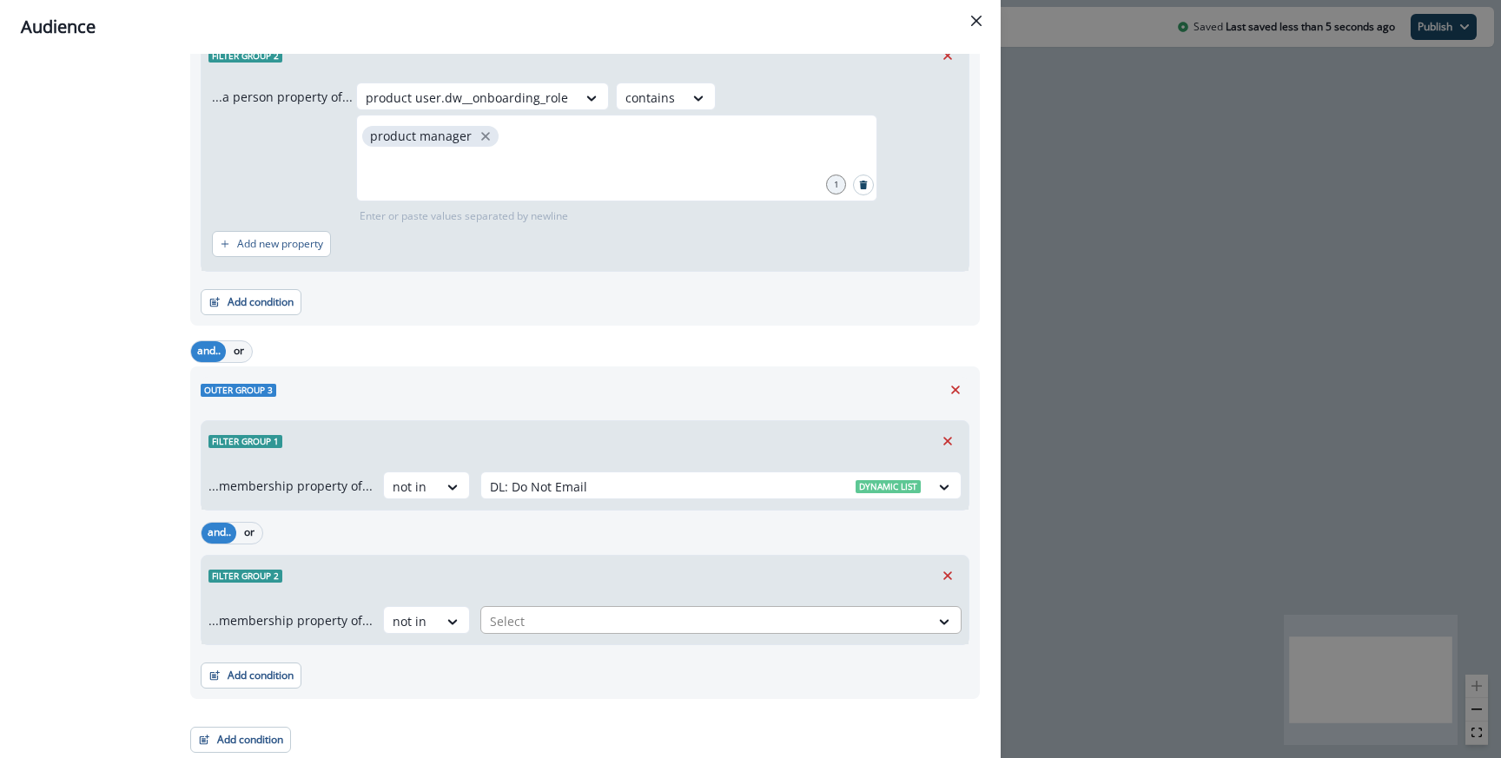
click at [518, 627] on div at bounding box center [705, 622] width 431 height 22
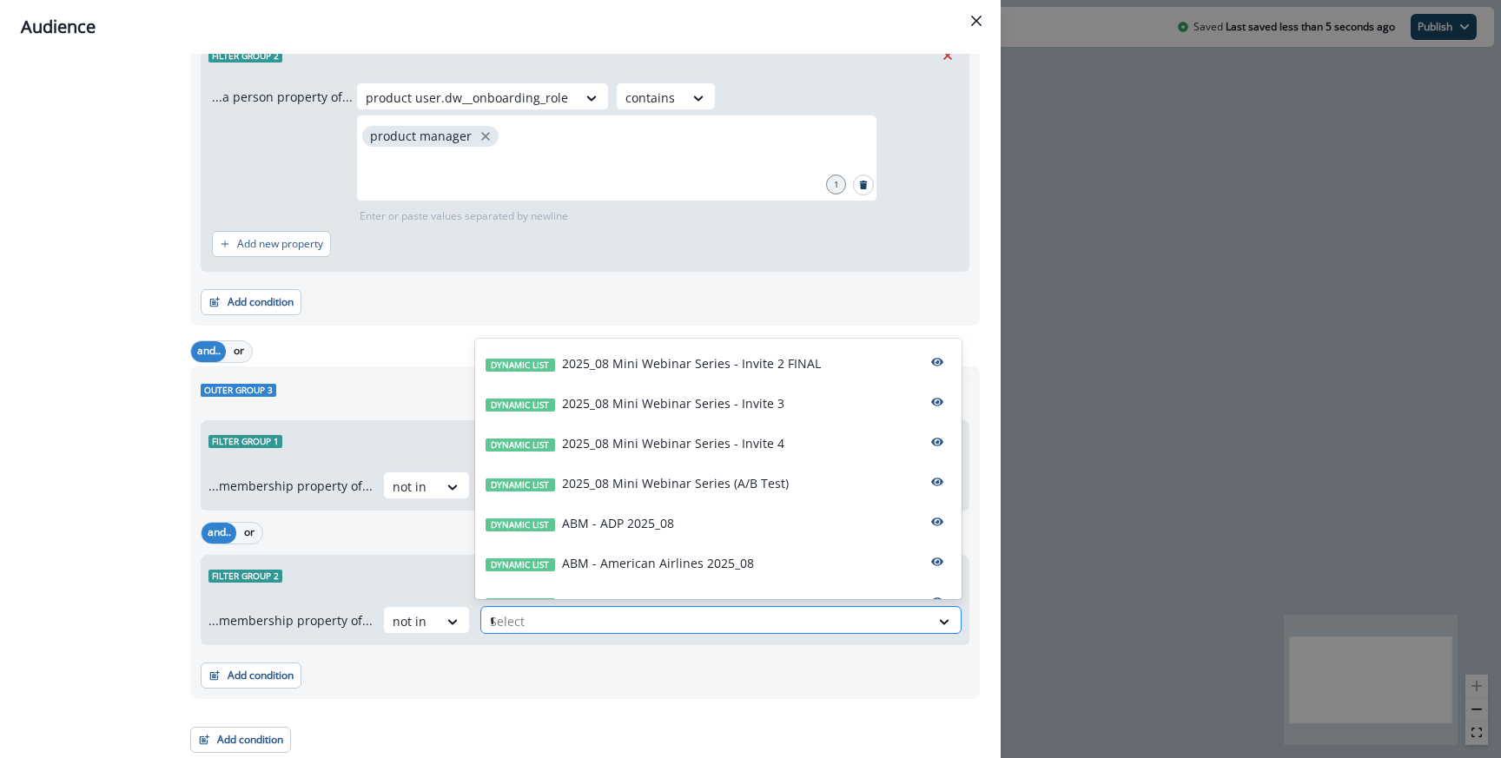
type input "**"
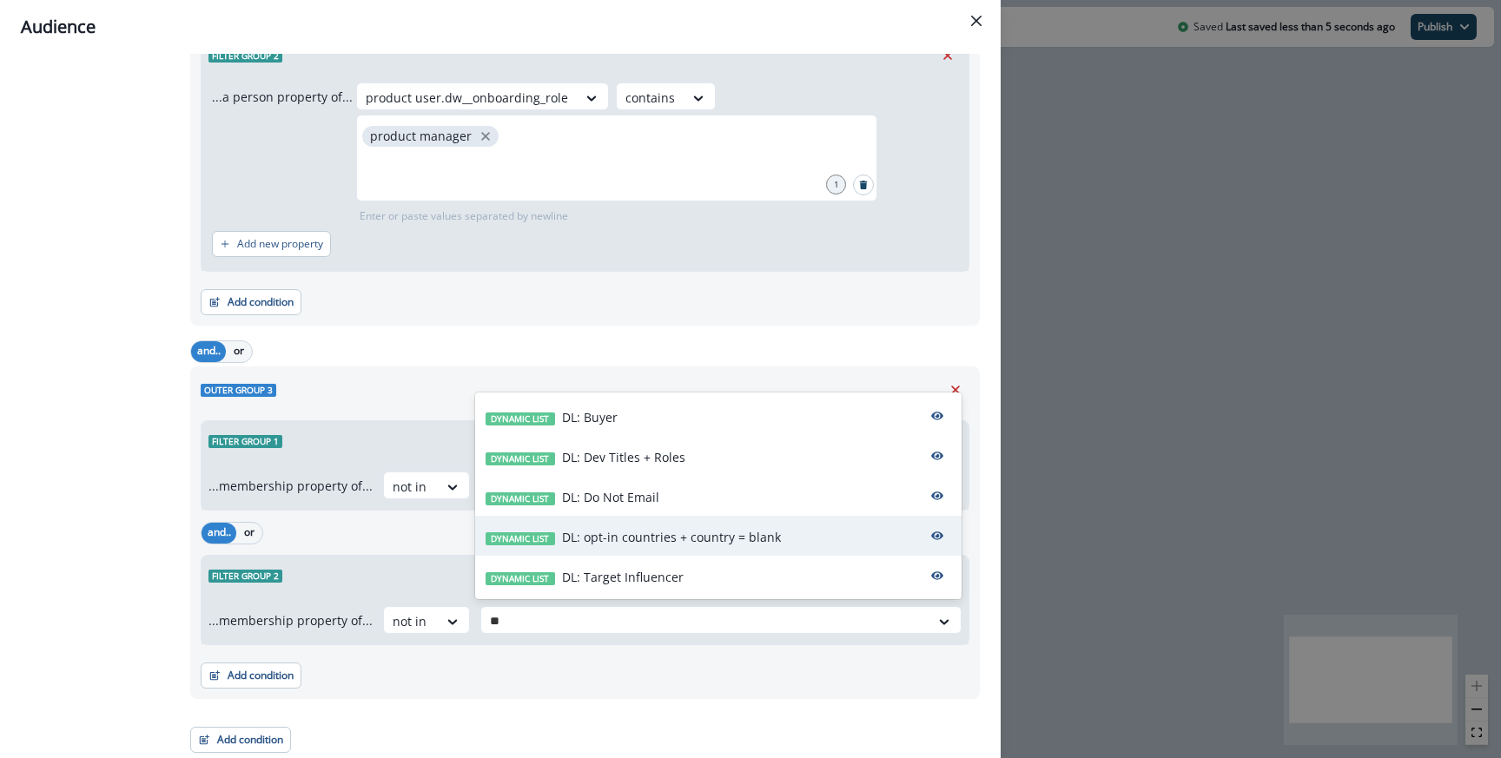
click at [601, 537] on p "DL: opt-in countries + country = blank" at bounding box center [671, 537] width 219 height 18
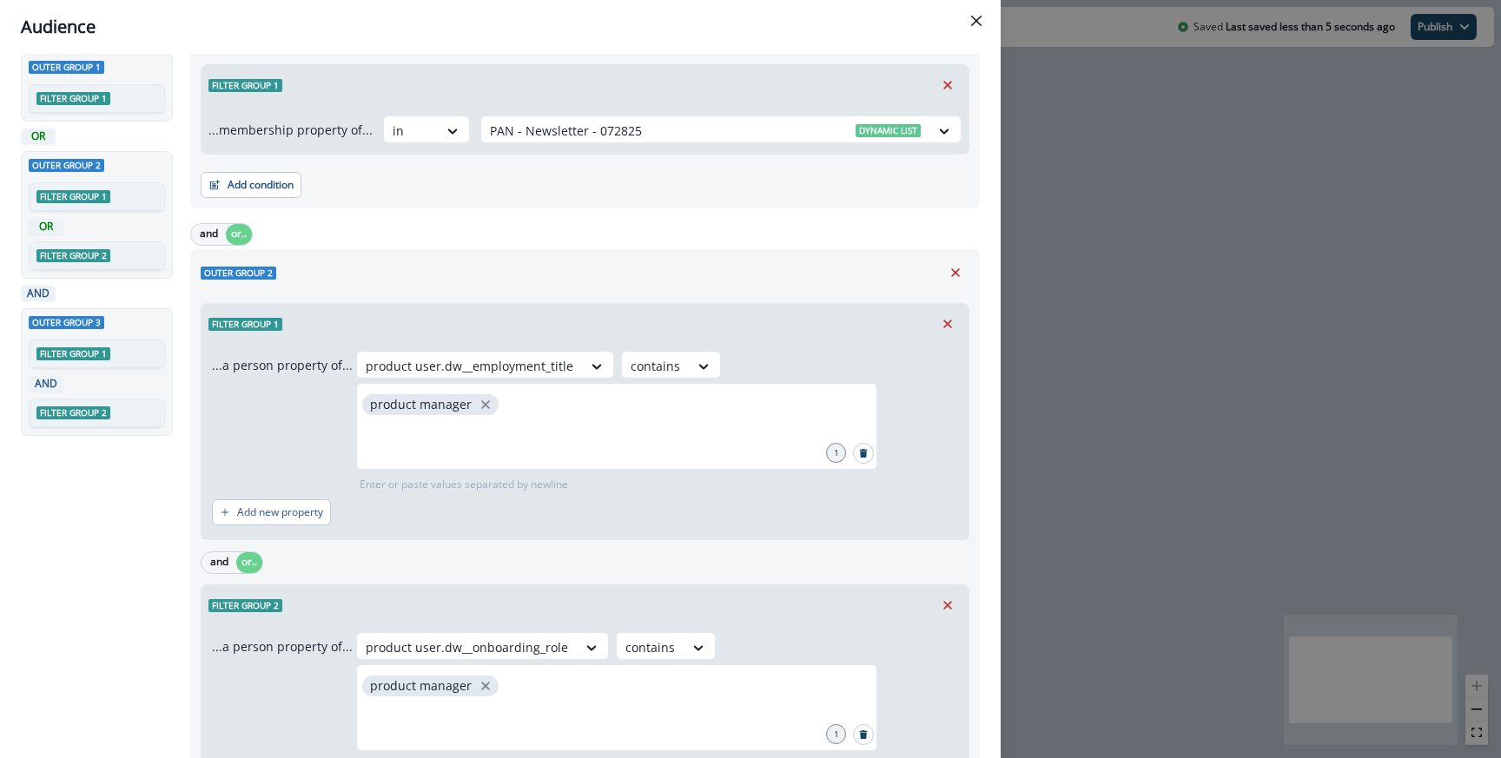
scroll to position [0, 0]
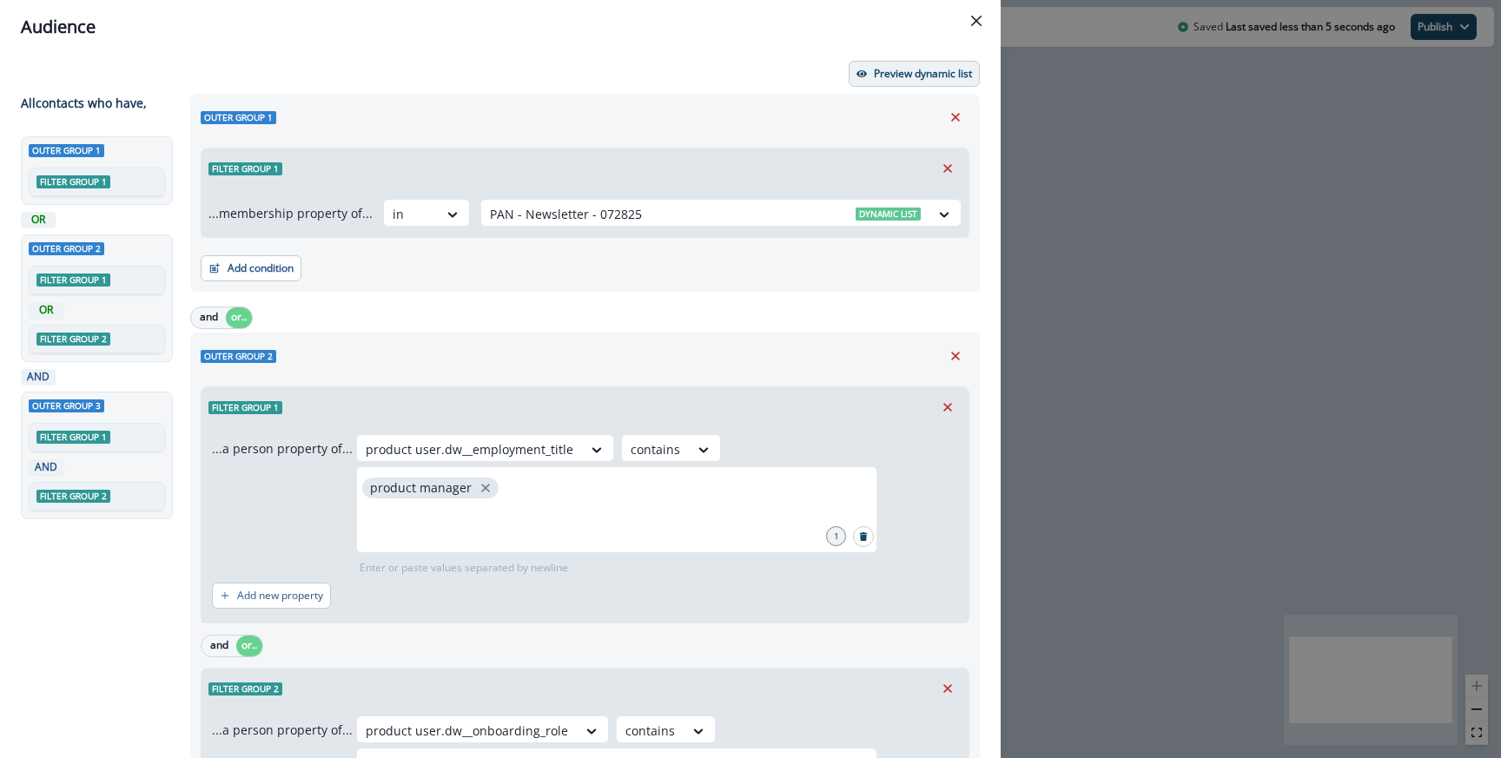
click at [883, 68] on p "Preview dynamic list" at bounding box center [923, 74] width 98 height 12
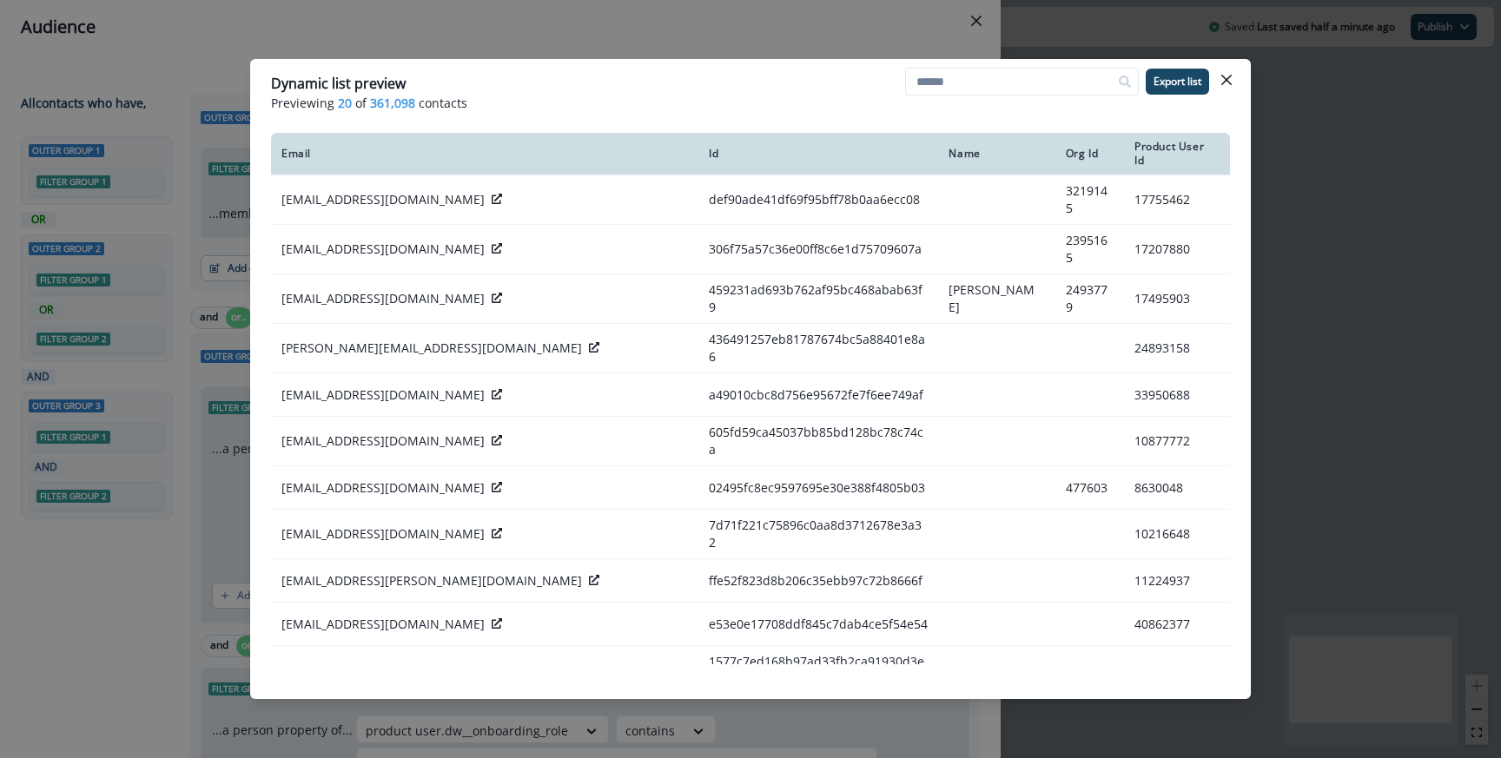
click at [525, 25] on div "Dynamic list preview Previewing 20 of 361,098 contacts Export list Email Id Nam…" at bounding box center [750, 379] width 1501 height 758
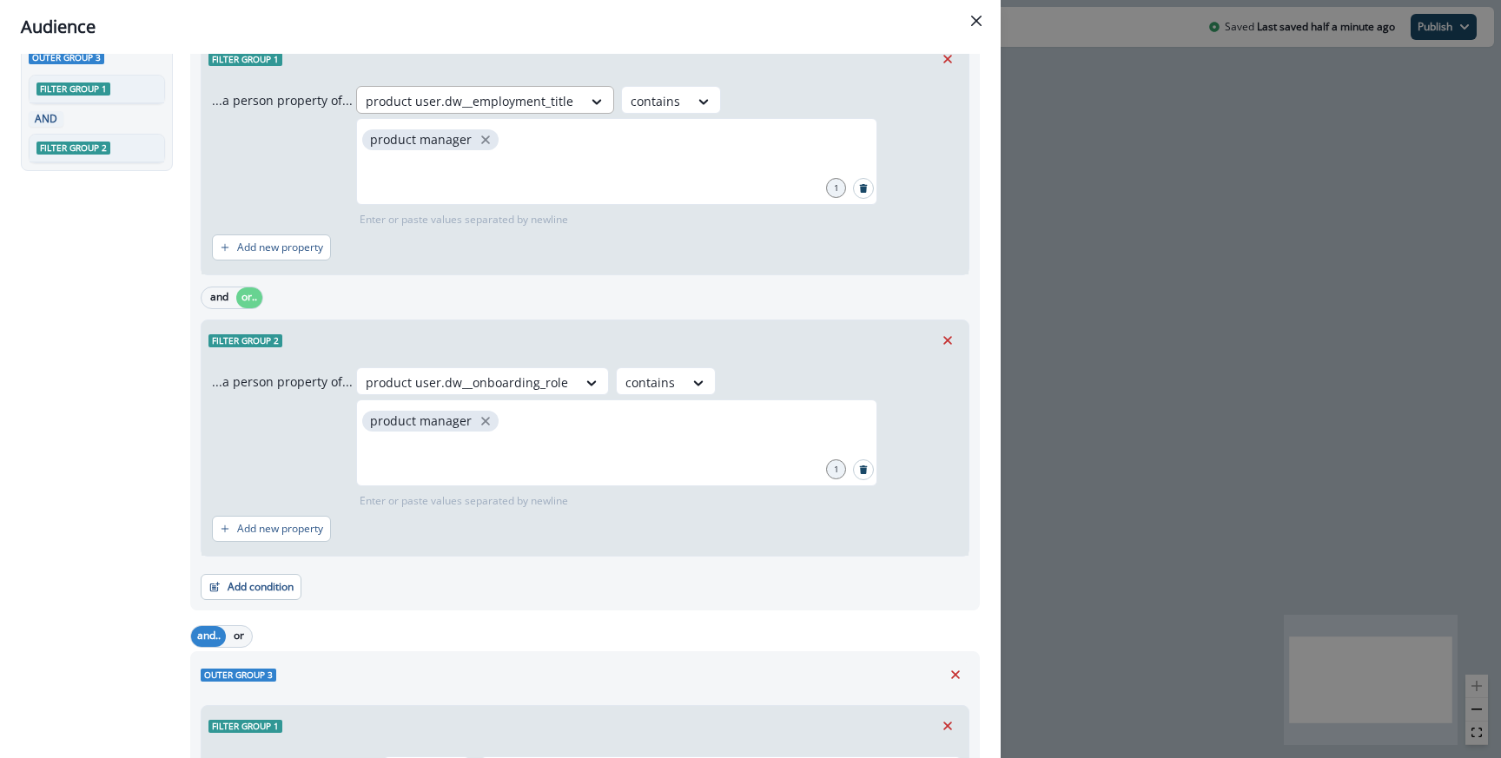
scroll to position [635, 0]
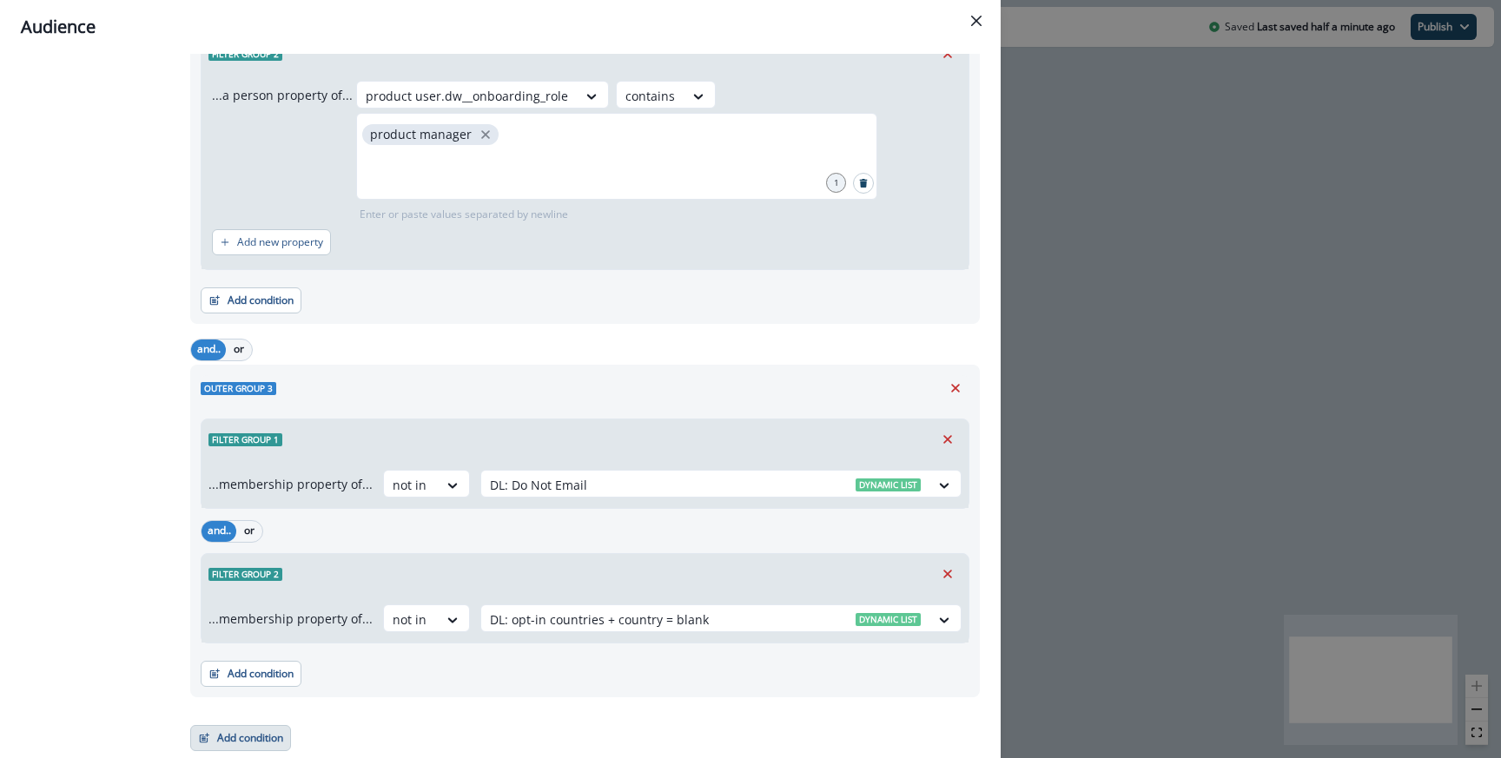
click at [272, 736] on button "Add condition" at bounding box center [240, 738] width 101 height 26
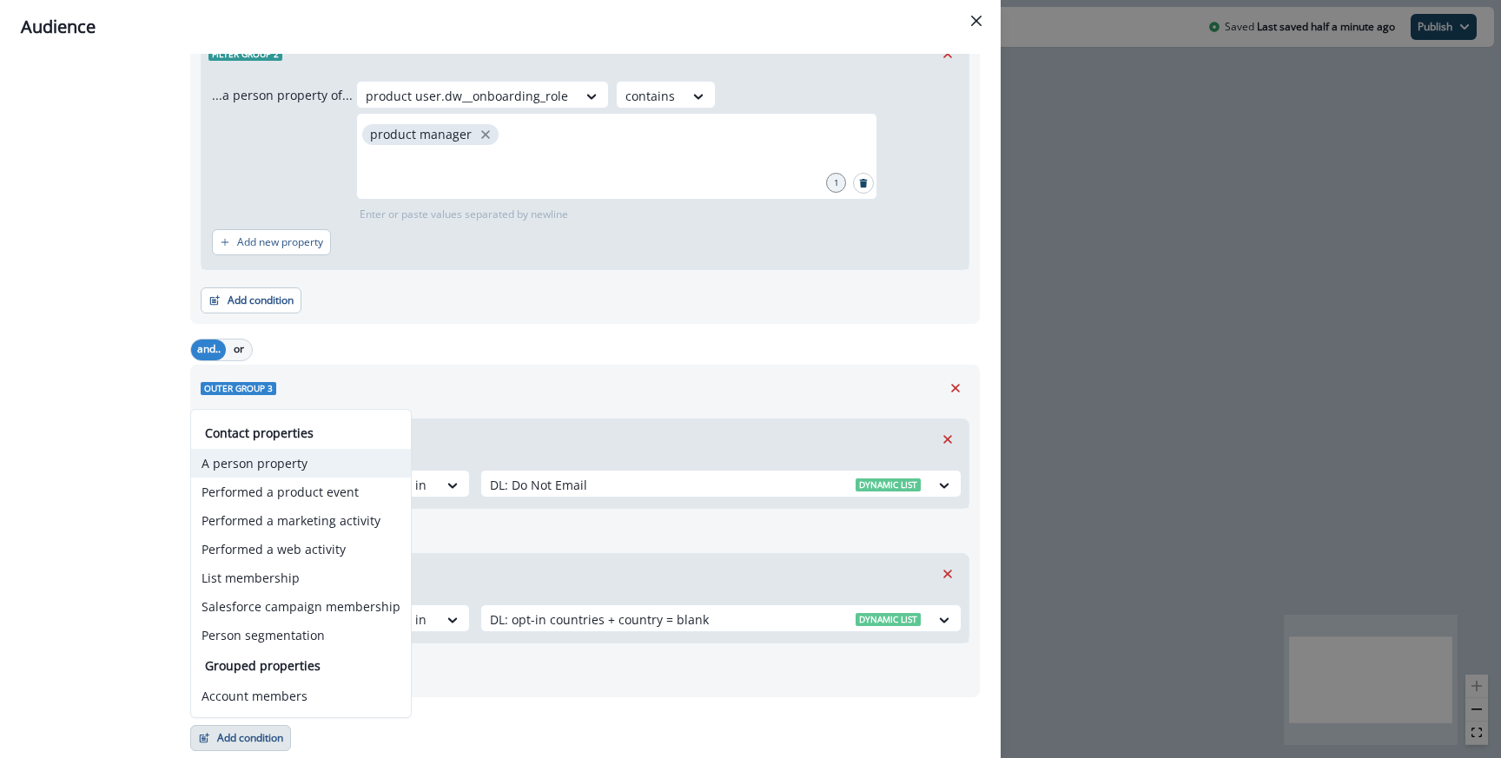
click at [282, 472] on button "A person property" at bounding box center [301, 463] width 220 height 29
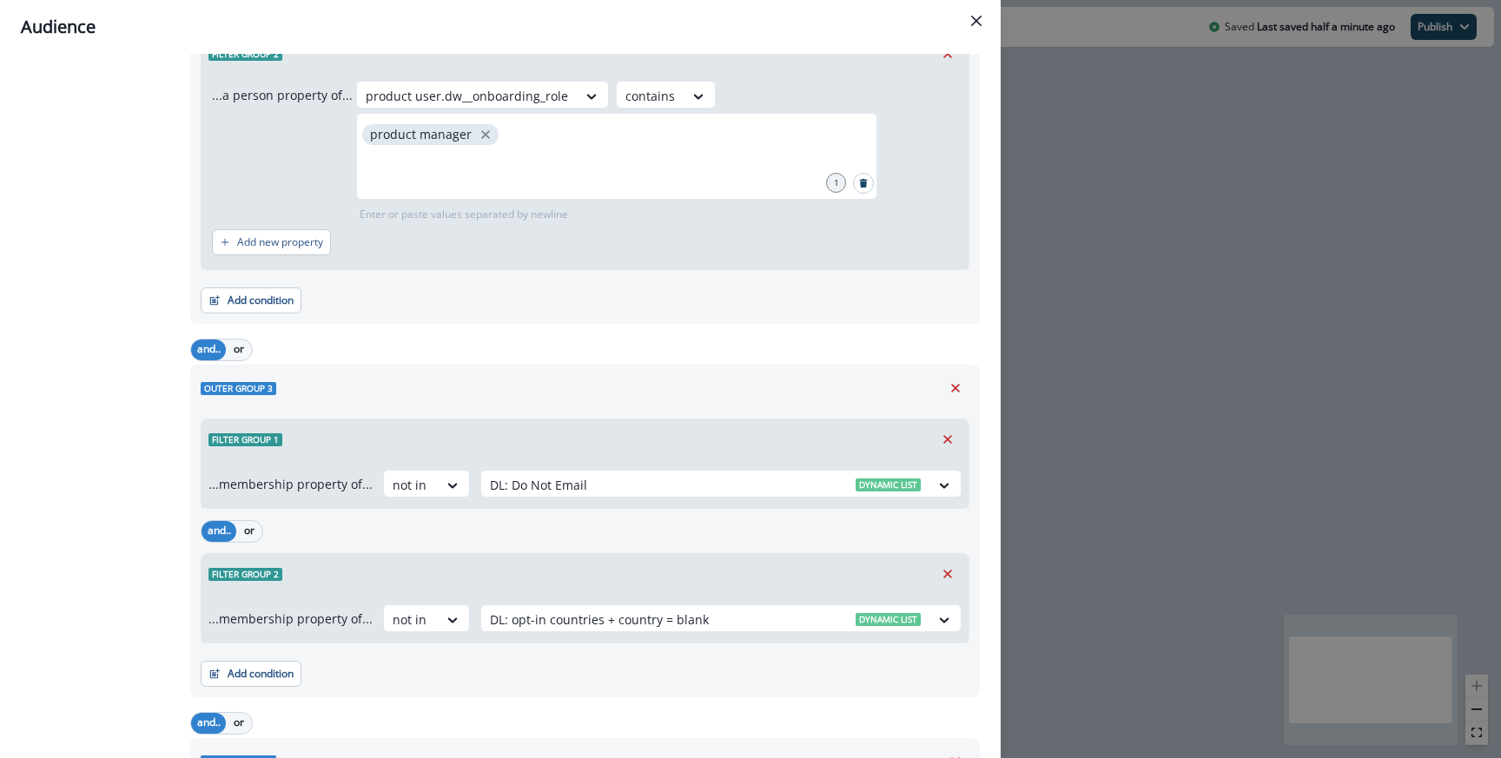
scroll to position [868, 0]
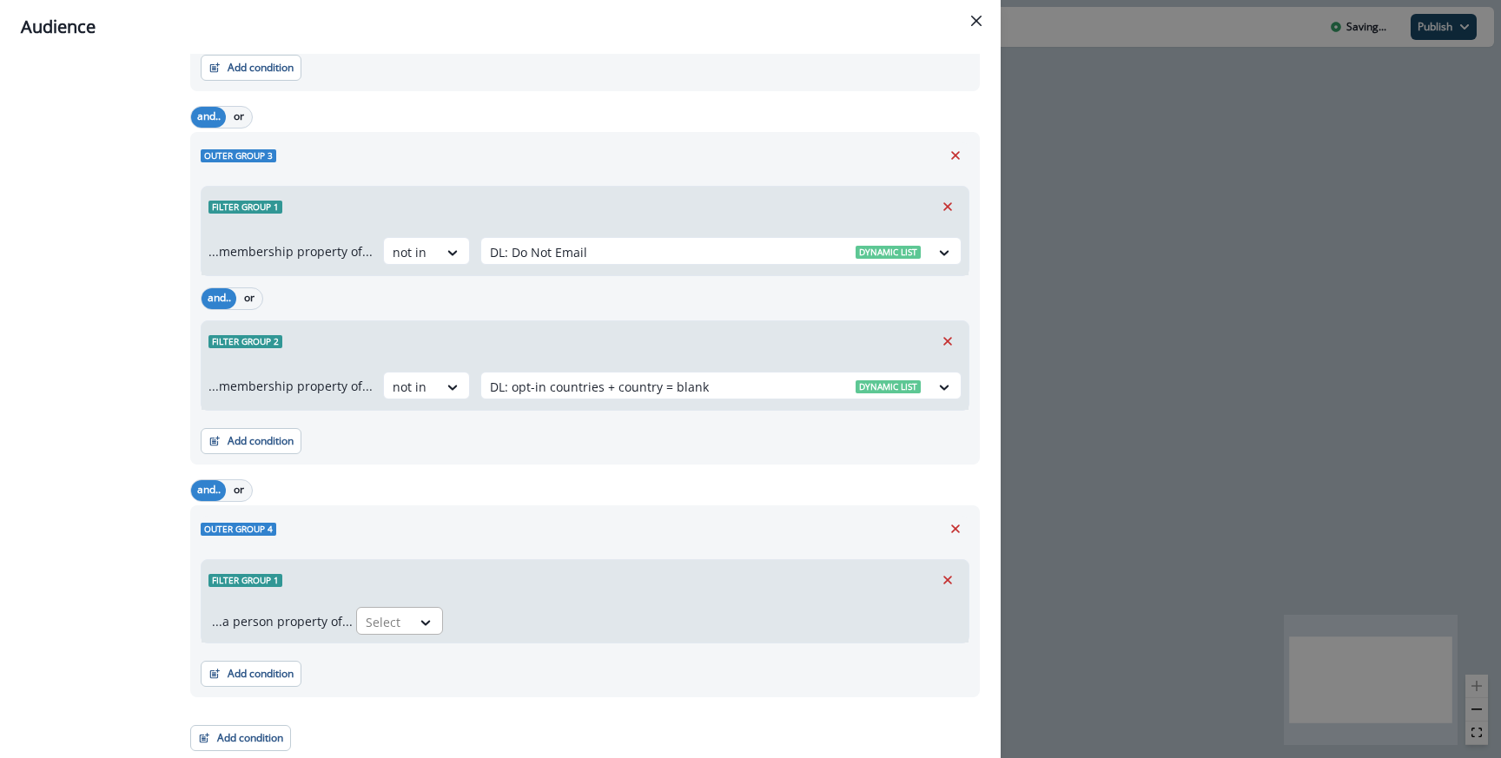
click at [411, 634] on div at bounding box center [426, 622] width 31 height 29
type input "********"
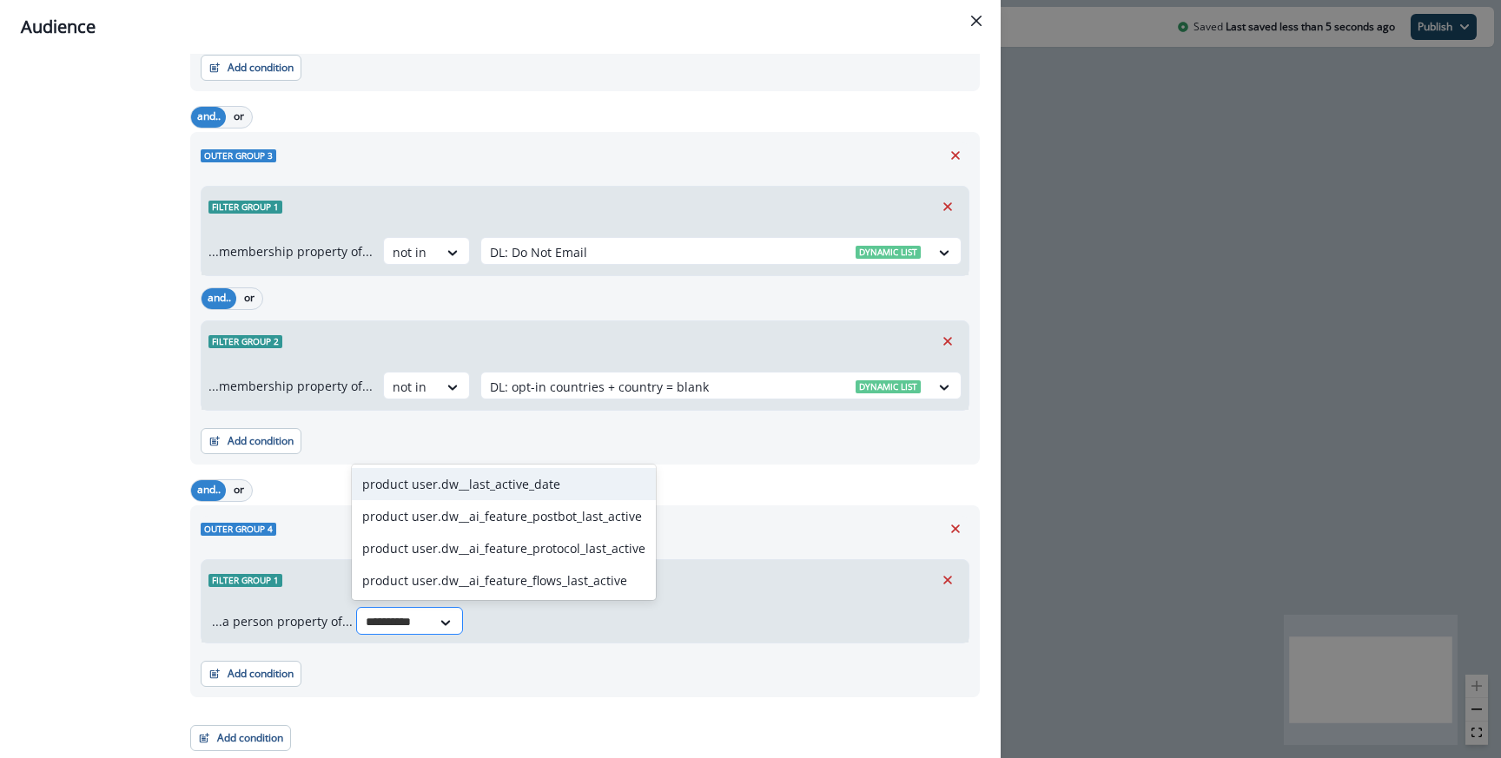
type input "**********"
click at [492, 479] on div "product user.dw__last_active_date" at bounding box center [504, 484] width 304 height 32
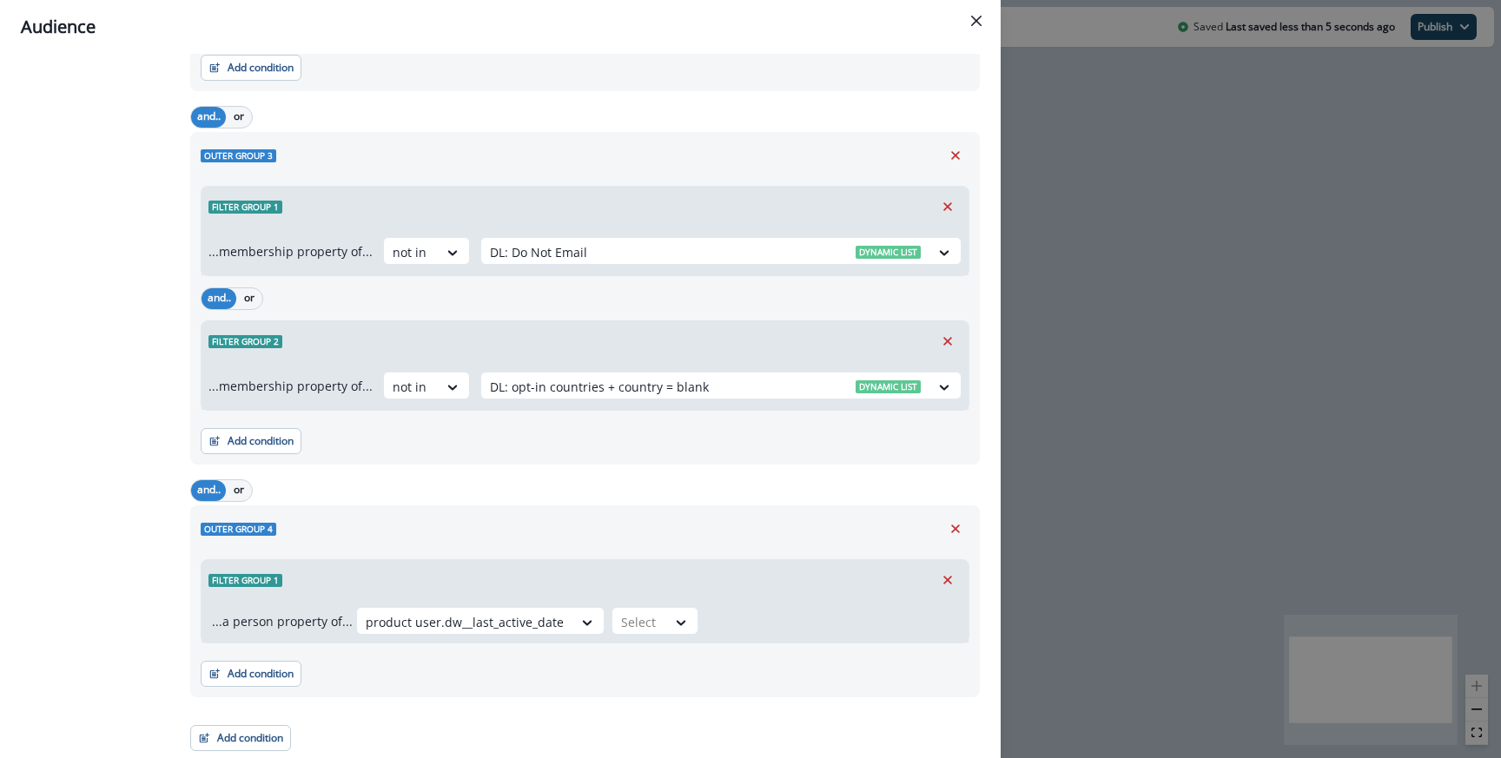
click at [639, 592] on div "Filter group 1" at bounding box center [584, 580] width 767 height 40
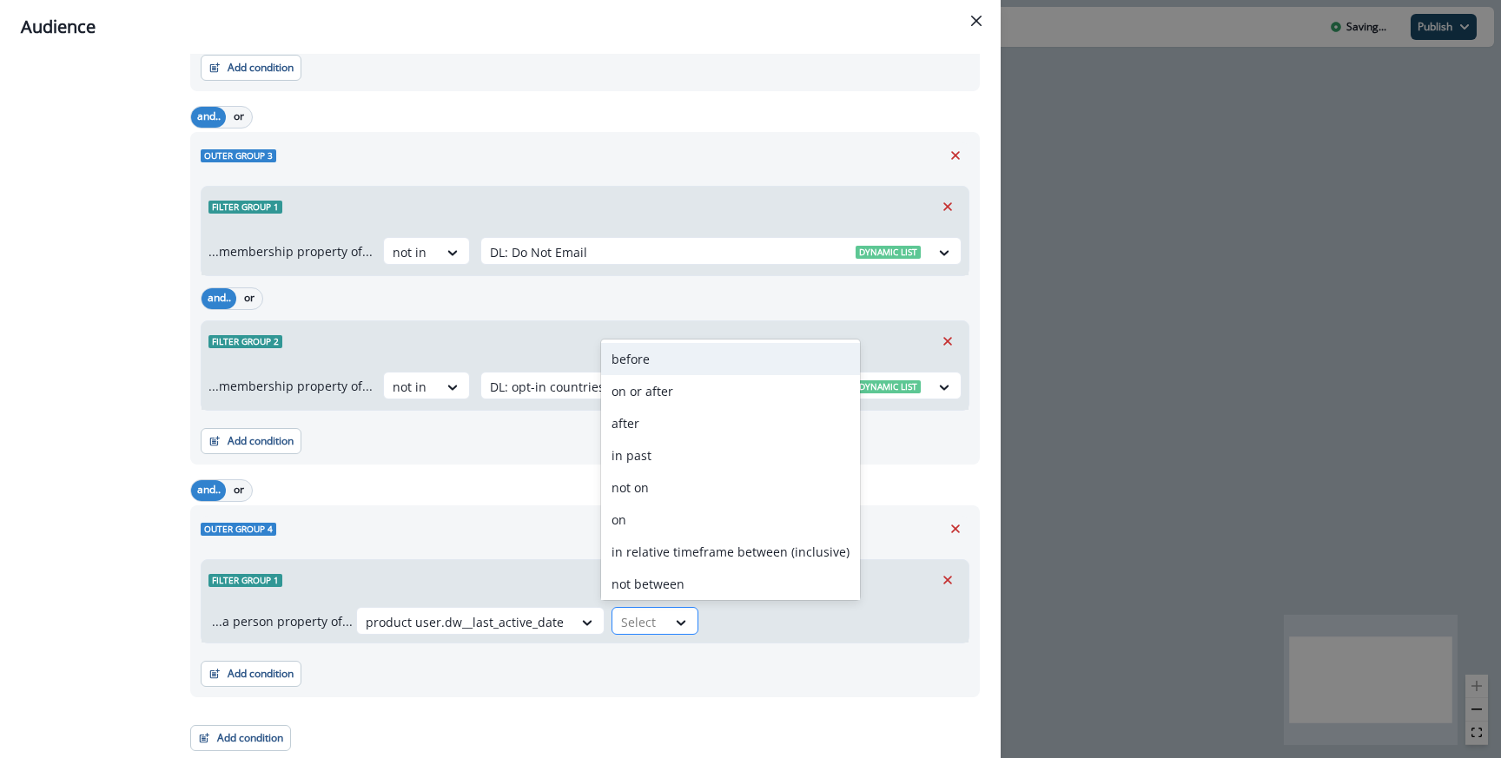
click at [637, 609] on div "Select" at bounding box center [639, 622] width 54 height 29
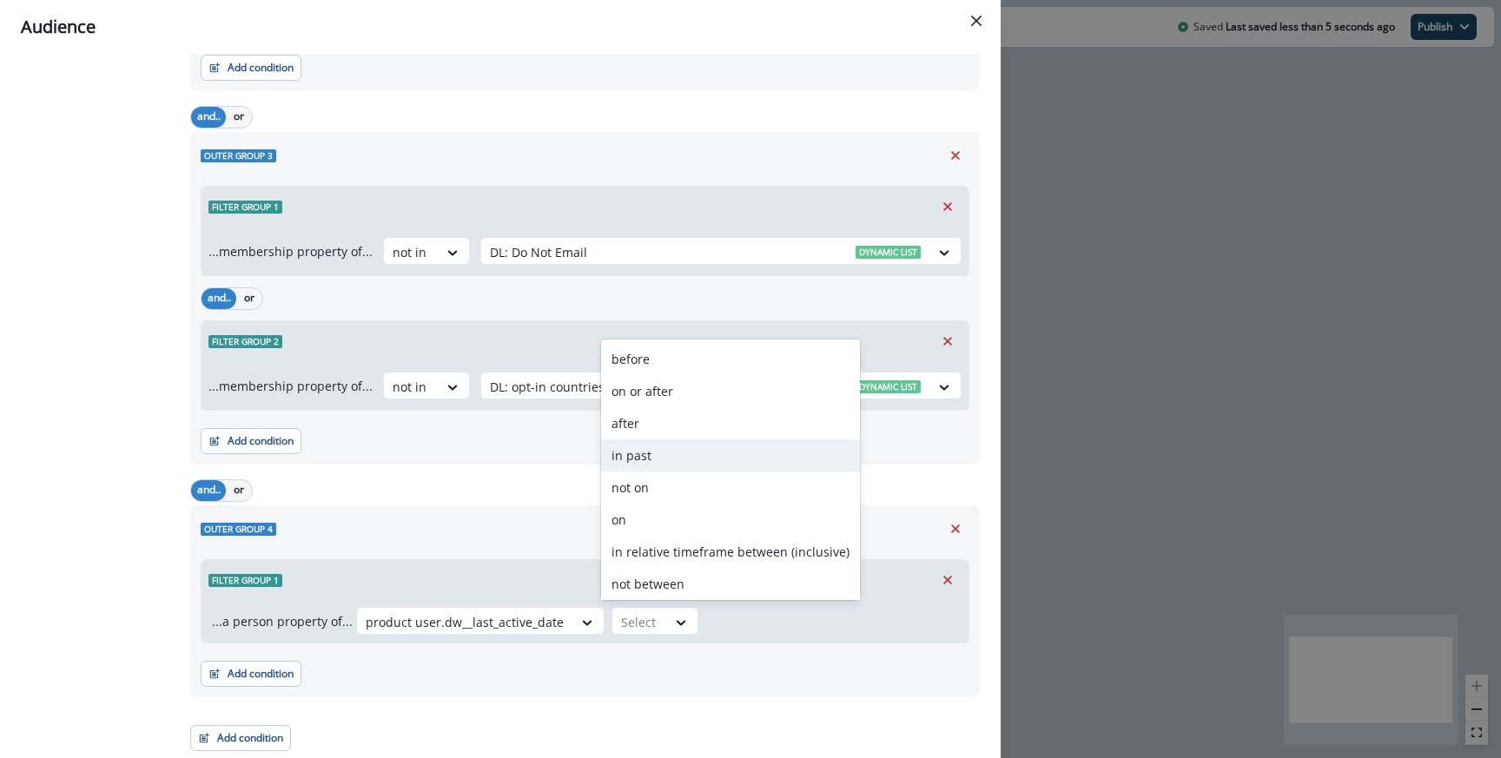
click at [650, 460] on div "in past" at bounding box center [730, 455] width 259 height 32
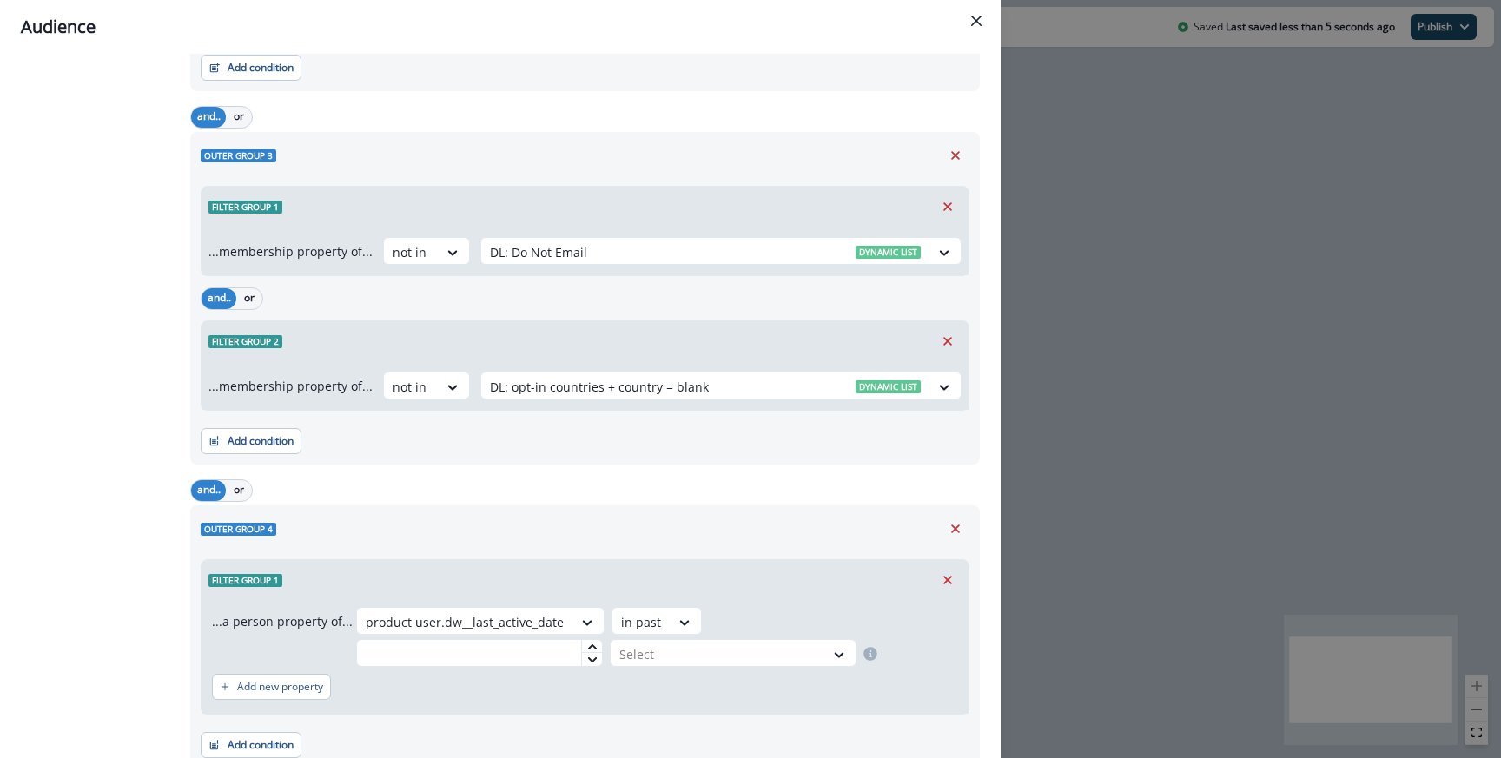
scroll to position [939, 0]
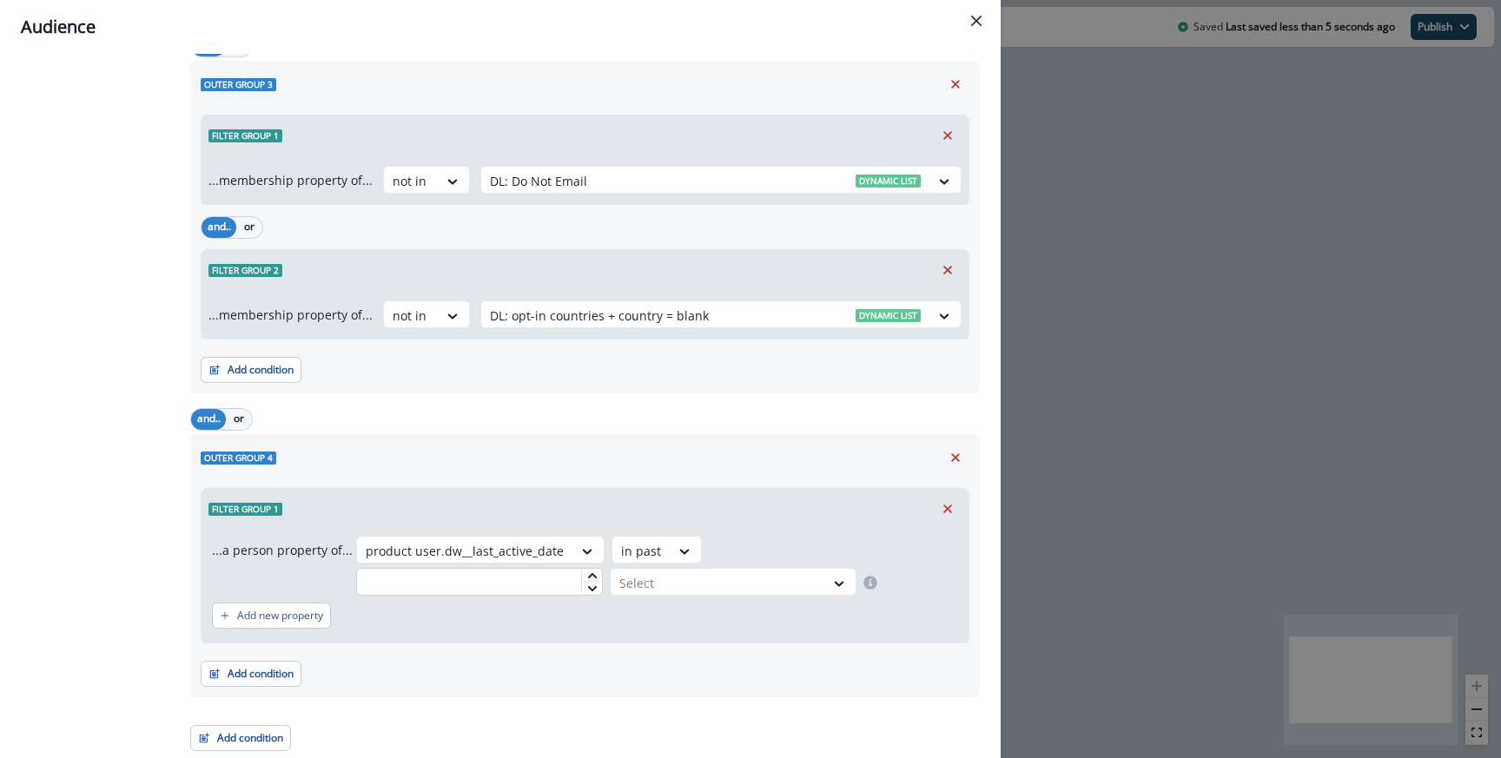
click at [498, 591] on input "text" at bounding box center [479, 582] width 247 height 28
type input "*"
click at [663, 570] on div "Select" at bounding box center [718, 583] width 214 height 29
click at [649, 651] on div "week(s)" at bounding box center [728, 654] width 247 height 32
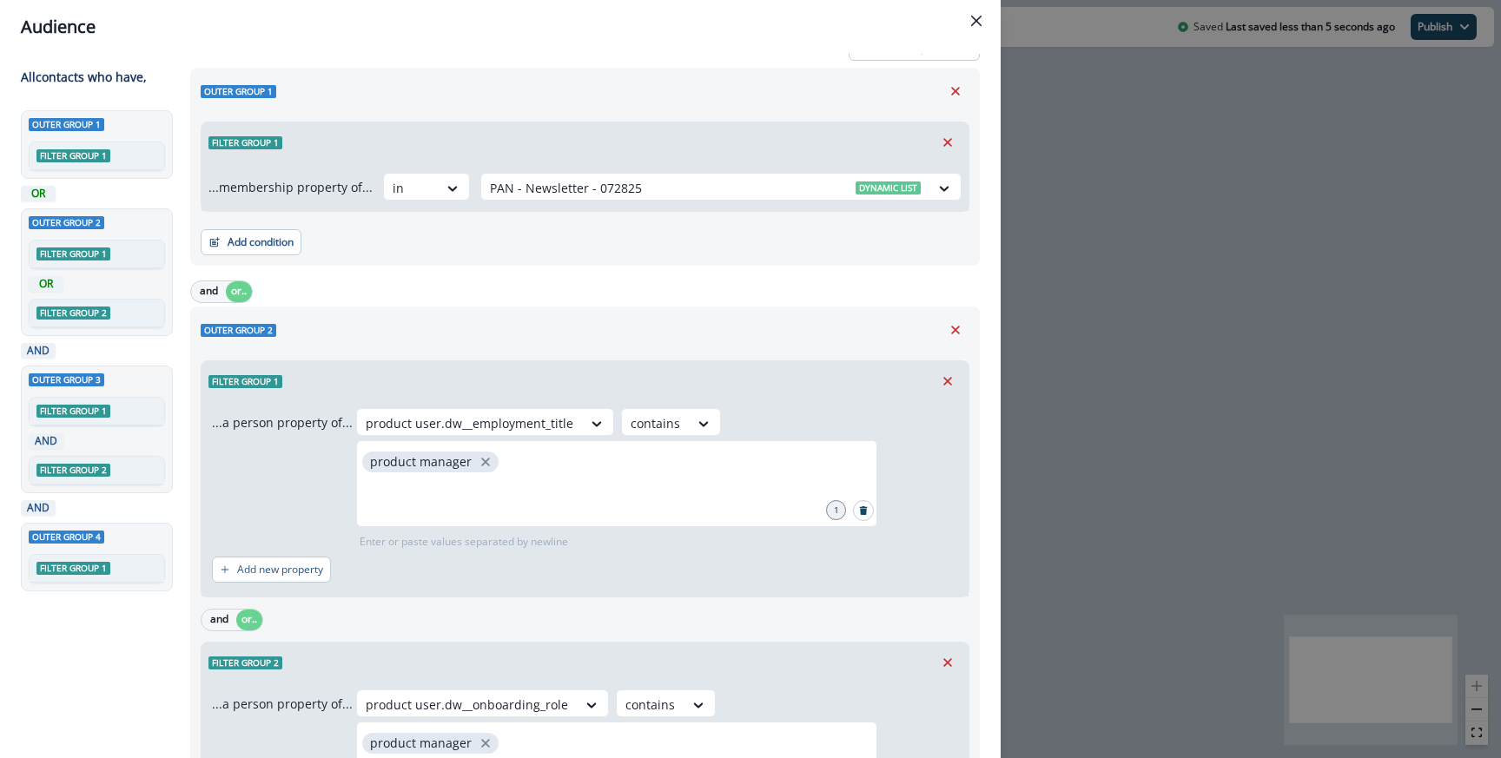
scroll to position [0, 0]
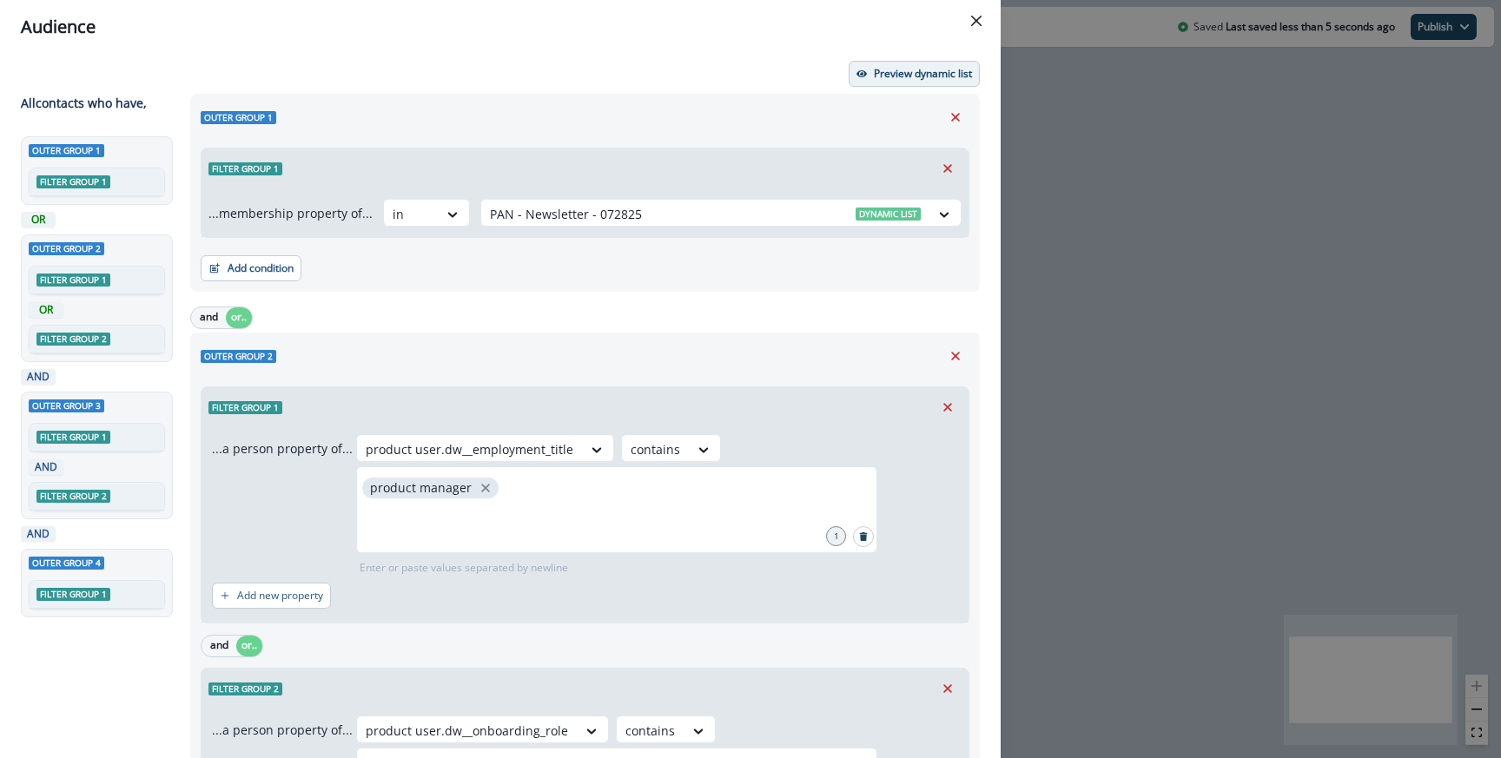
click at [886, 63] on button "Preview dynamic list" at bounding box center [913, 74] width 131 height 26
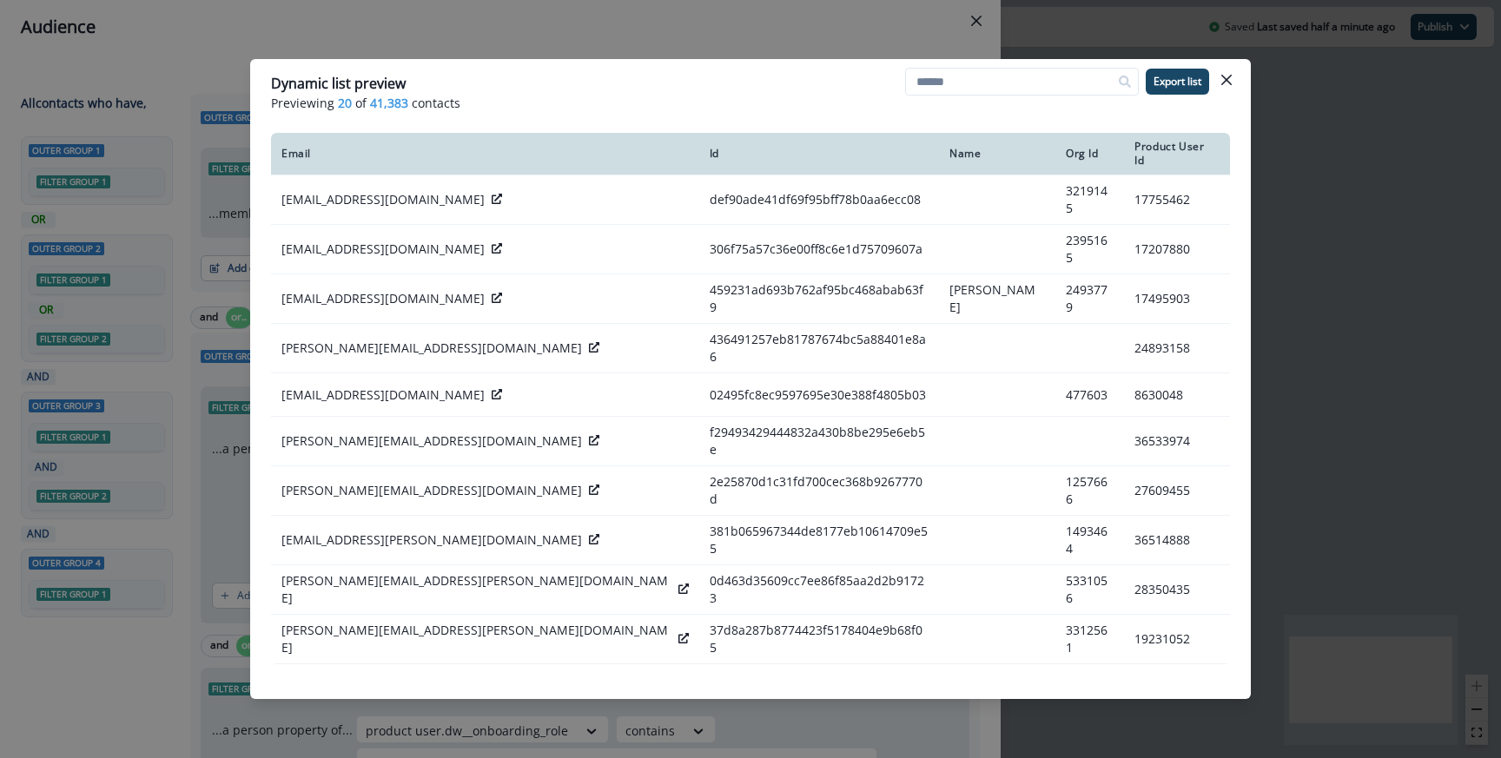
click at [888, 39] on div "Dynamic list preview Previewing 20 of 41,383 contacts Export list Email Id Name…" at bounding box center [750, 379] width 1501 height 758
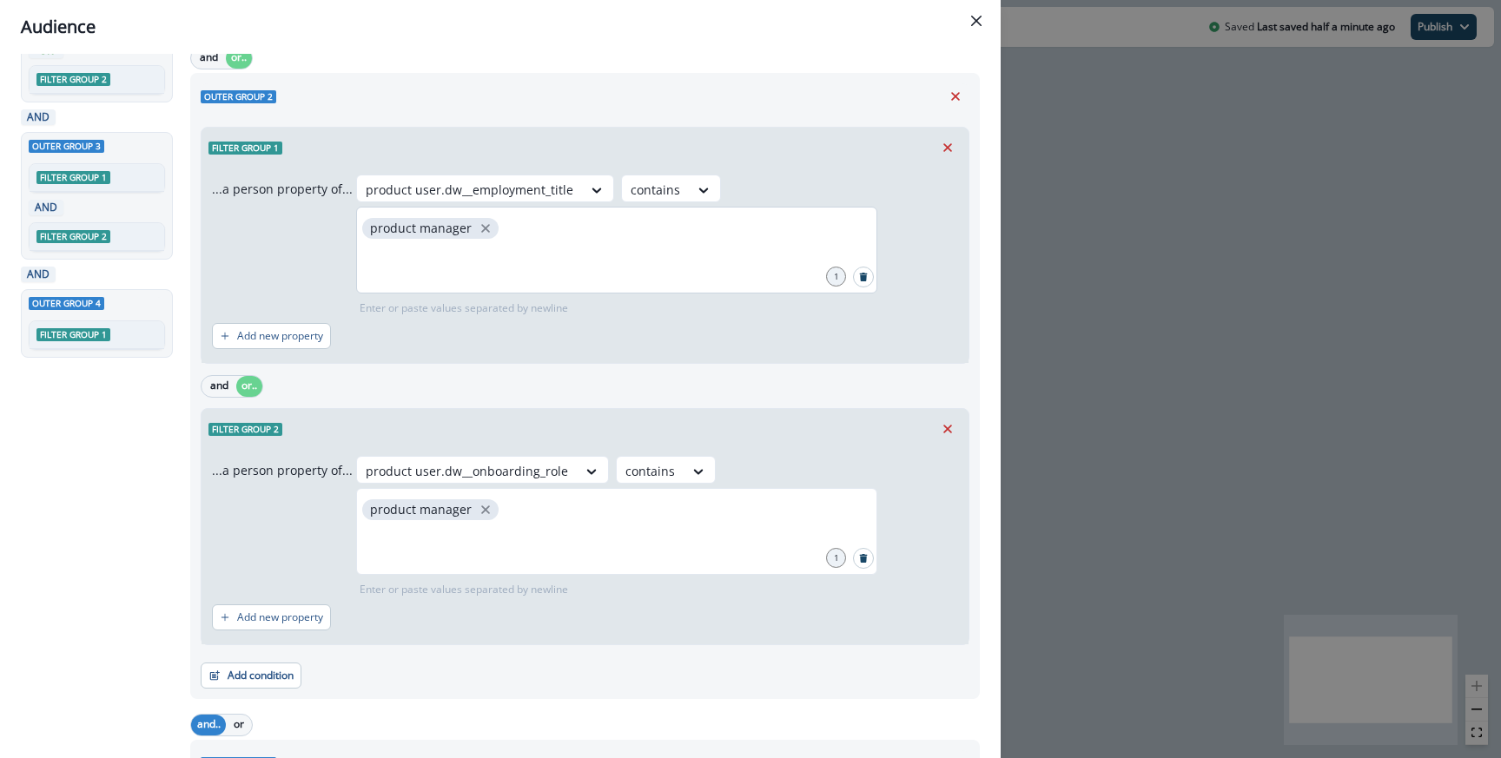
scroll to position [939, 0]
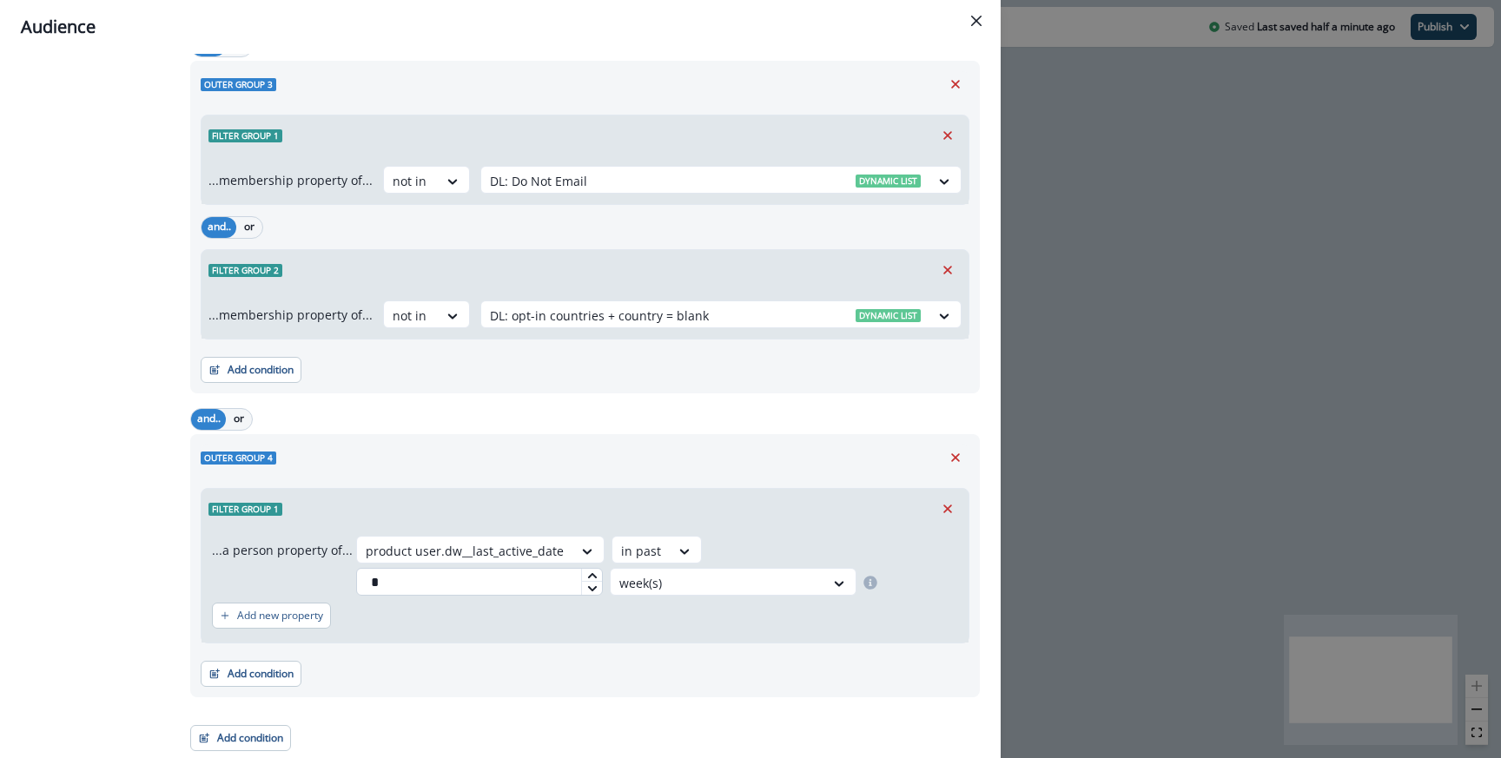
click at [461, 591] on input "*" at bounding box center [479, 582] width 247 height 28
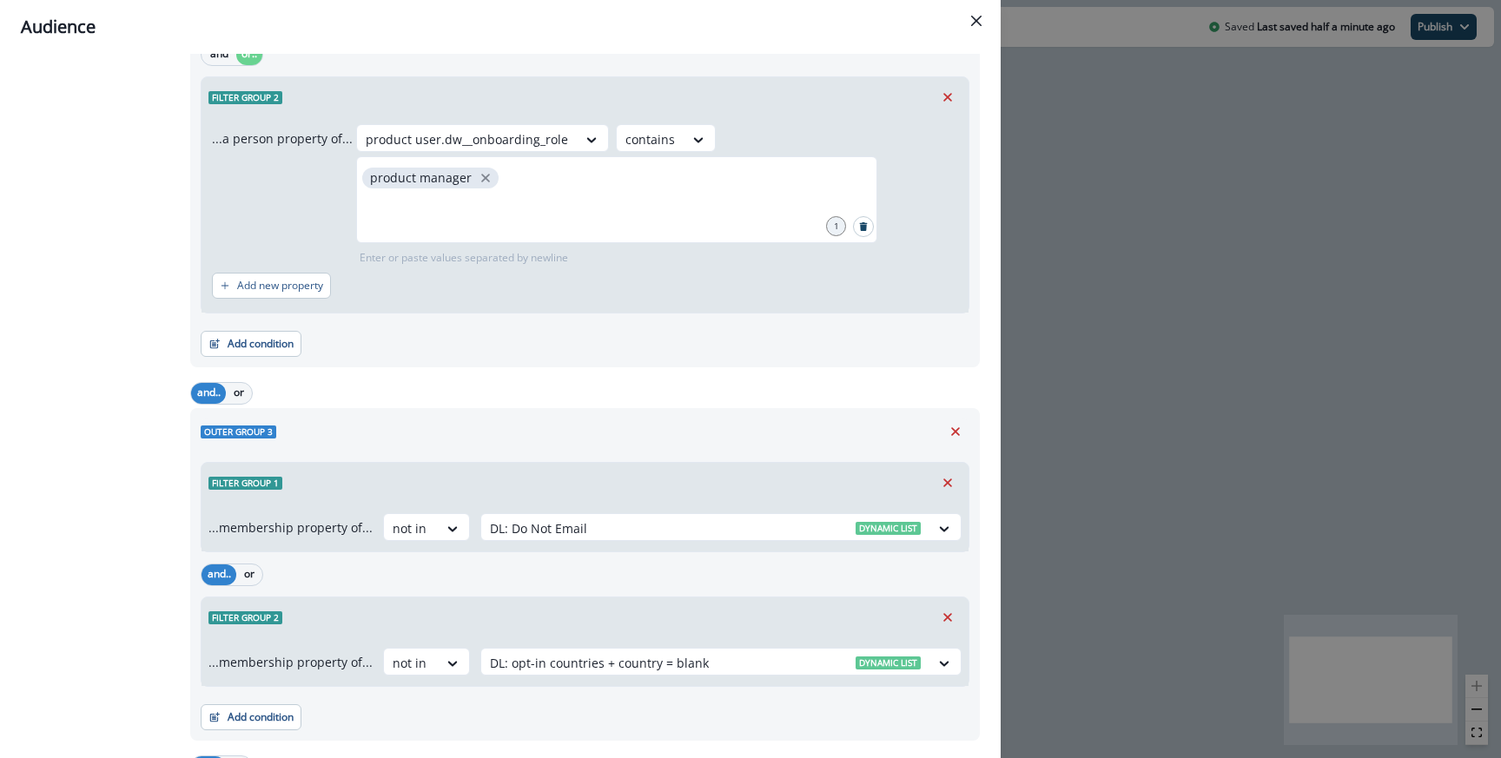
scroll to position [0, 0]
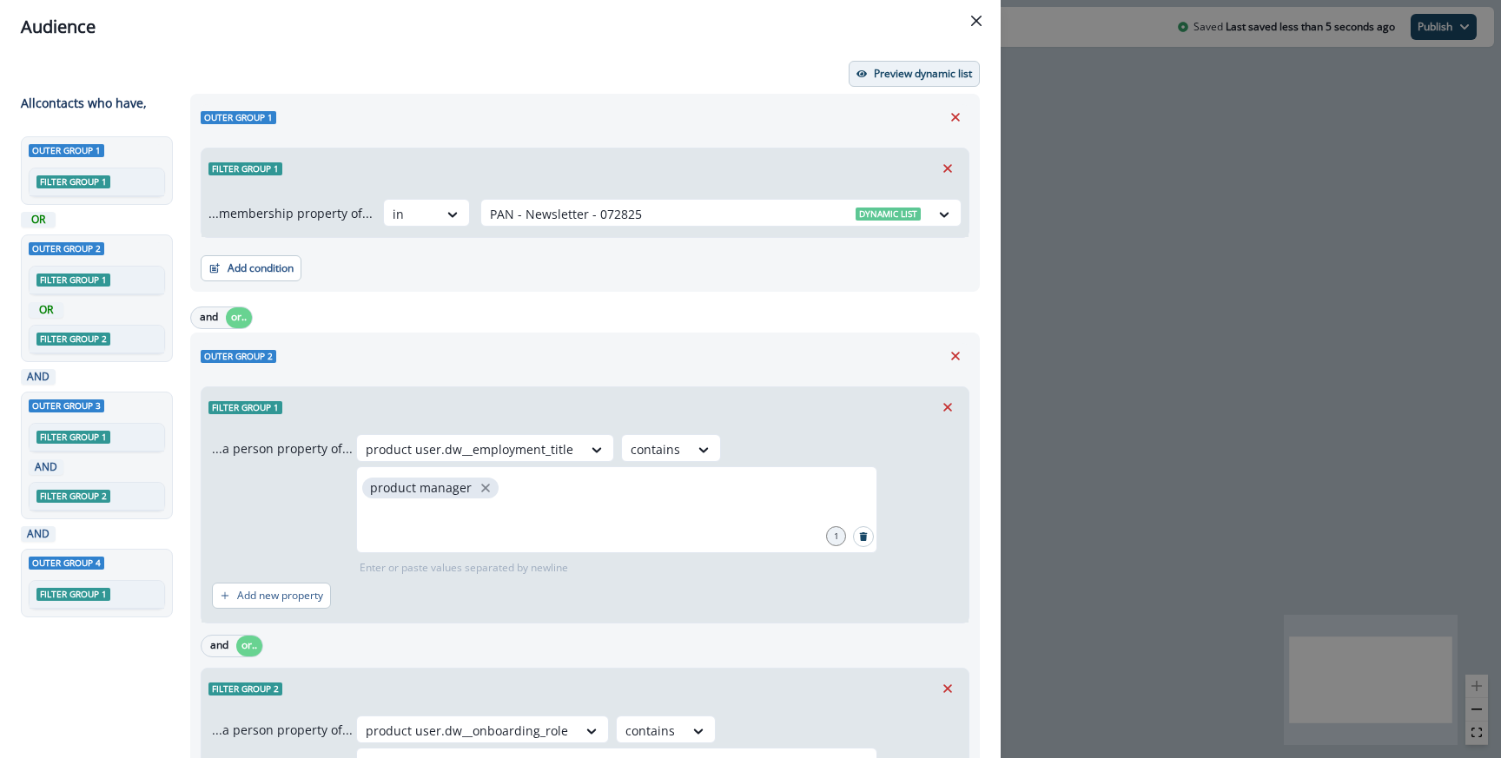
type input "*"
click at [890, 86] on button "Preview dynamic list" at bounding box center [913, 74] width 131 height 26
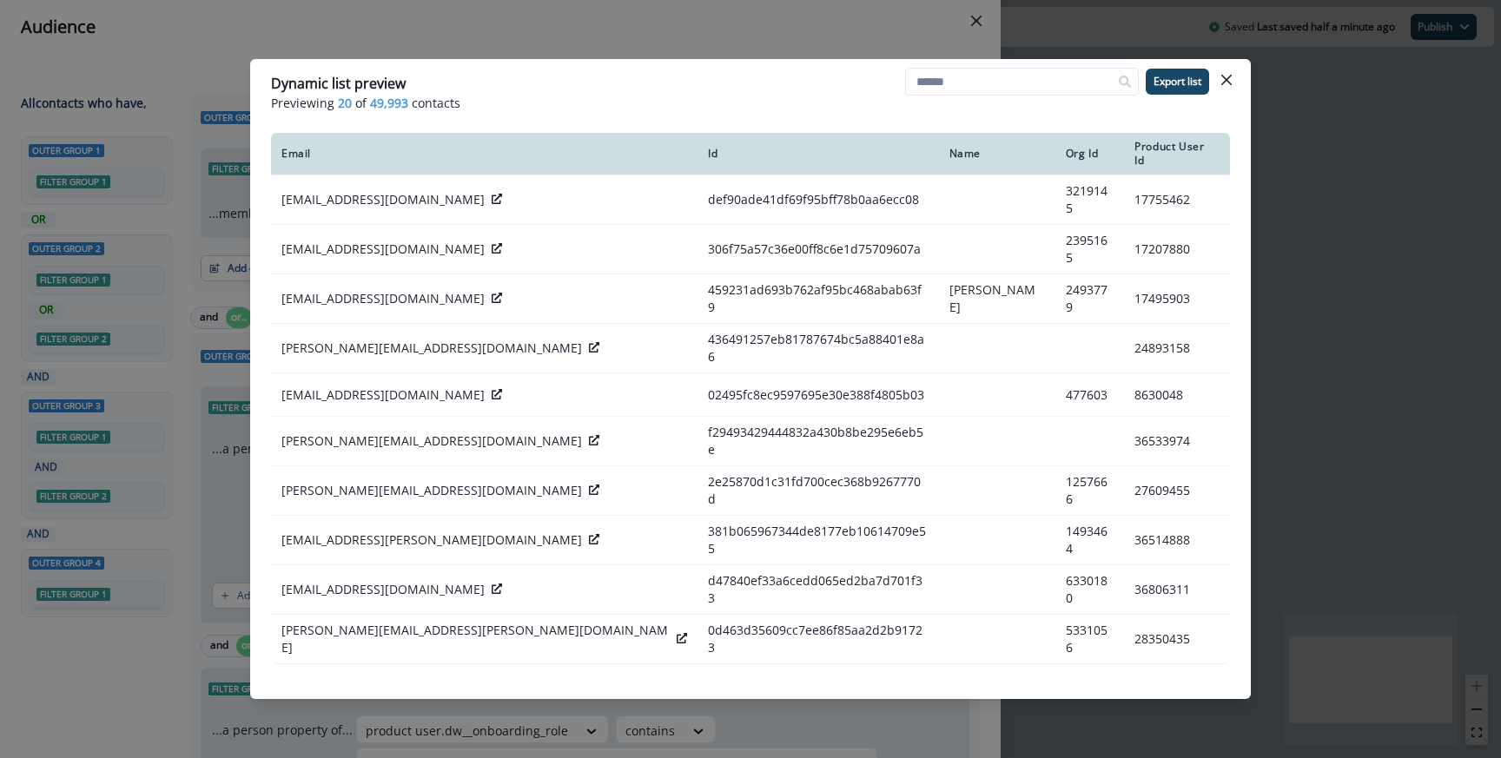
click at [1442, 221] on div "Dynamic list preview Previewing 20 of 49,993 contacts Export list Email Id Name…" at bounding box center [750, 379] width 1501 height 758
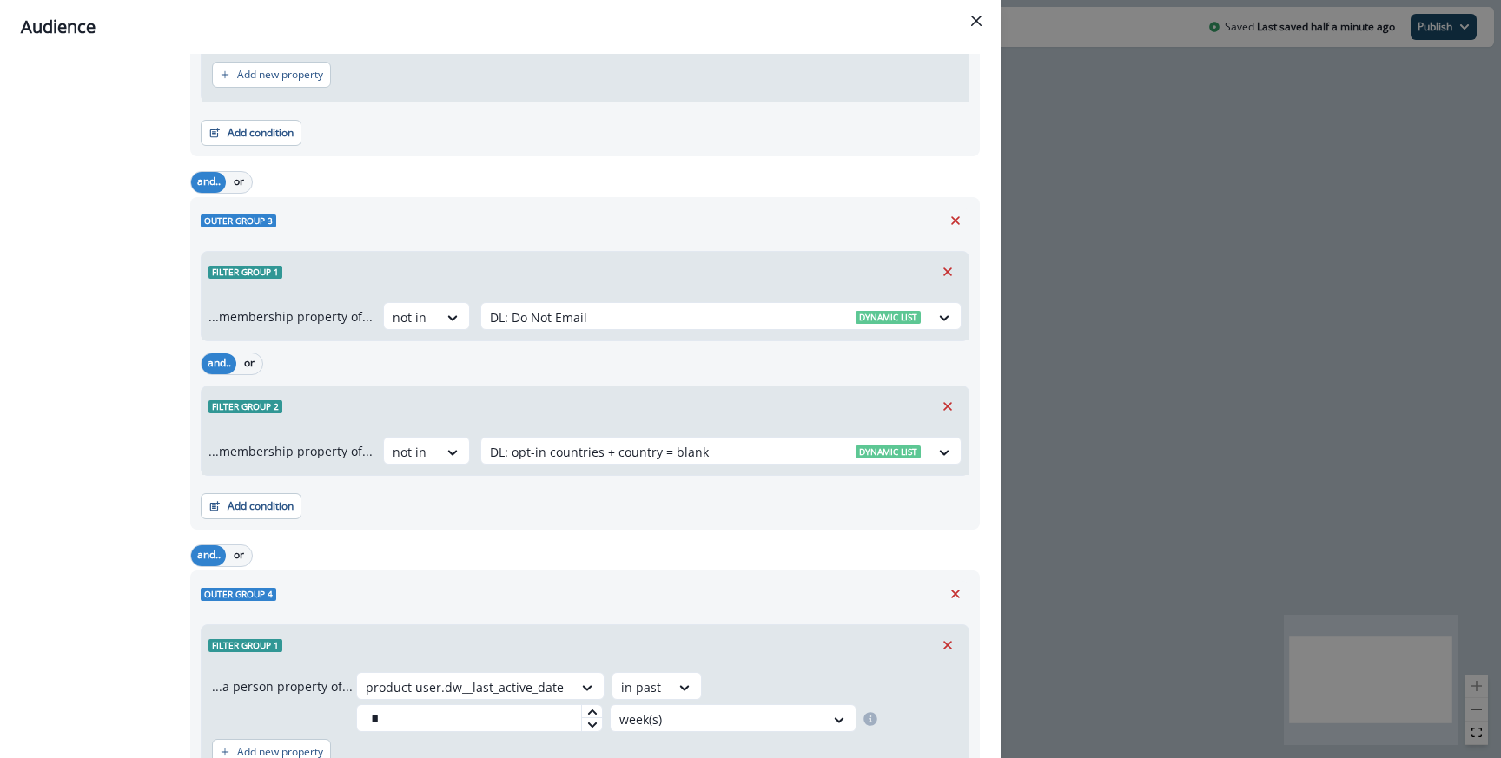
scroll to position [939, 0]
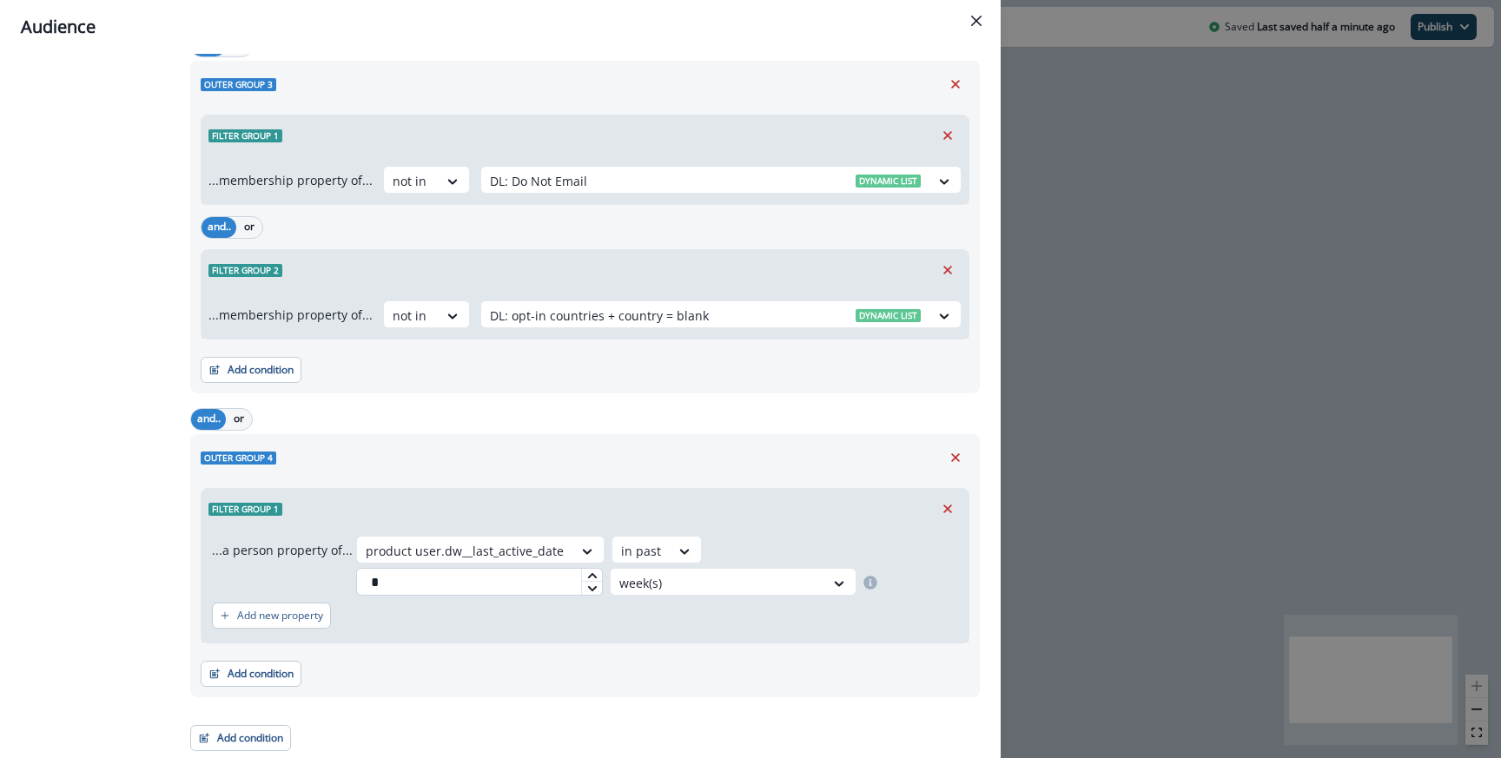
click at [438, 580] on input "*" at bounding box center [479, 582] width 247 height 28
type input "*"
click at [642, 591] on div at bounding box center [717, 583] width 196 height 22
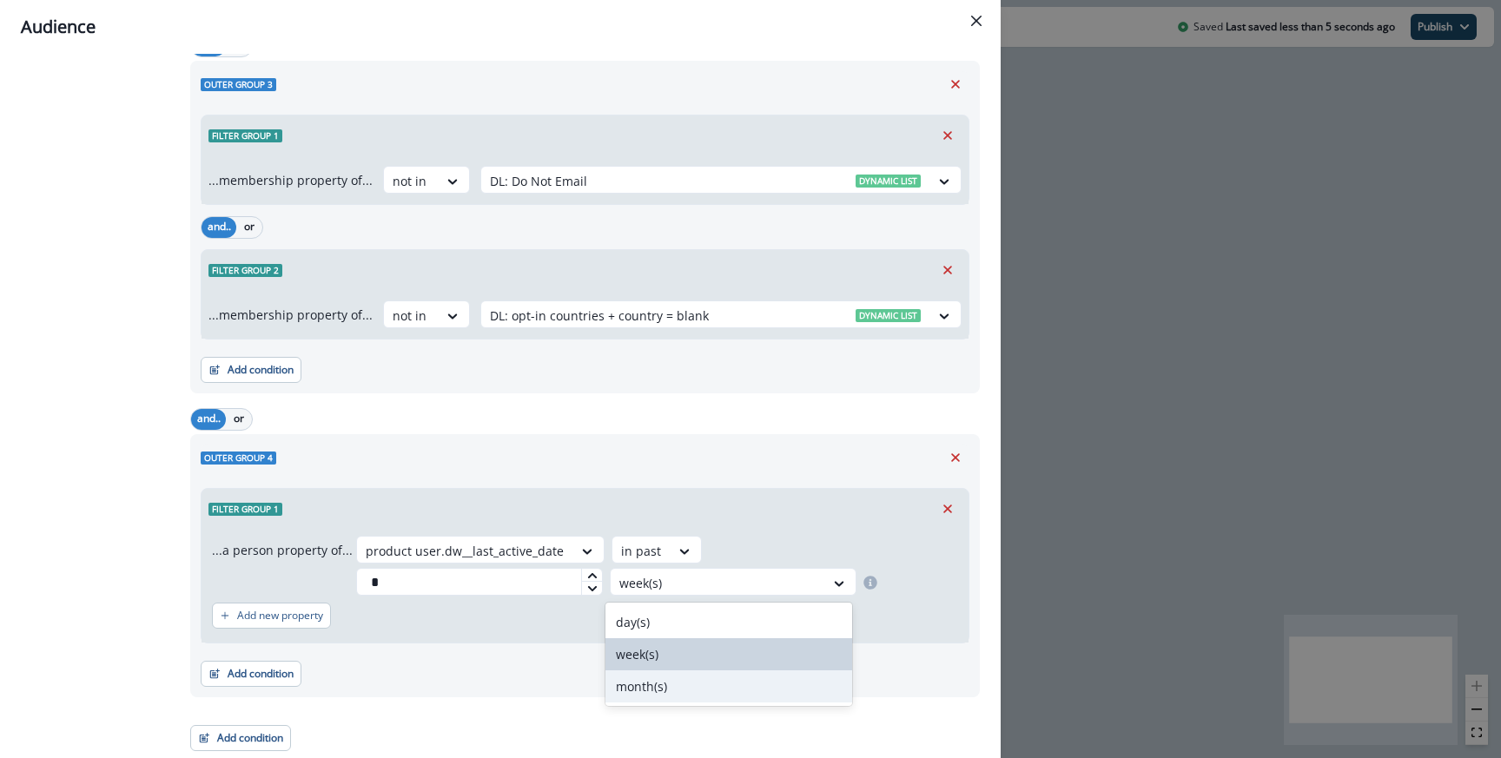
click at [645, 678] on div "month(s)" at bounding box center [728, 686] width 247 height 32
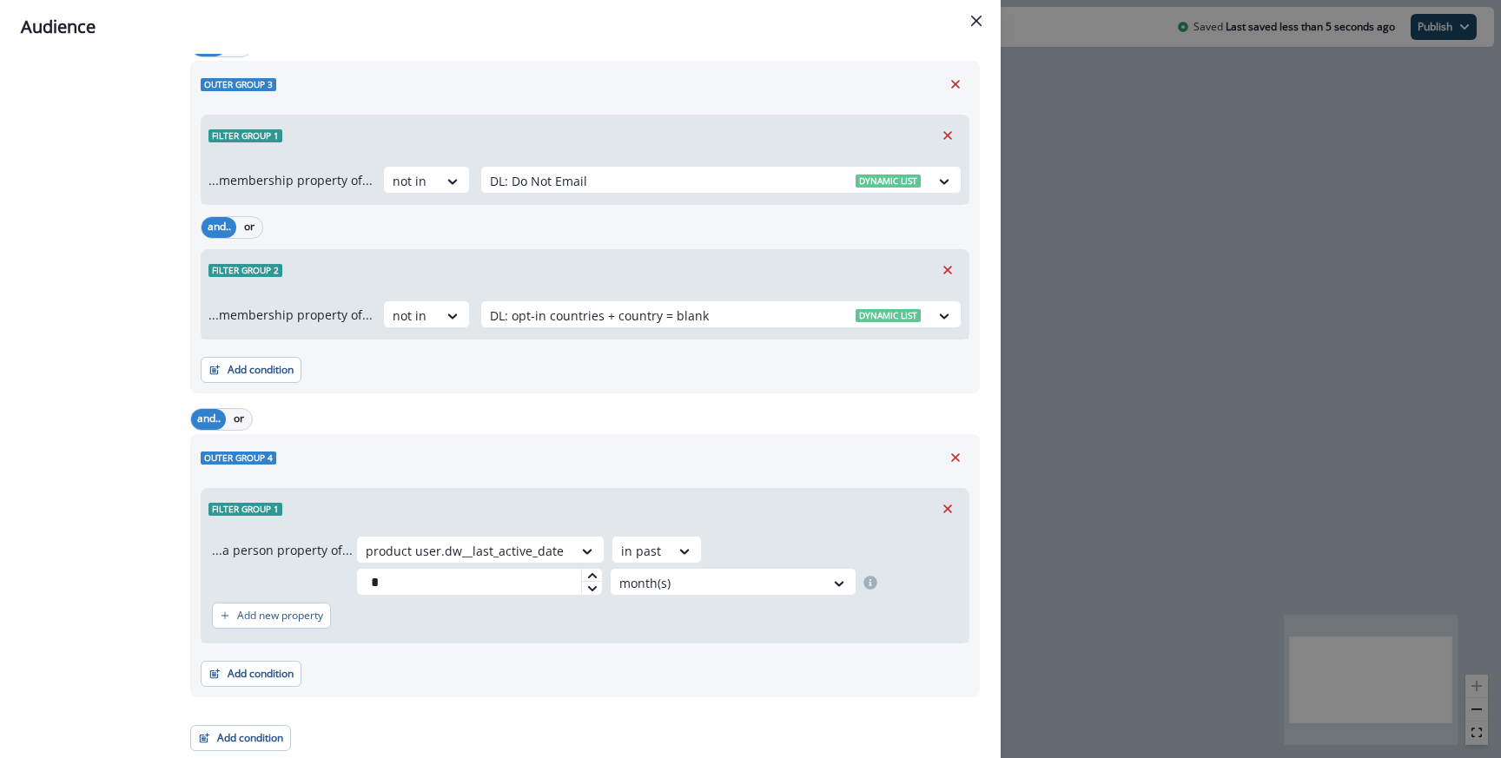
scroll to position [0, 0]
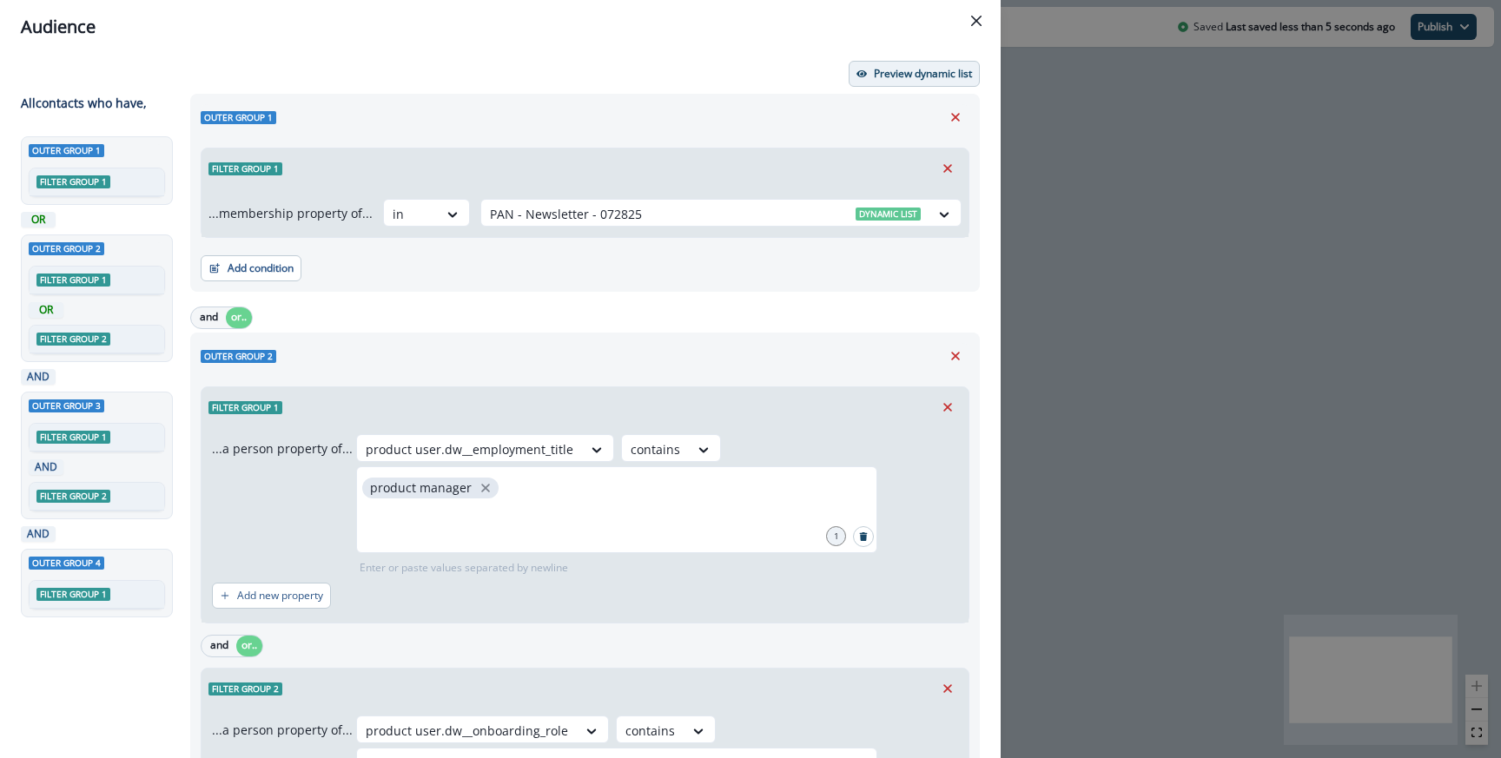
click at [889, 68] on p "Preview dynamic list" at bounding box center [923, 74] width 98 height 12
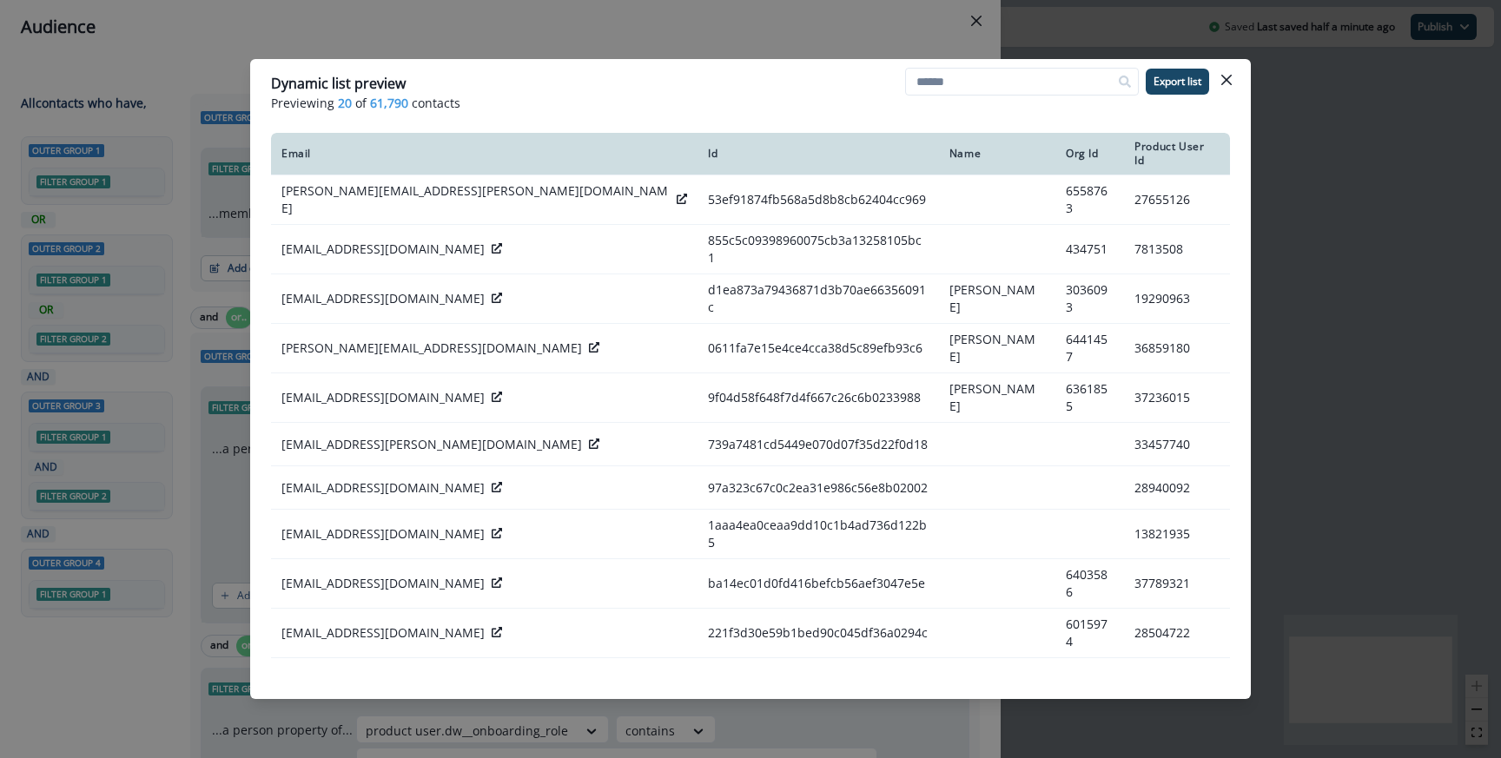
click at [871, 17] on div "Dynamic list preview Previewing 20 of 61,790 contacts Export list Email Id Name…" at bounding box center [750, 379] width 1501 height 758
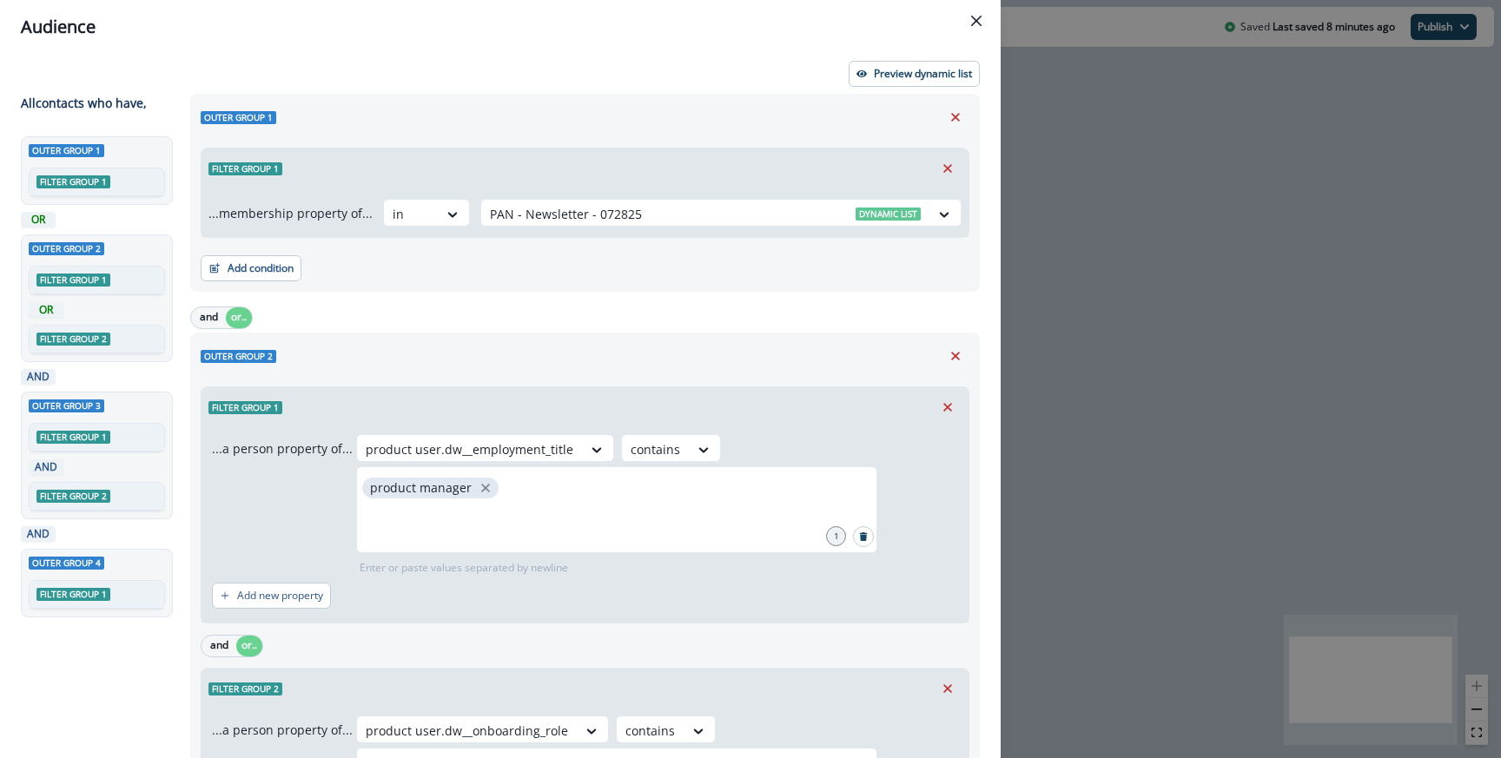
click at [1109, 391] on div "Audience Preview dynamic list All contact s who have, Outer group 1 Filter grou…" at bounding box center [750, 379] width 1501 height 758
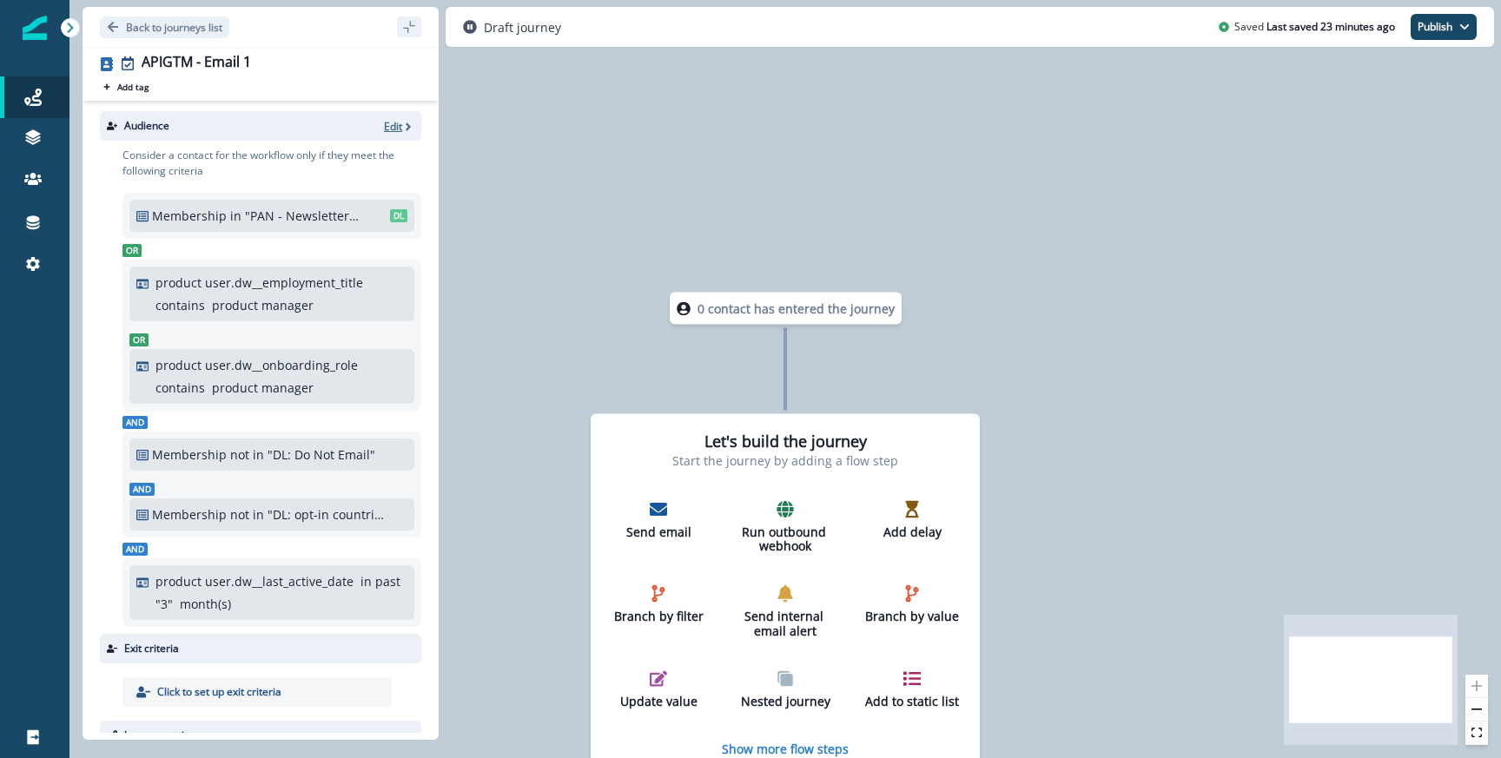
click at [395, 122] on p "Edit" at bounding box center [393, 126] width 18 height 15
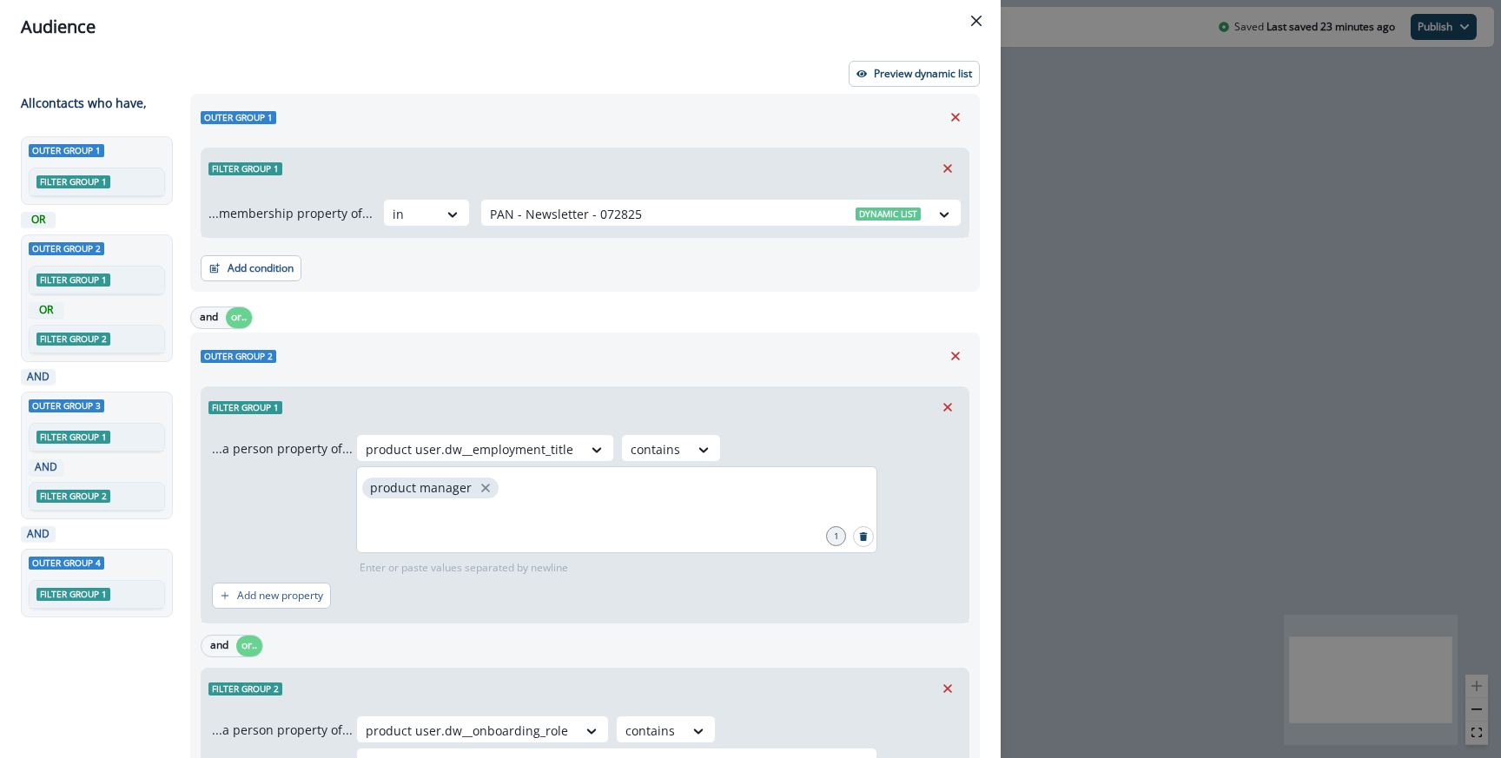
click at [590, 490] on div "product manager" at bounding box center [616, 509] width 521 height 87
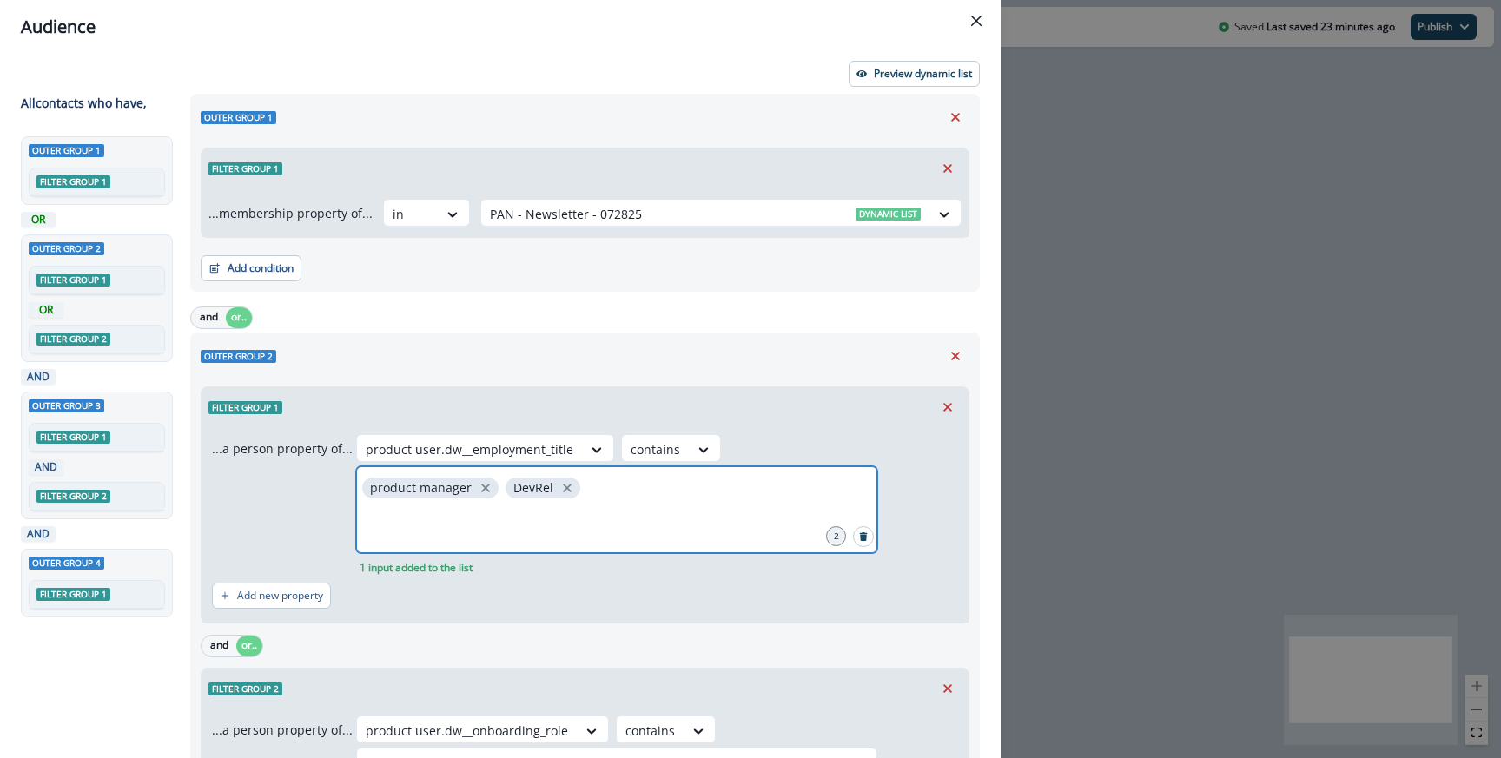
scroll to position [219, 0]
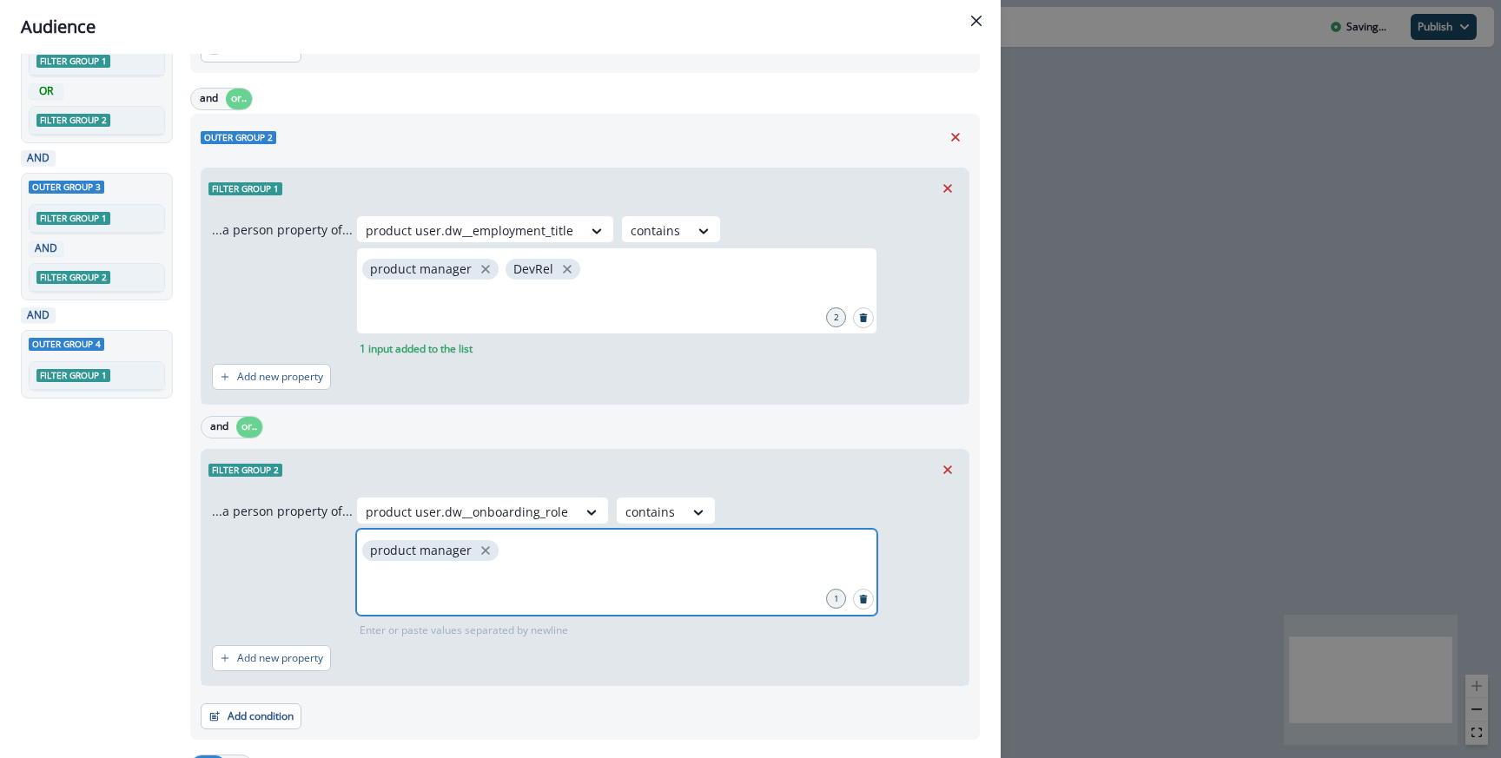
click at [541, 572] on input "text" at bounding box center [617, 586] width 516 height 35
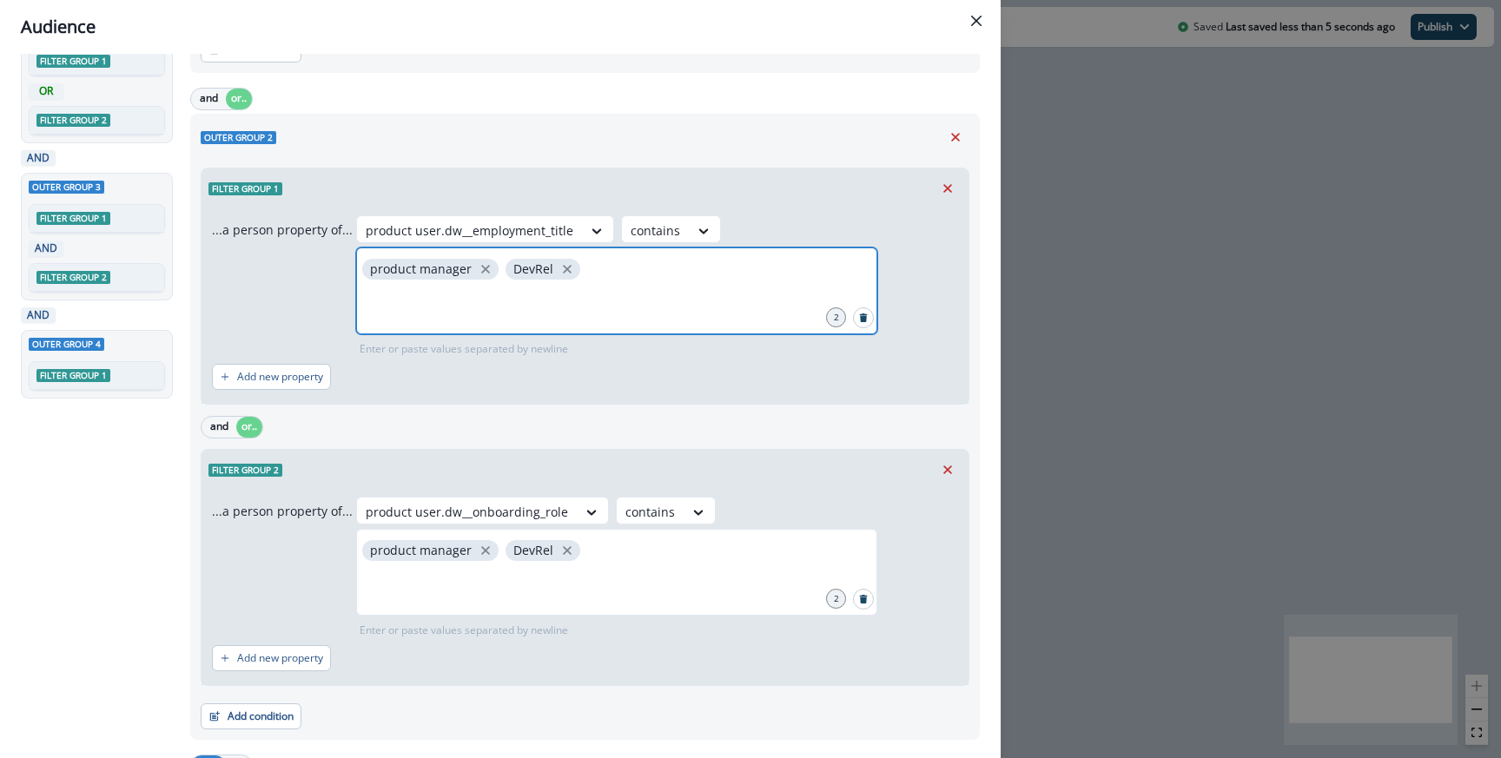
click at [613, 289] on input "text" at bounding box center [617, 304] width 516 height 35
click at [656, 262] on icon "close" at bounding box center [664, 269] width 16 height 16
type input "*******"
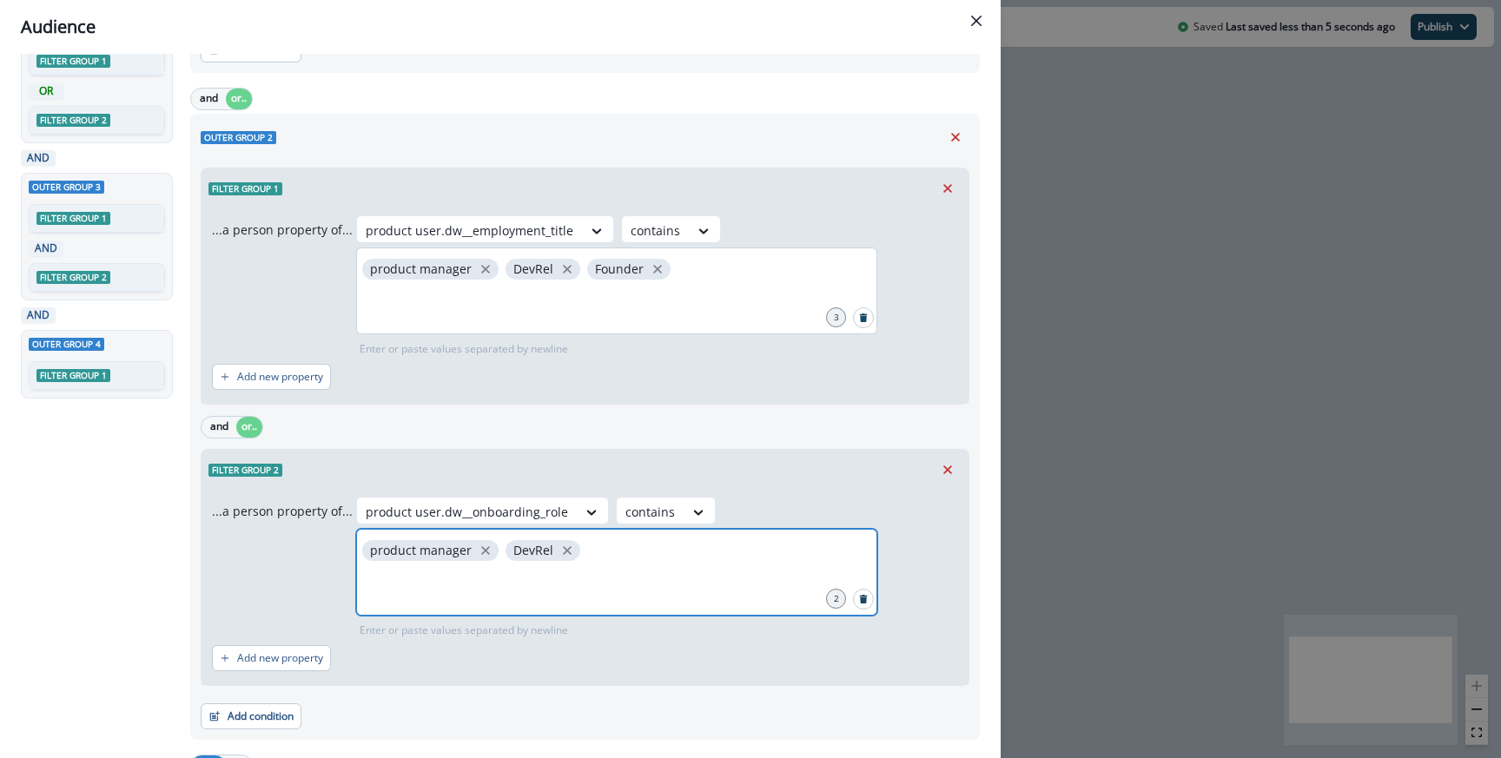
click at [694, 593] on input "text" at bounding box center [617, 586] width 516 height 35
type input "*******"
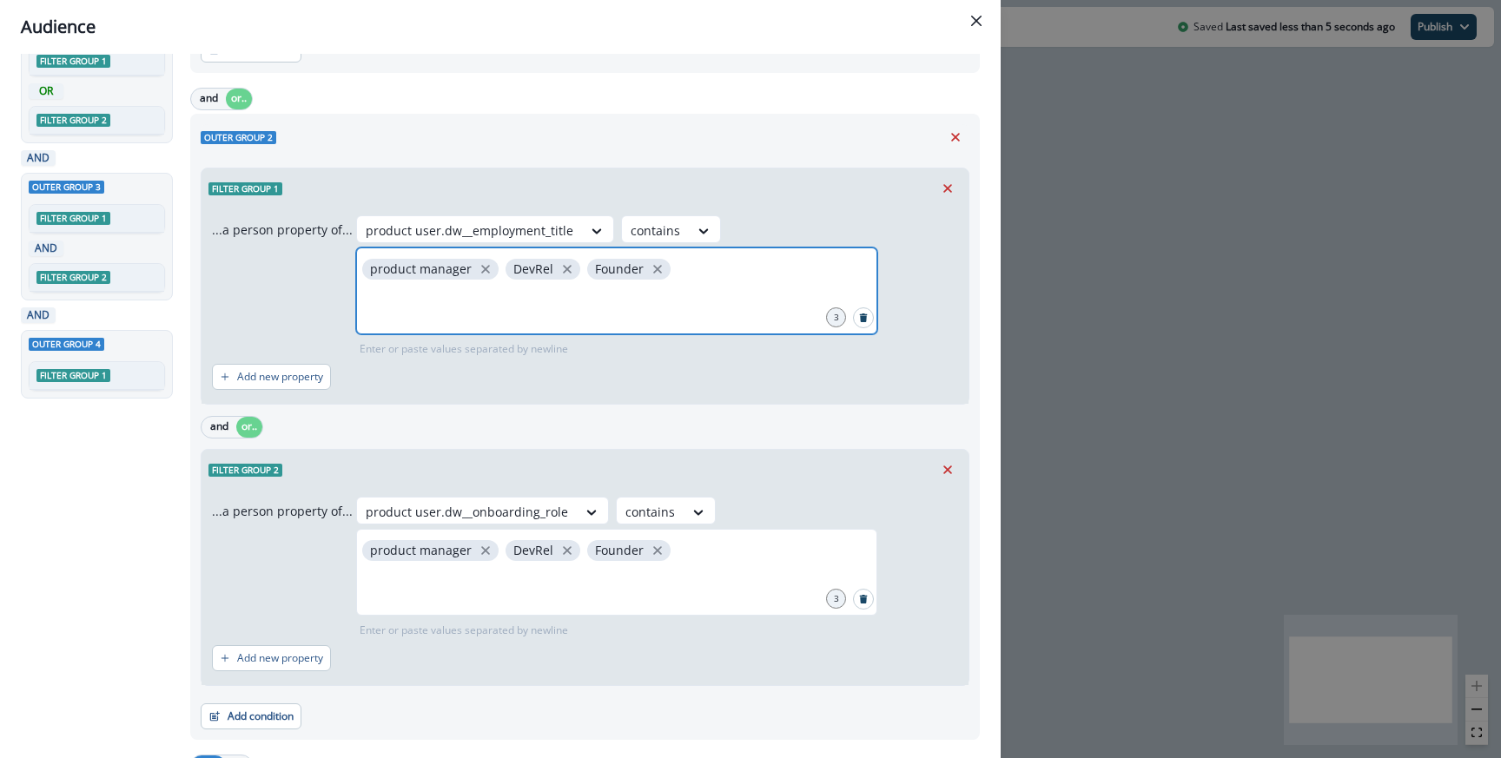
click at [713, 300] on input "text" at bounding box center [617, 304] width 516 height 35
type input "***"
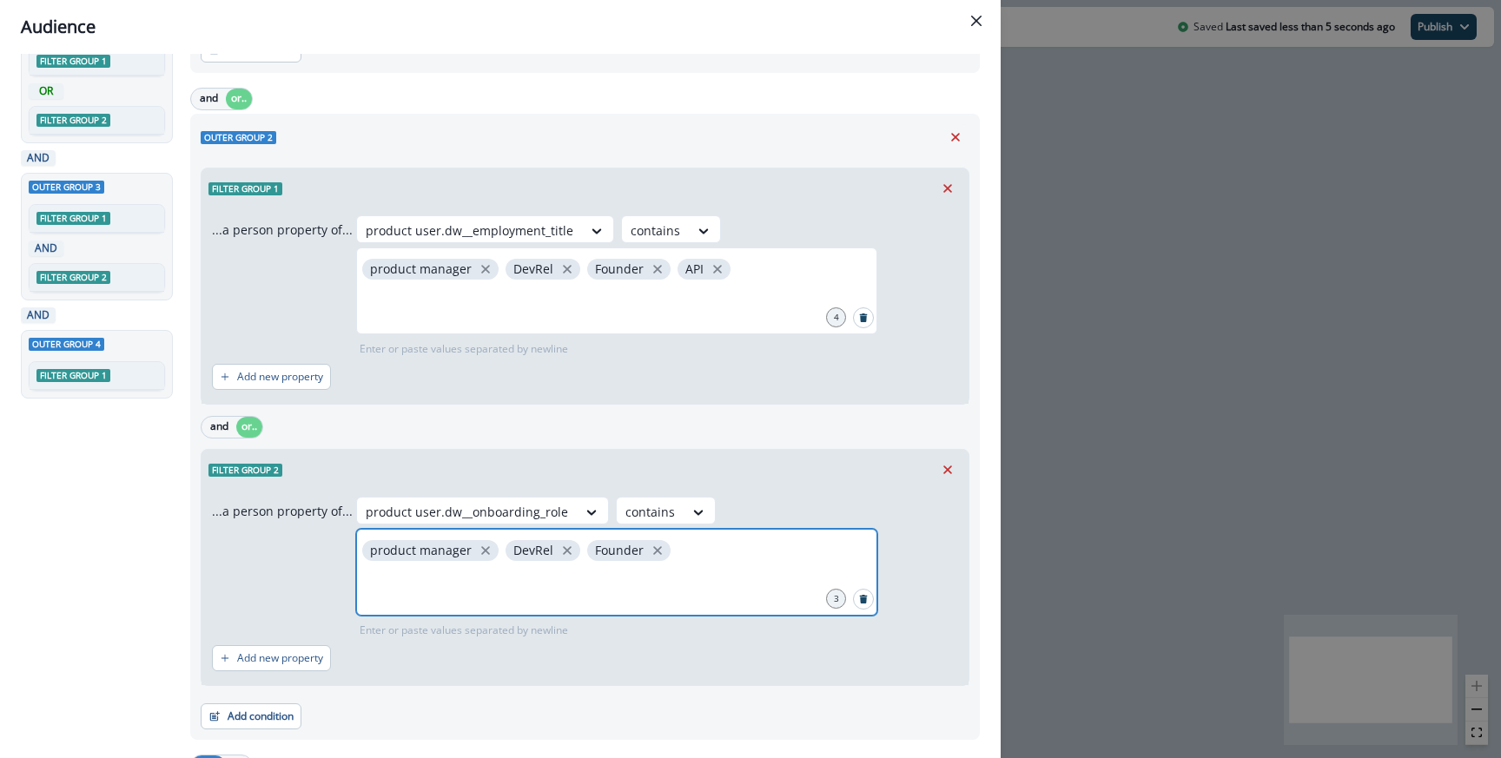
click at [608, 569] on input "text" at bounding box center [617, 586] width 516 height 35
type input "***"
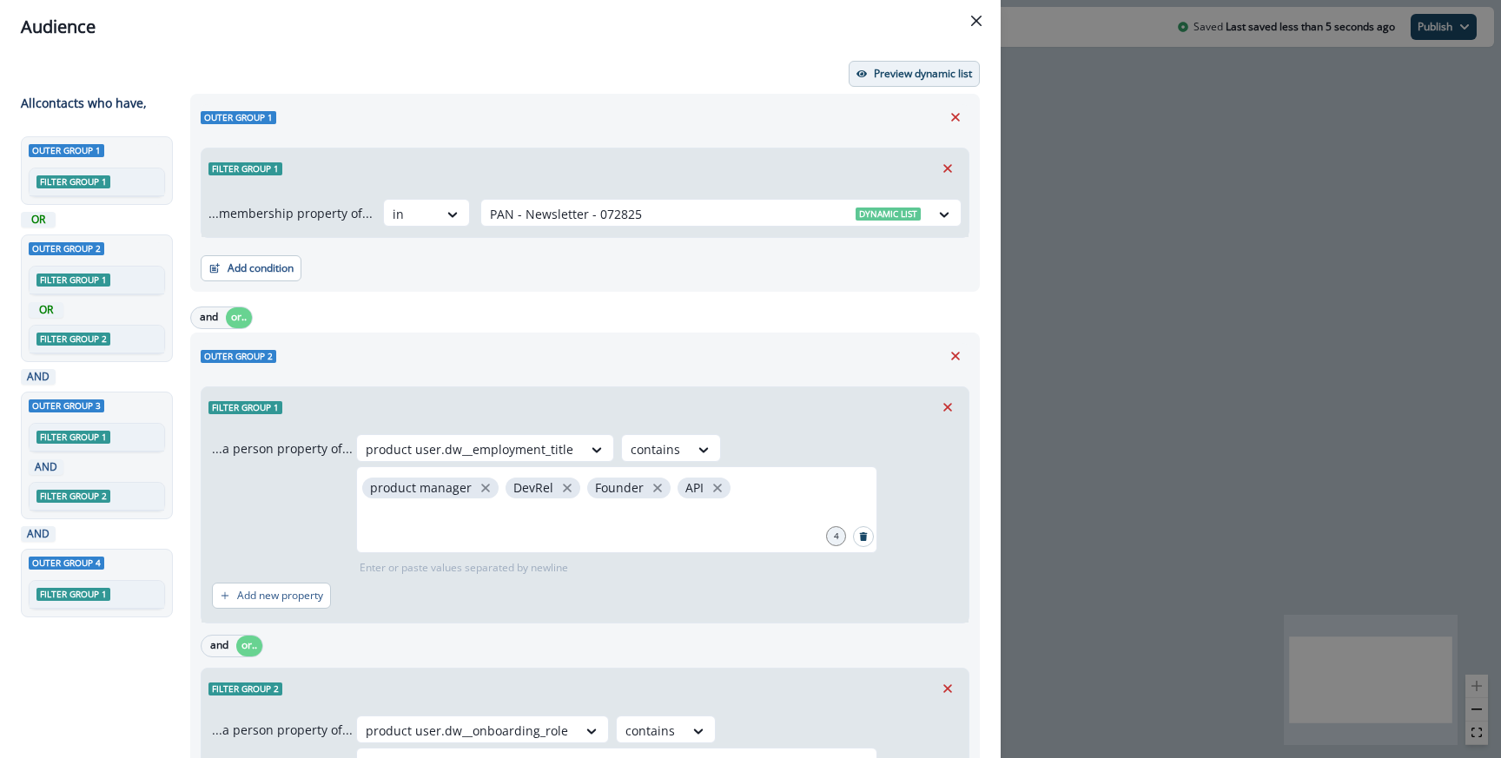
click at [889, 81] on button "Preview dynamic list" at bounding box center [913, 74] width 131 height 26
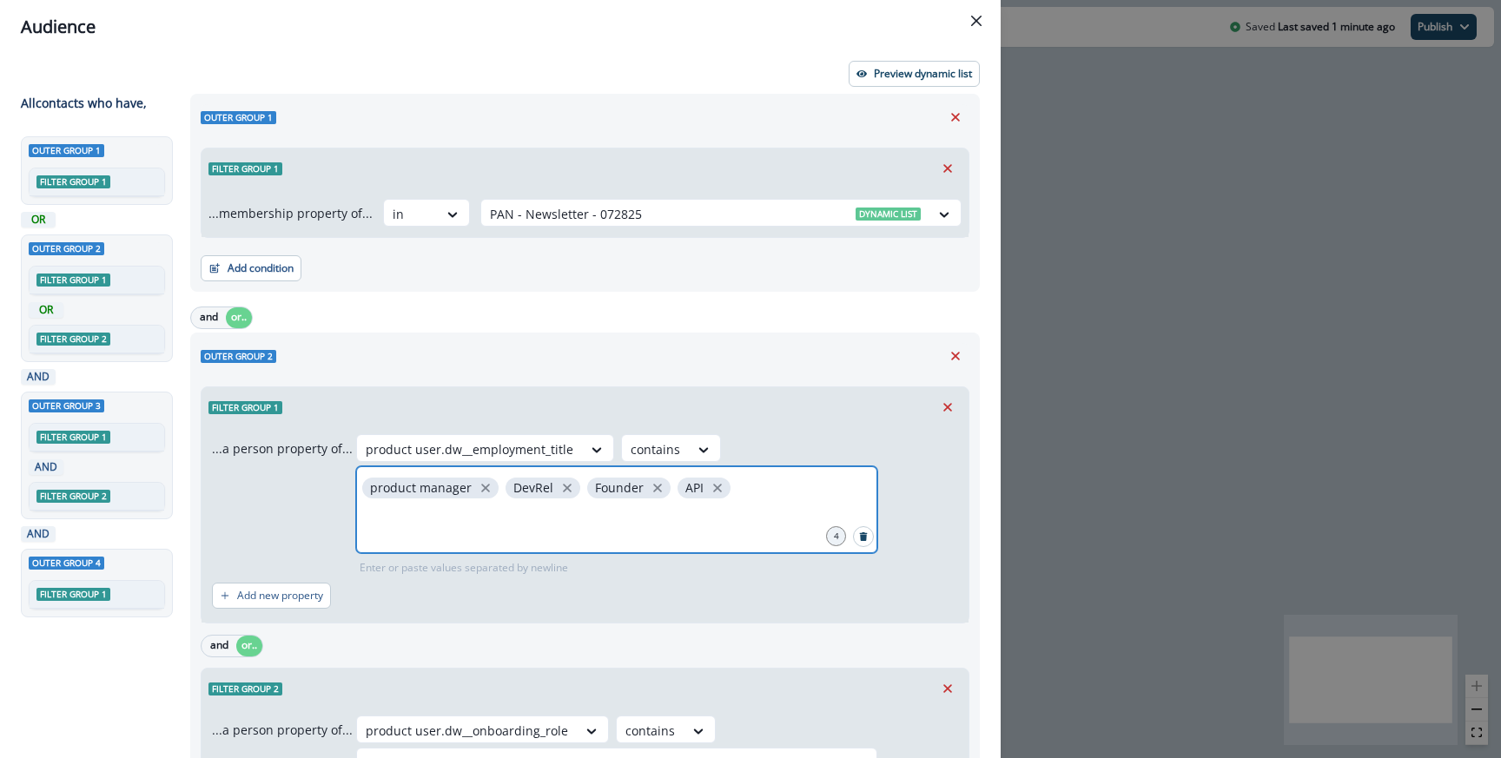
click at [627, 512] on input "text" at bounding box center [617, 523] width 516 height 35
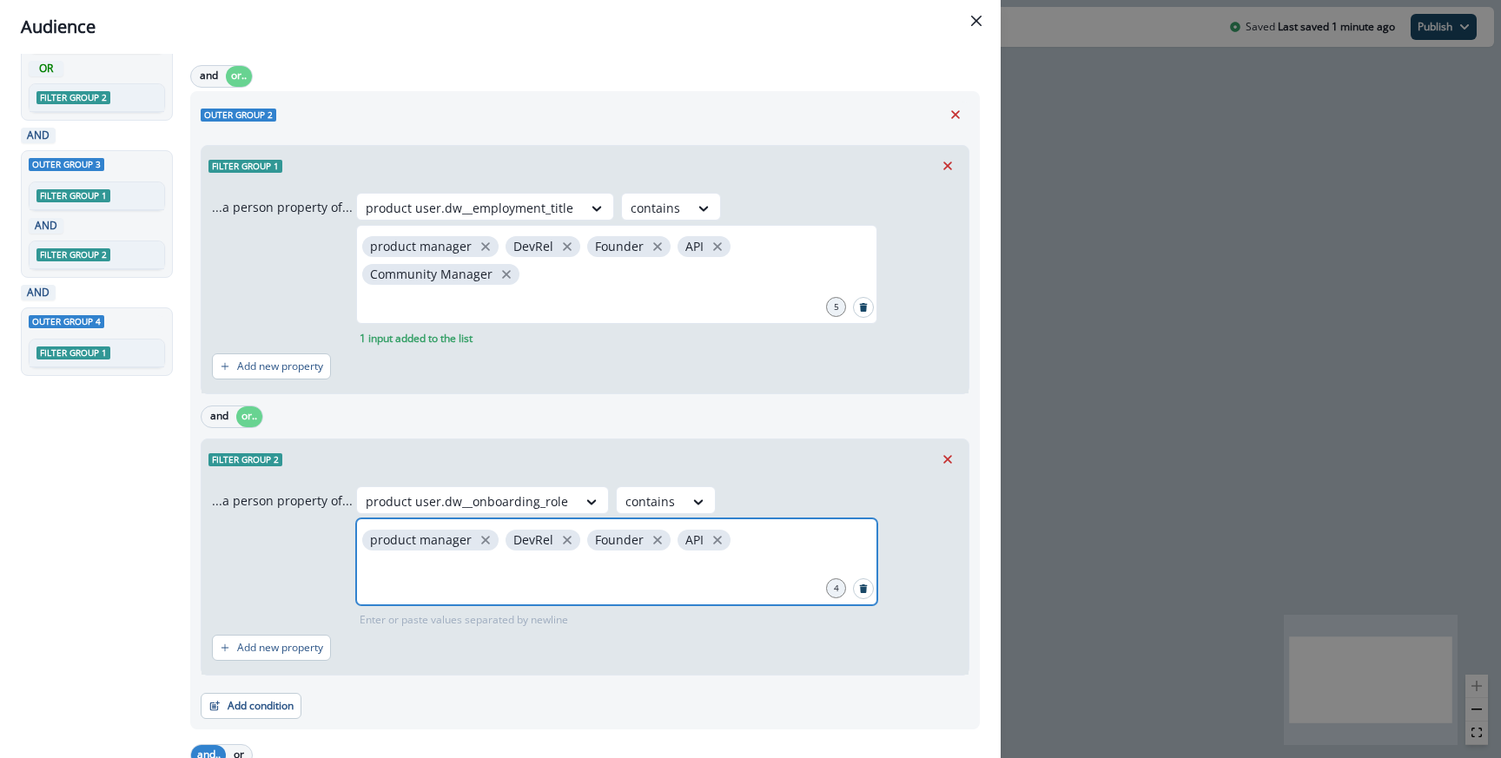
click at [524, 591] on input "text" at bounding box center [617, 575] width 516 height 35
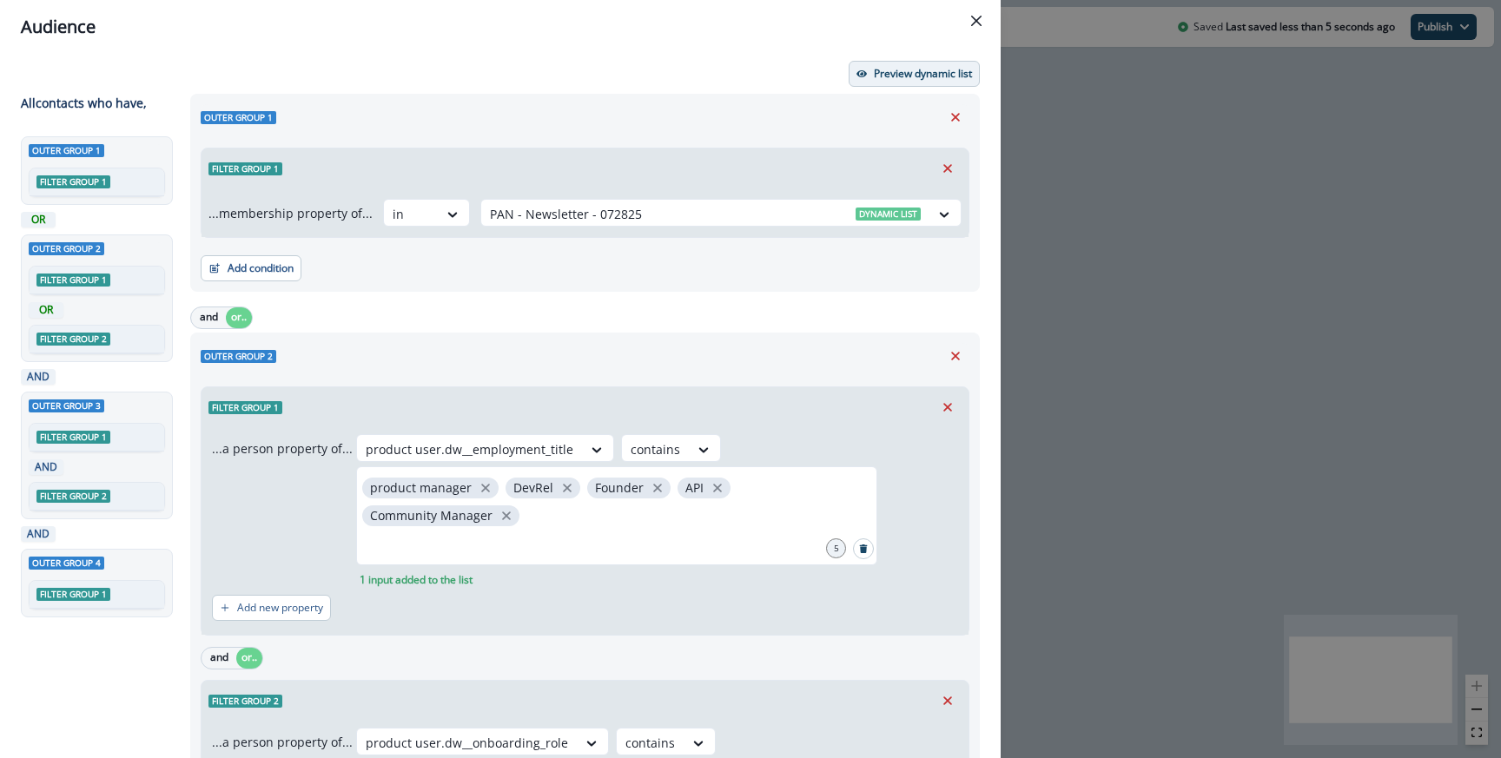
click at [889, 69] on p "Preview dynamic list" at bounding box center [923, 74] width 98 height 12
